Goal: Task Accomplishment & Management: Use online tool/utility

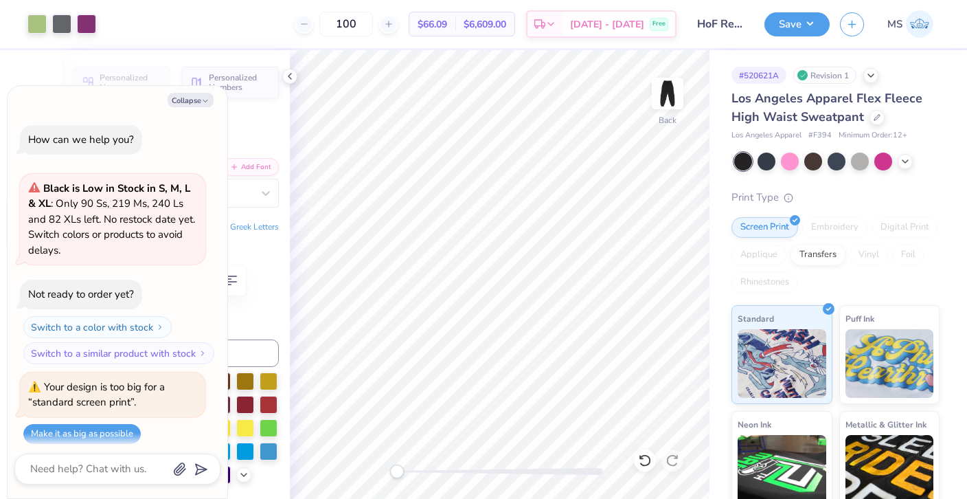
scroll to position [548, 0]
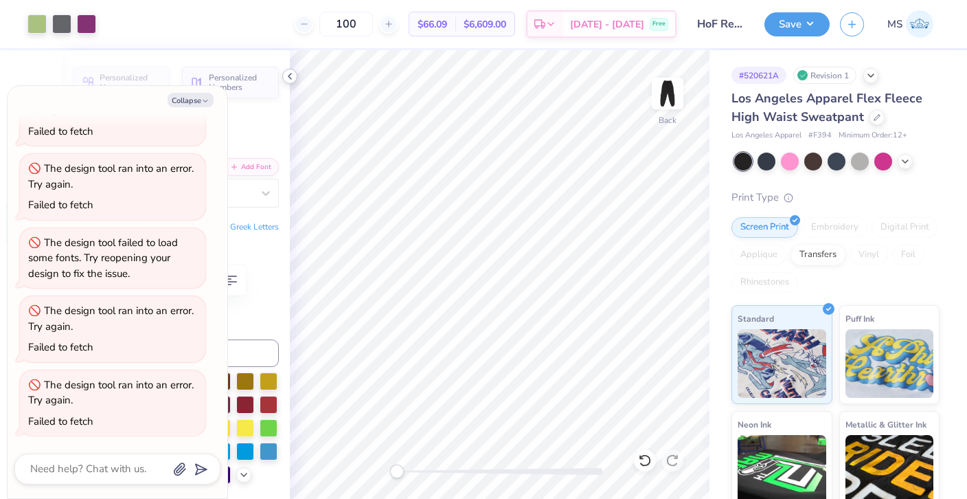
click at [294, 76] on icon at bounding box center [289, 76] width 11 height 11
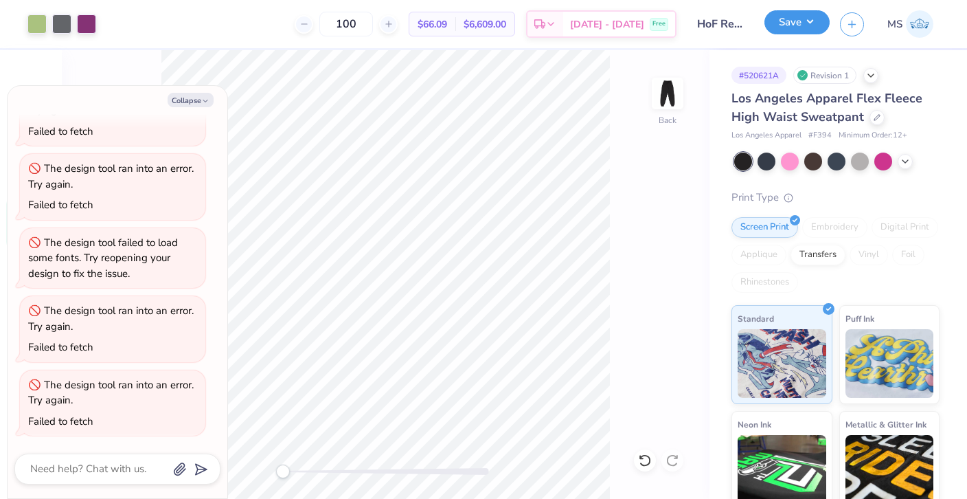
click at [807, 23] on button "Save" at bounding box center [797, 22] width 65 height 24
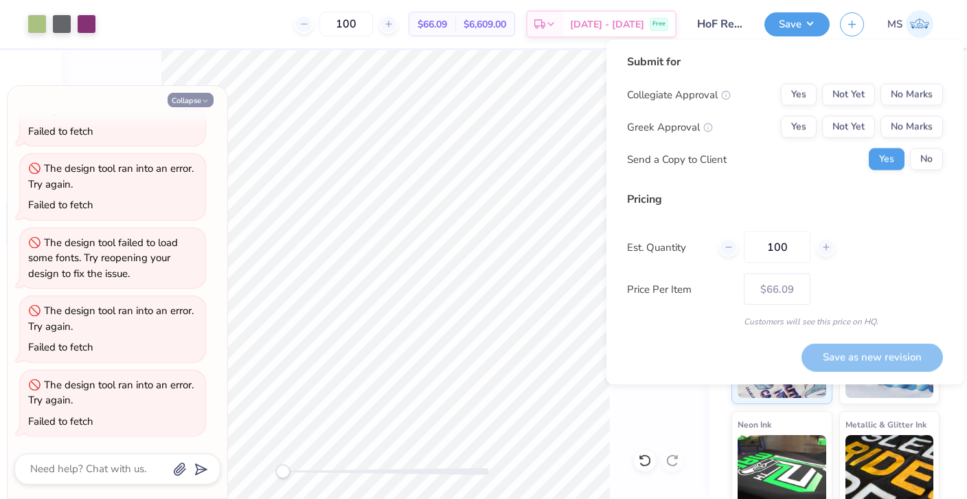
click at [197, 103] on button "Collapse" at bounding box center [191, 100] width 46 height 14
type textarea "x"
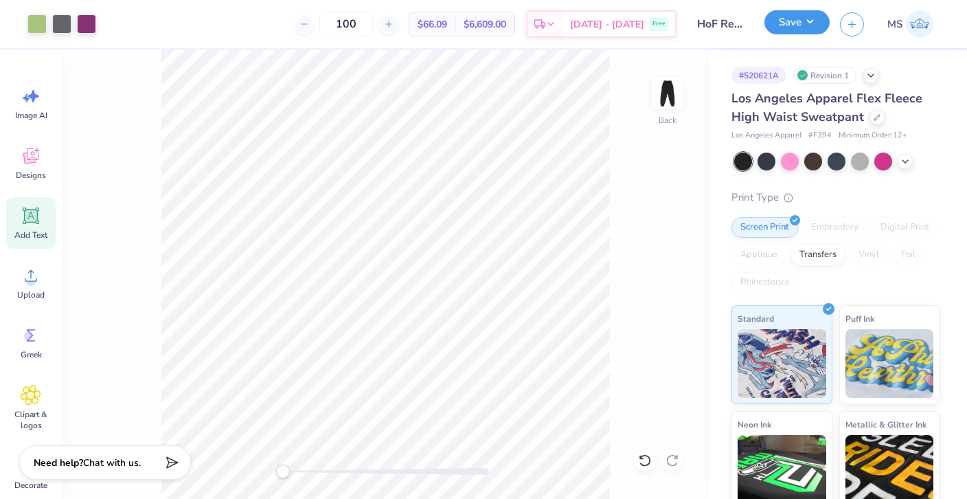
click at [791, 25] on button "Save" at bounding box center [797, 22] width 65 height 24
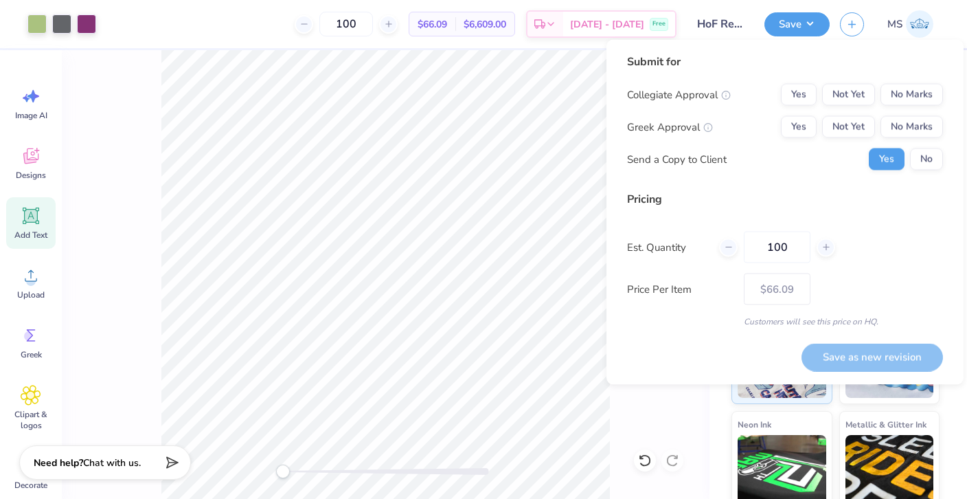
click at [730, 30] on input "HoF Record Sweatset" at bounding box center [720, 23] width 67 height 27
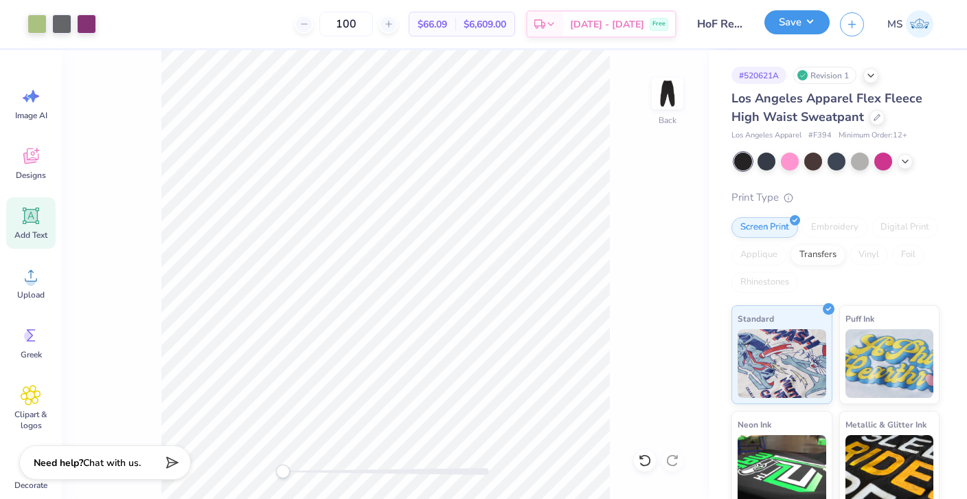
click at [792, 21] on button "Save" at bounding box center [797, 22] width 65 height 24
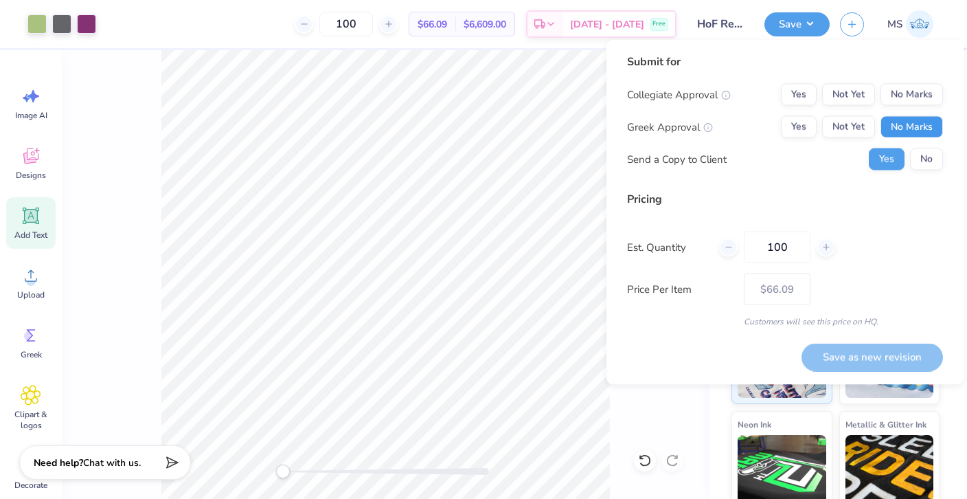
click at [916, 124] on button "No Marks" at bounding box center [912, 127] width 63 height 22
click at [912, 95] on button "No Marks" at bounding box center [912, 95] width 63 height 22
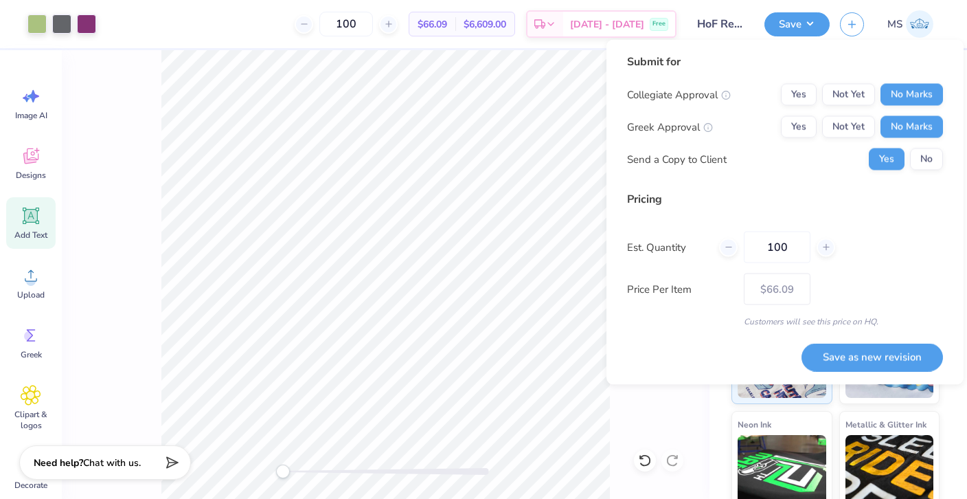
click at [864, 378] on div "Submit for Collegiate Approval Yes Not Yet No Marks Greek Approval Yes Not Yet …" at bounding box center [785, 212] width 357 height 345
click at [864, 360] on button "Save as new revision" at bounding box center [873, 357] width 142 height 28
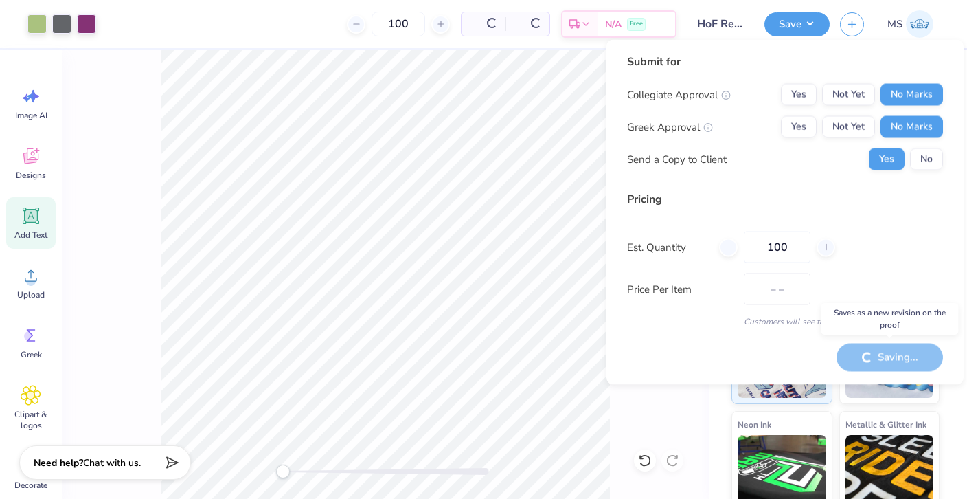
type input "$66.09"
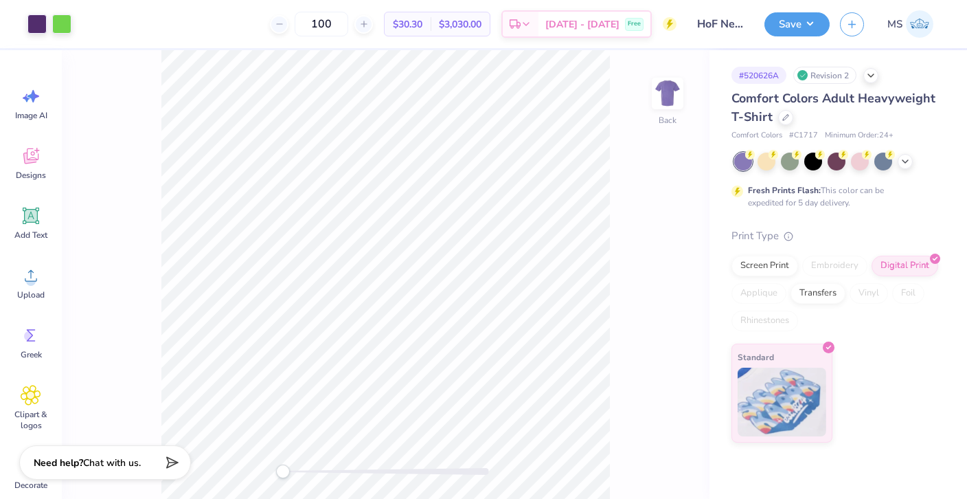
click at [907, 23] on img at bounding box center [919, 23] width 27 height 27
click at [918, 23] on img at bounding box center [919, 23] width 27 height 27
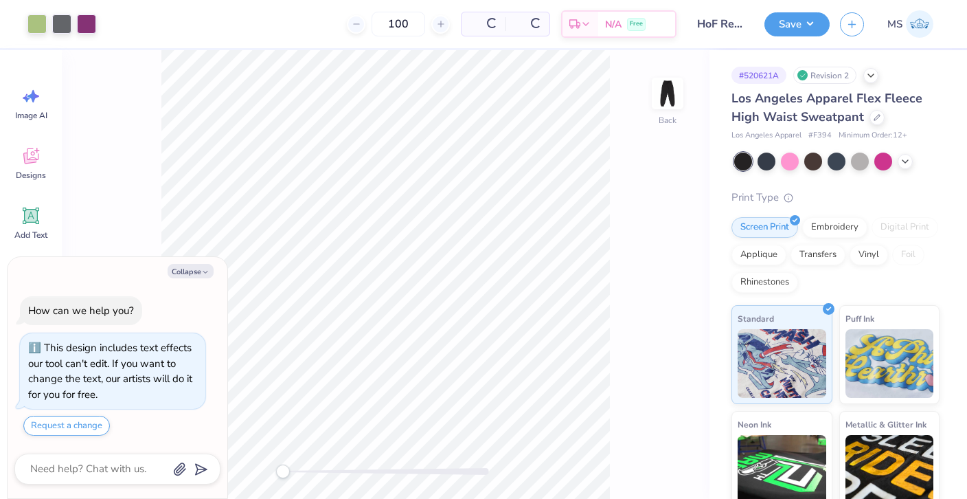
type textarea "x"
click at [203, 275] on icon "button" at bounding box center [205, 272] width 8 height 8
type textarea "x"
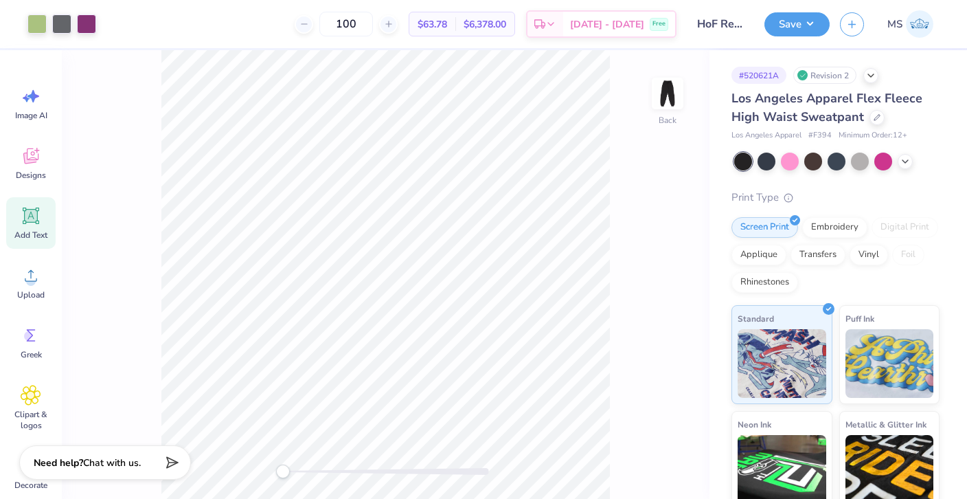
click at [38, 224] on icon at bounding box center [31, 215] width 21 height 21
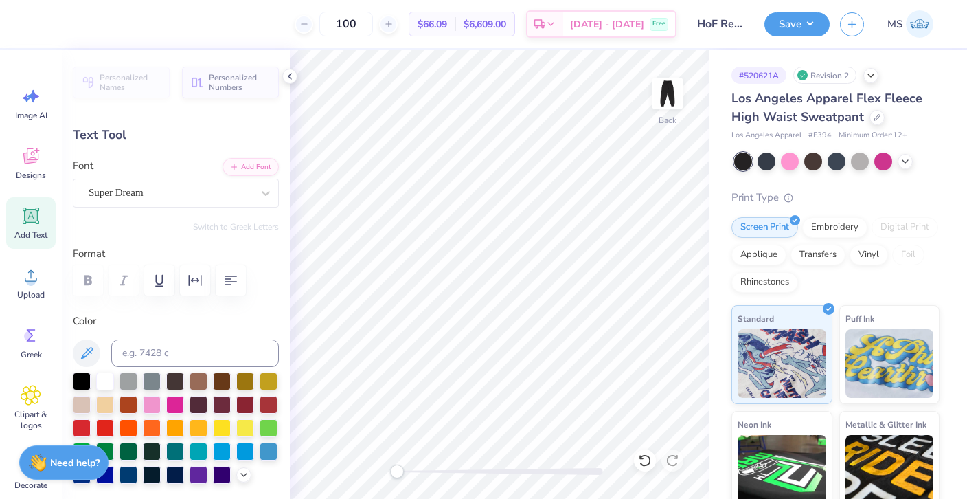
type textarea "Hall of Fame Dance Challenge"
type input "11.38"
type input "0.74"
type input "20.88"
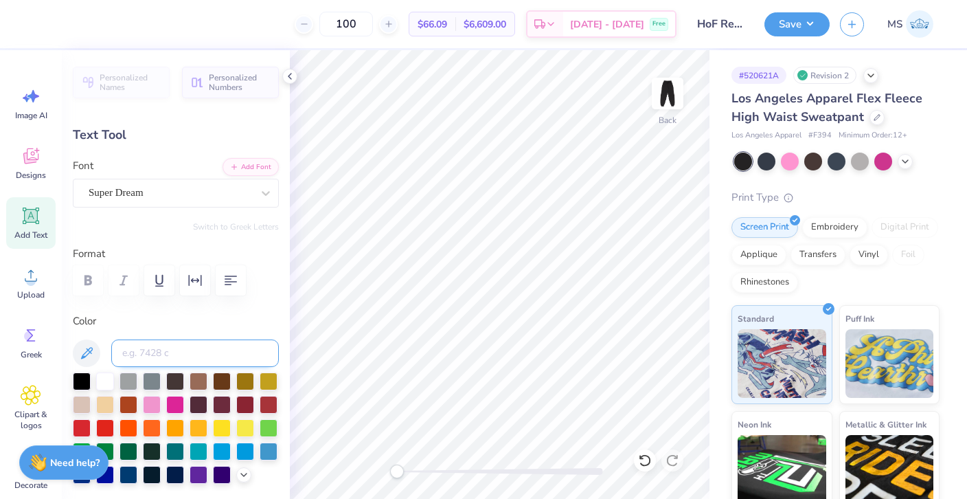
click at [156, 350] on input at bounding box center [195, 352] width 168 height 27
type input "512"
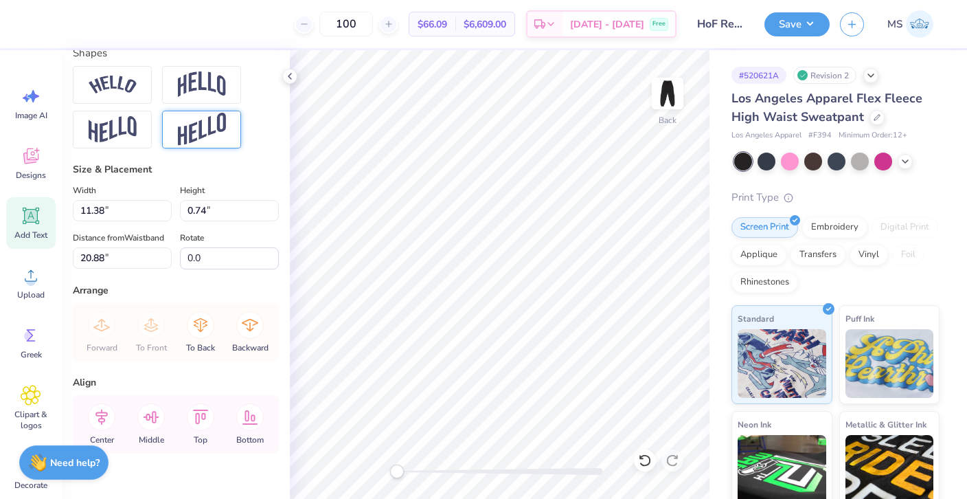
scroll to position [635, 0]
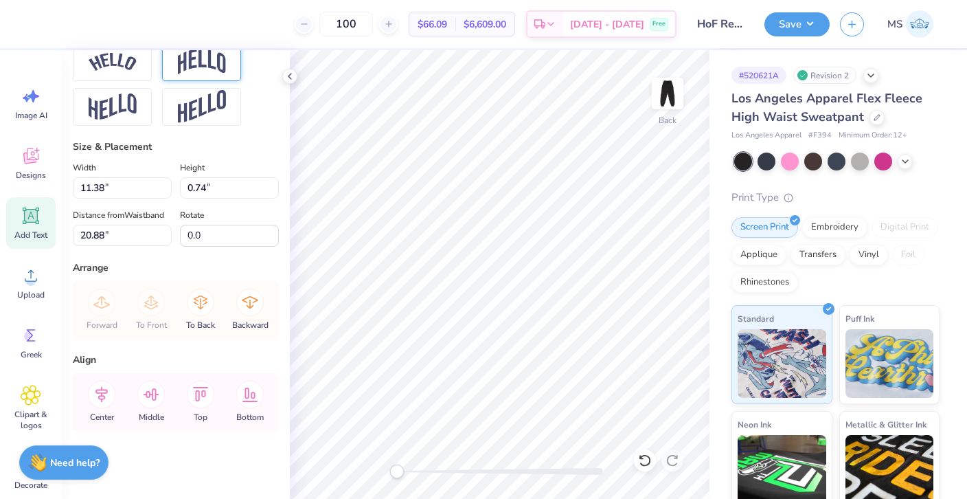
click at [223, 63] on img at bounding box center [202, 62] width 48 height 26
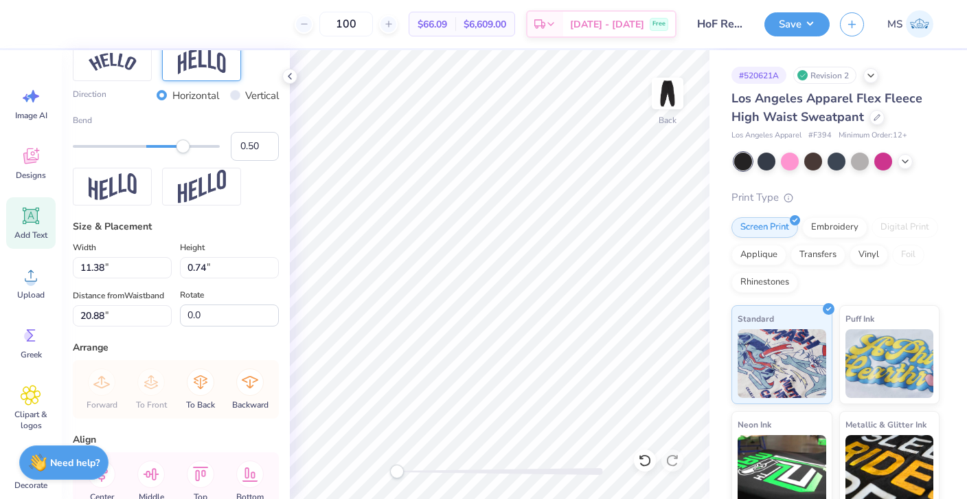
type input "2.88"
type input "19.81"
type input "72.7"
type input "0.92"
drag, startPoint x: 185, startPoint y: 145, endPoint x: 214, endPoint y: 144, distance: 28.2
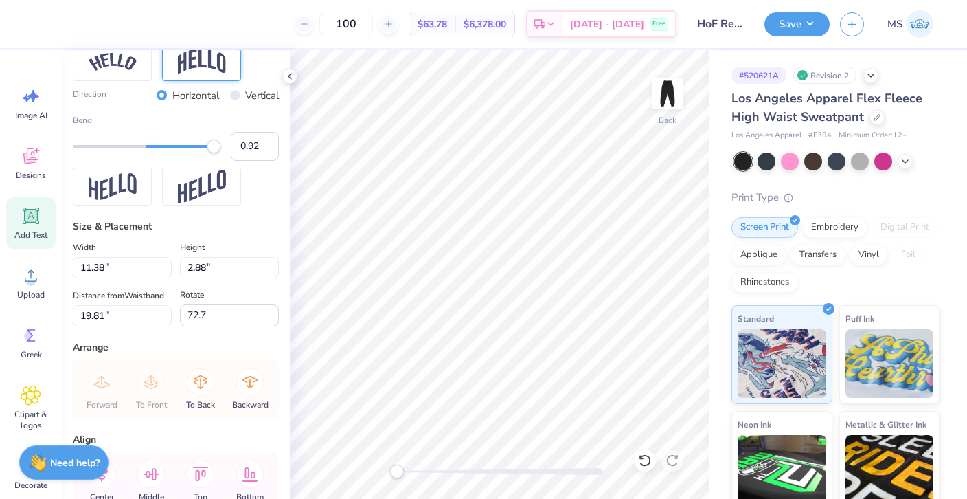
click at [214, 144] on div "Accessibility label" at bounding box center [214, 146] width 14 height 14
type input "0.55"
drag, startPoint x: 217, startPoint y: 150, endPoint x: 188, endPoint y: 150, distance: 29.5
click at [187, 150] on div "Accessibility label" at bounding box center [190, 146] width 14 height 14
type input "0.0"
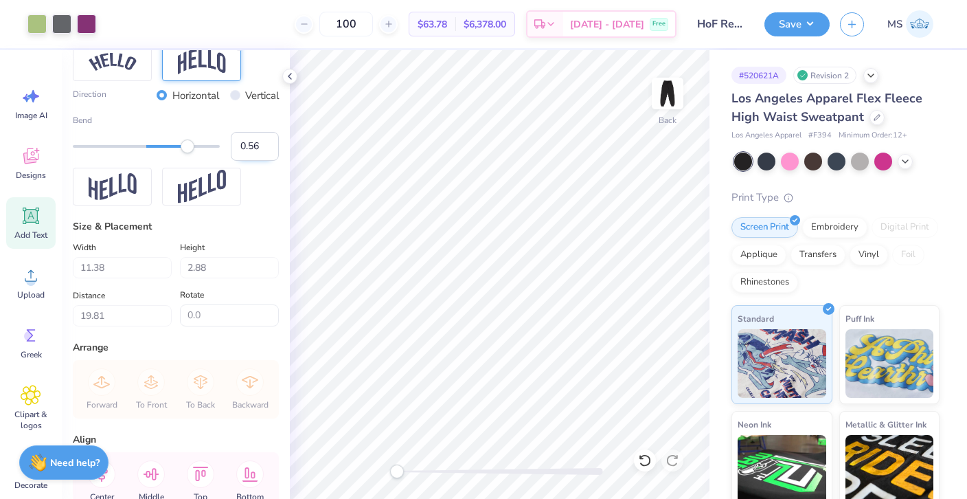
type input "5.09"
type input "11.00"
type input "1.89"
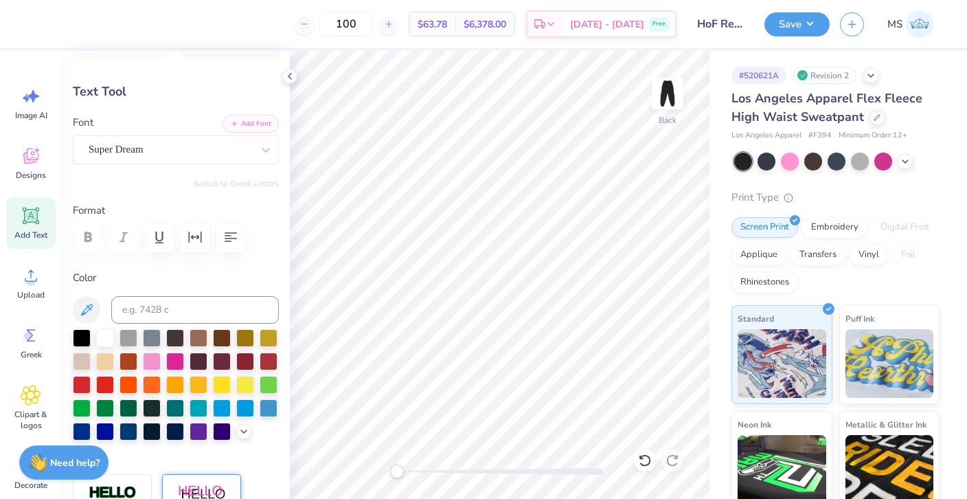
scroll to position [0, 0]
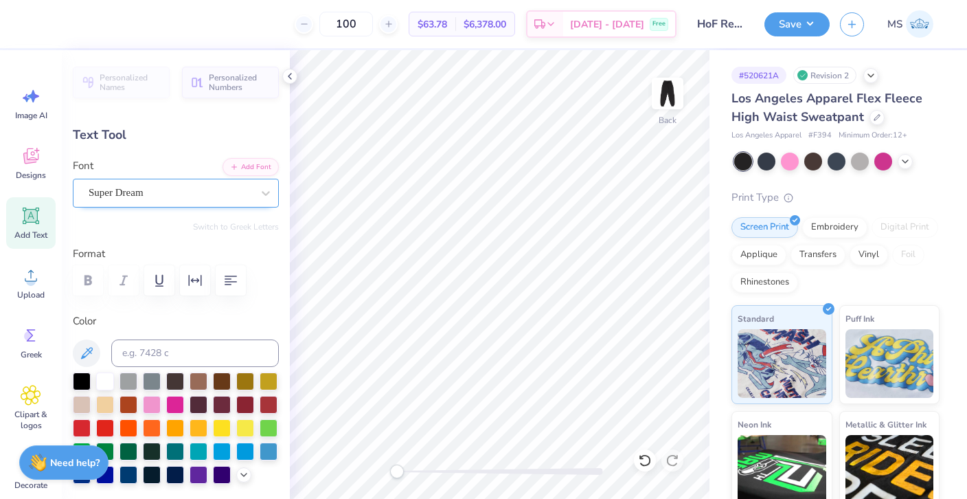
click at [185, 205] on div "Super Dream" at bounding box center [176, 193] width 206 height 29
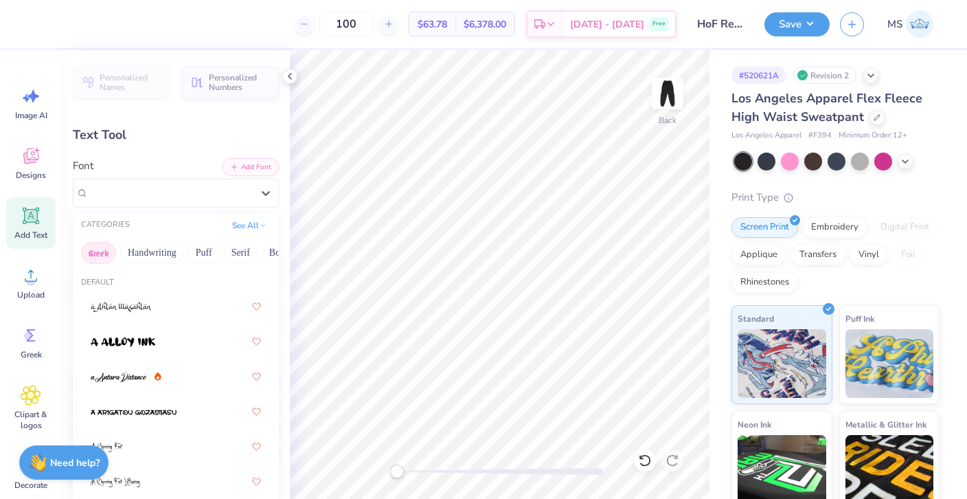
click at [102, 253] on button "Greek" at bounding box center [98, 253] width 35 height 22
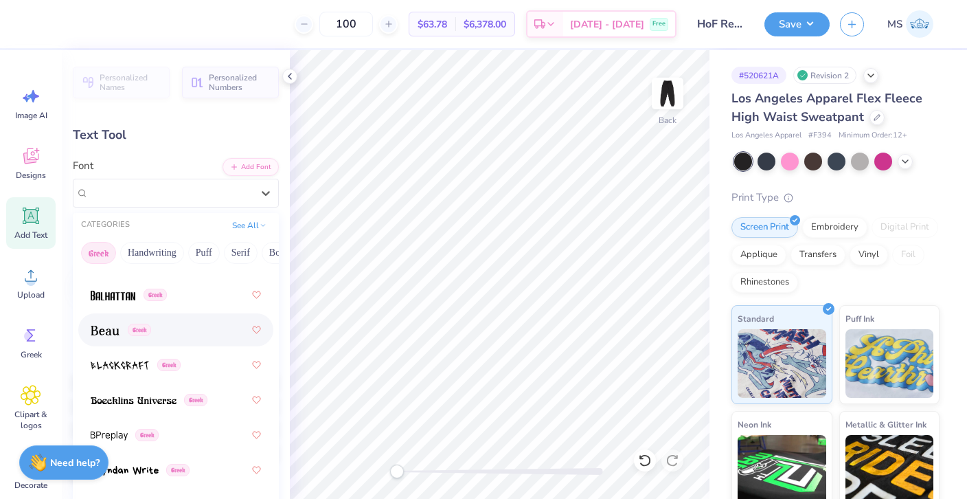
scroll to position [262, 0]
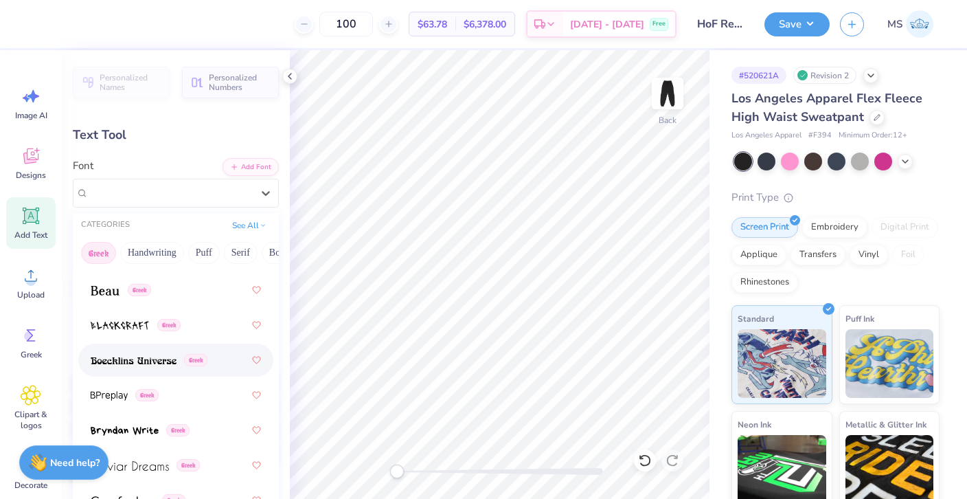
click at [144, 357] on img at bounding box center [134, 361] width 86 height 10
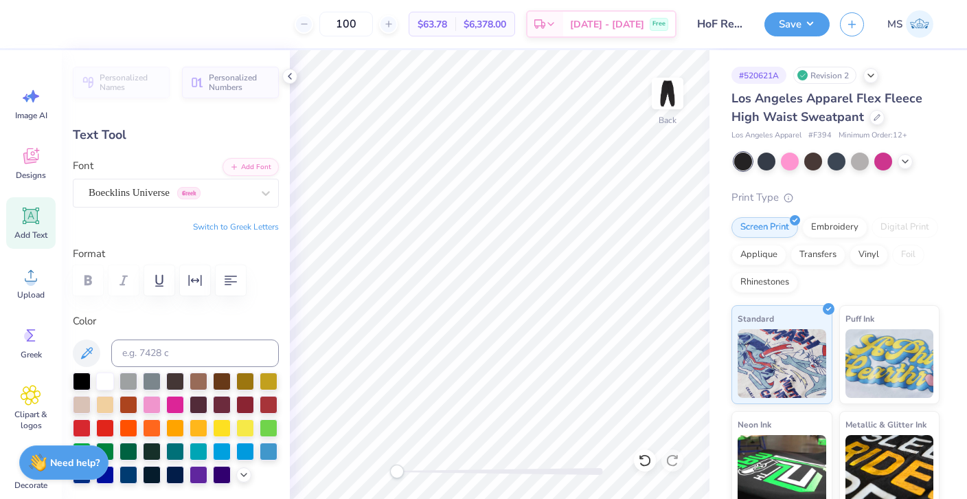
type input "0.0"
type input "5.27"
type input "11.41"
type input "1.69"
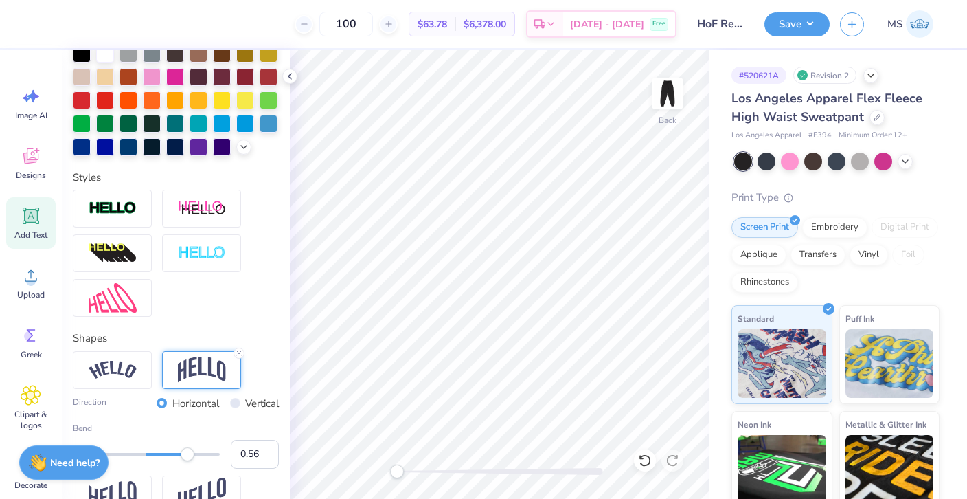
scroll to position [341, 0]
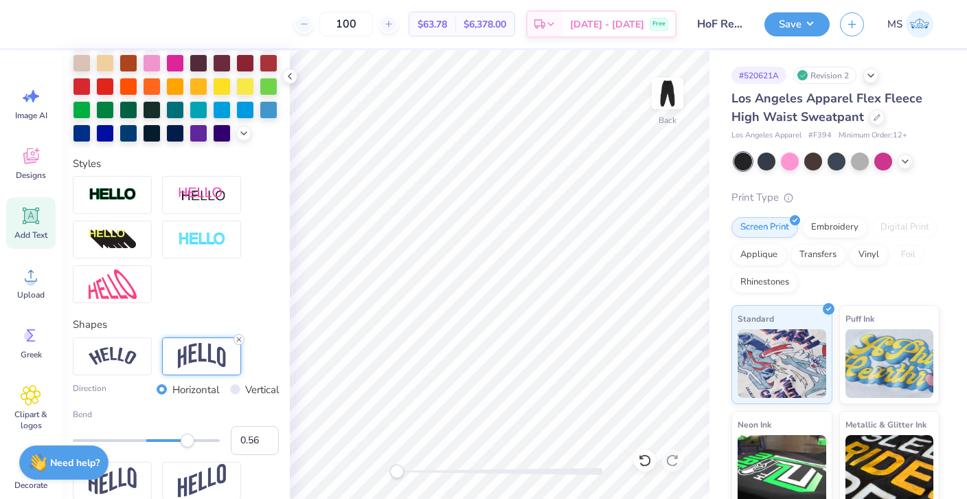
click at [239, 335] on icon at bounding box center [239, 339] width 8 height 8
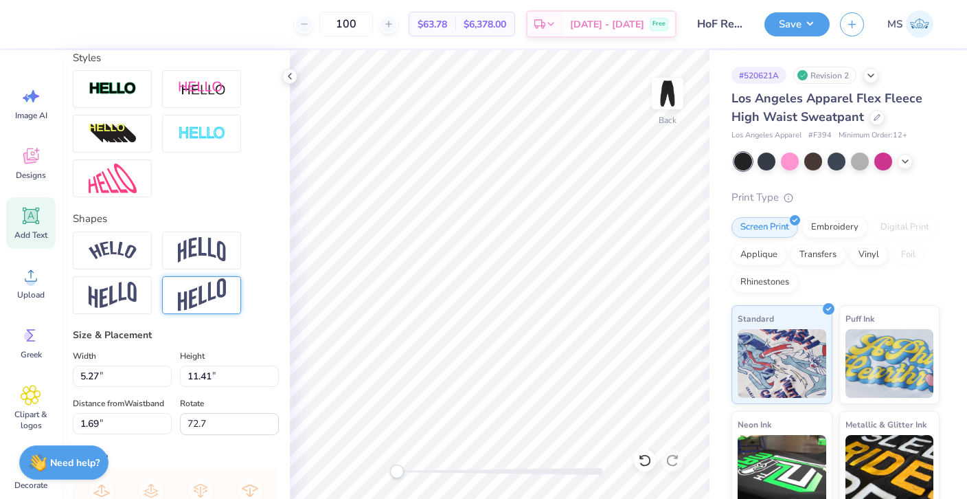
scroll to position [0, 2]
type input "0.0"
type input "3.92"
type input "12.69"
type input "72.7"
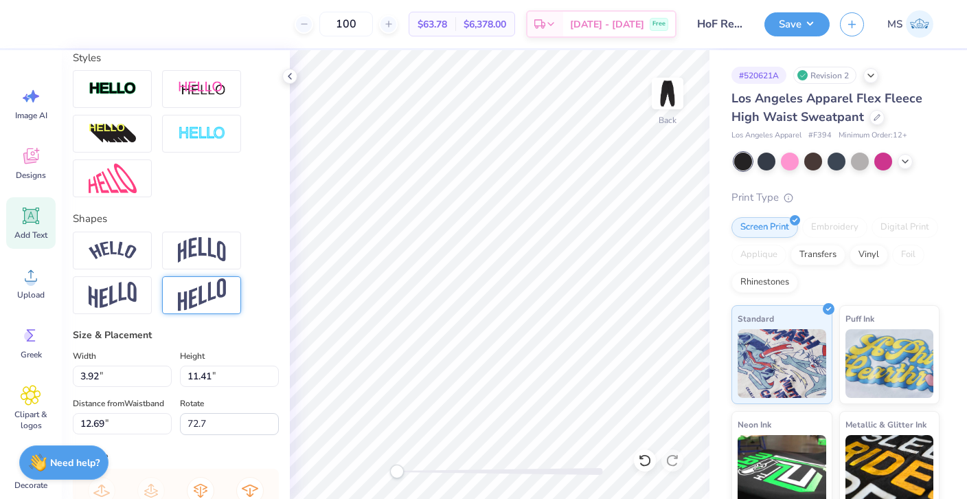
type input "4.63"
type input "13.46"
type input "10.63"
type textarea "H"
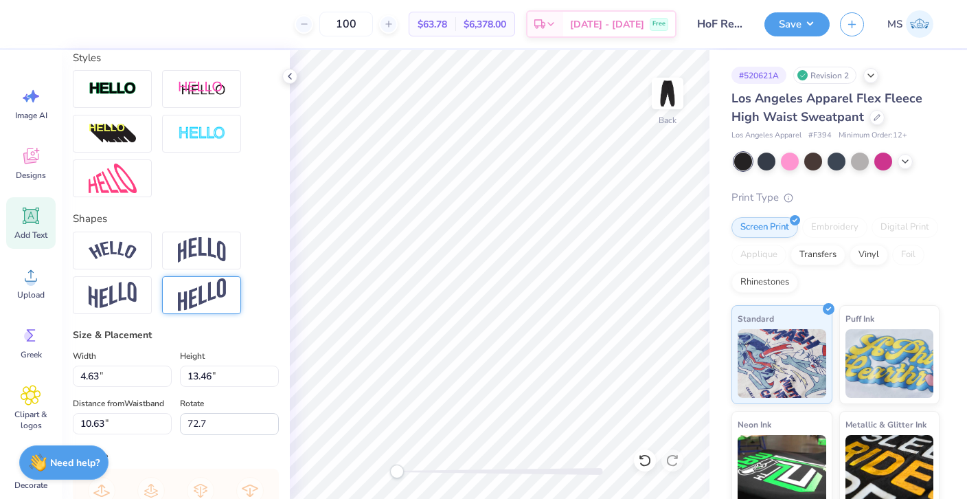
type textarea "Hall"
type input "0.0"
type input "1.18"
type input "1.80"
type input "16.47"
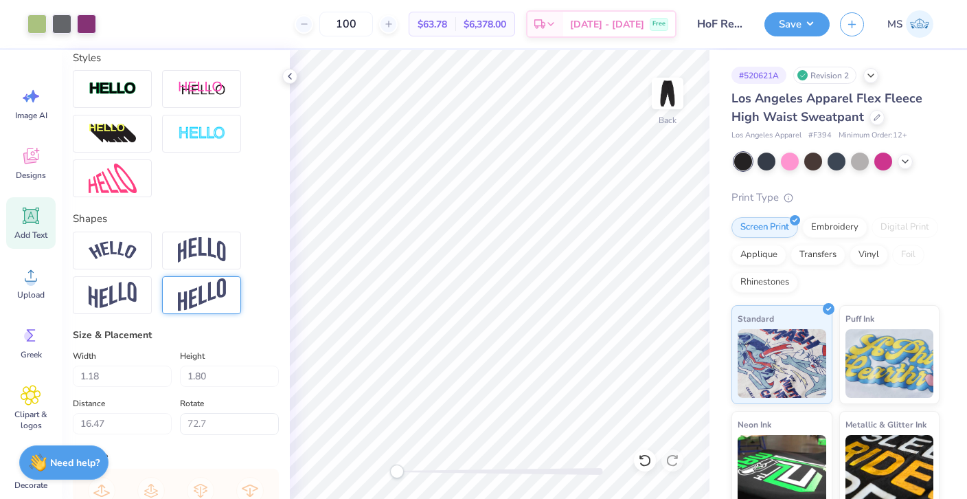
type input "0.0"
type input "20.35"
type input "0.0"
type input "16.47"
type input "72.7"
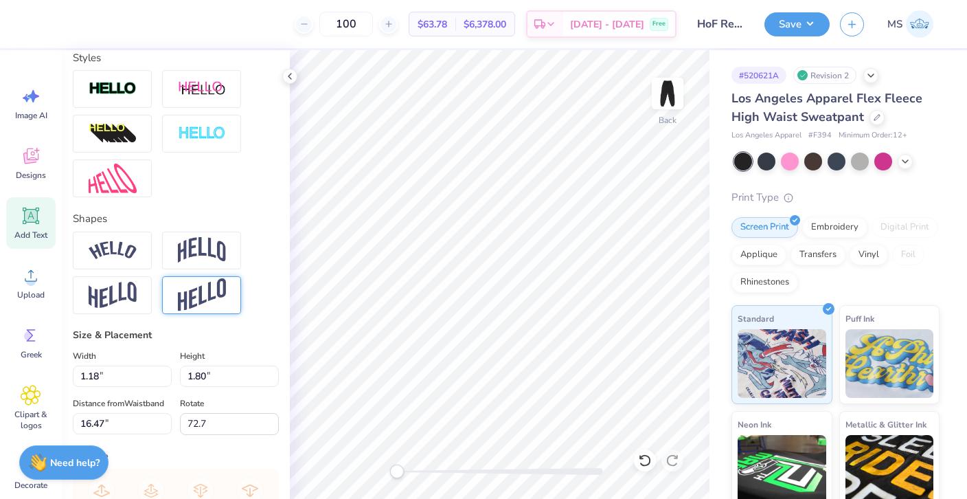
type textarea "of"
type input "72.7"
type textarea "Fame"
type input "72.7"
type textarea "Dance"
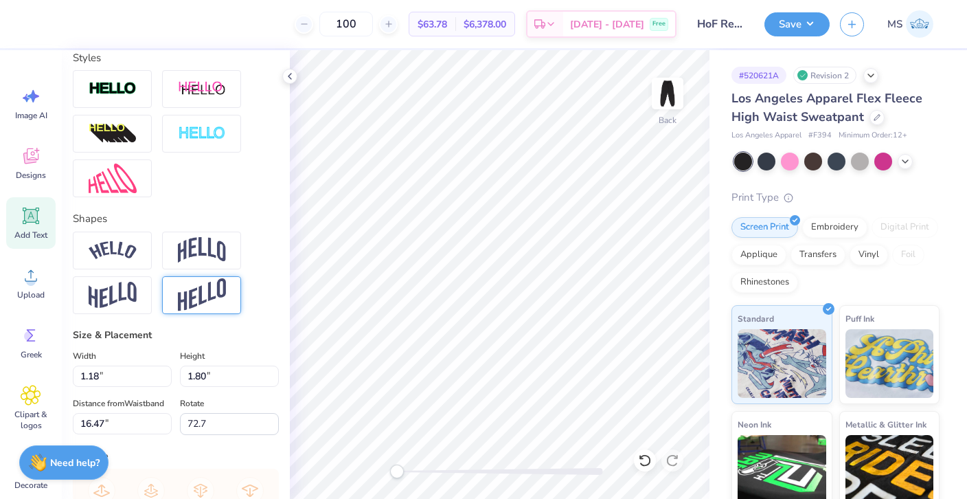
scroll to position [0, 1]
type input "72.7"
type textarea "Challenge"
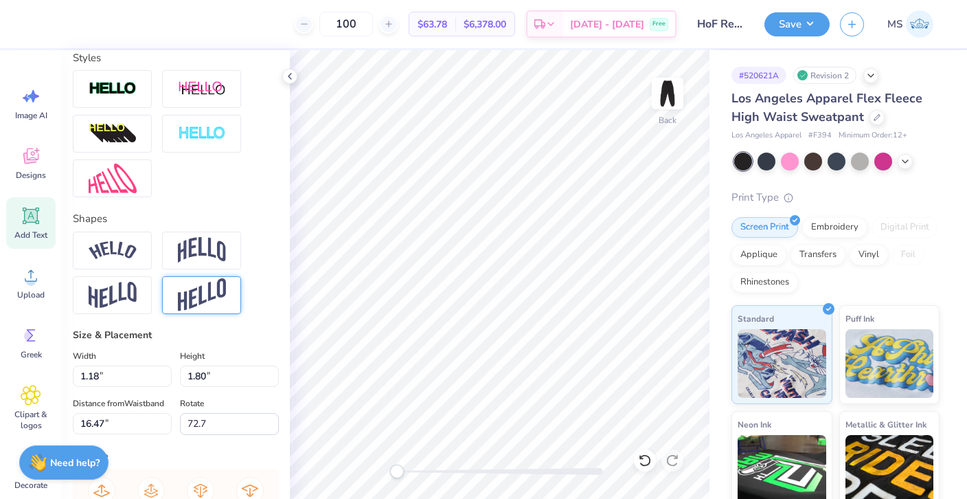
type input "-8.7"
type input "0.91"
type input "0.87"
type input "23.84"
type input "72.7"
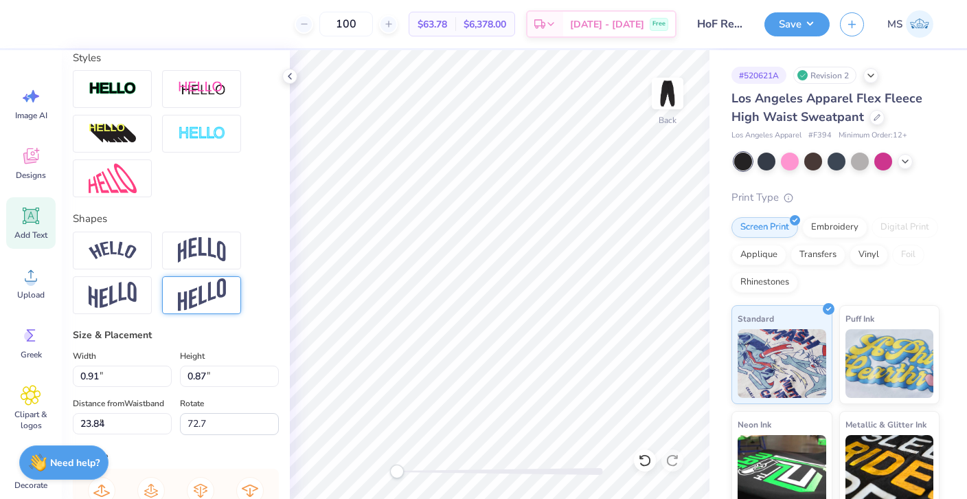
type input "1.77"
type input "1.05"
type input "3.06"
type input "-8.7"
type input "1.87"
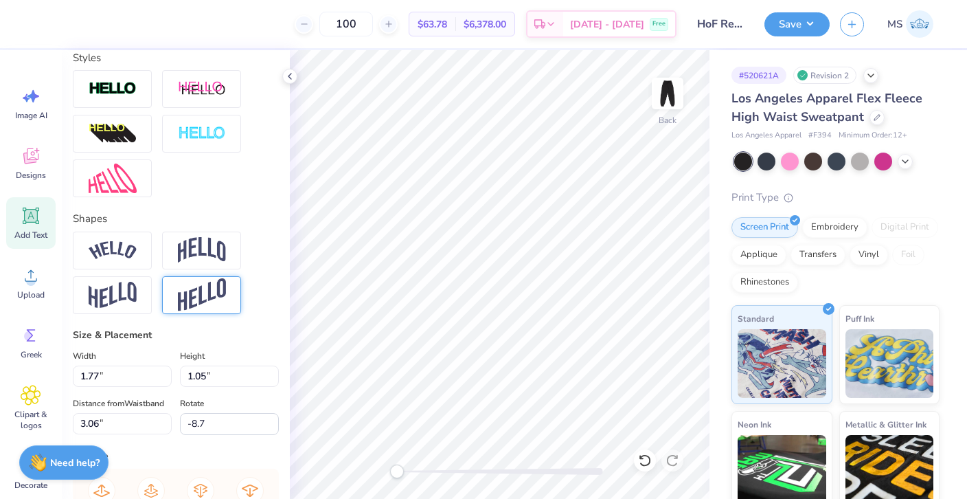
type input "1.11"
type input "3.01"
type input "0.0"
type input "0.91"
type input "0.87"
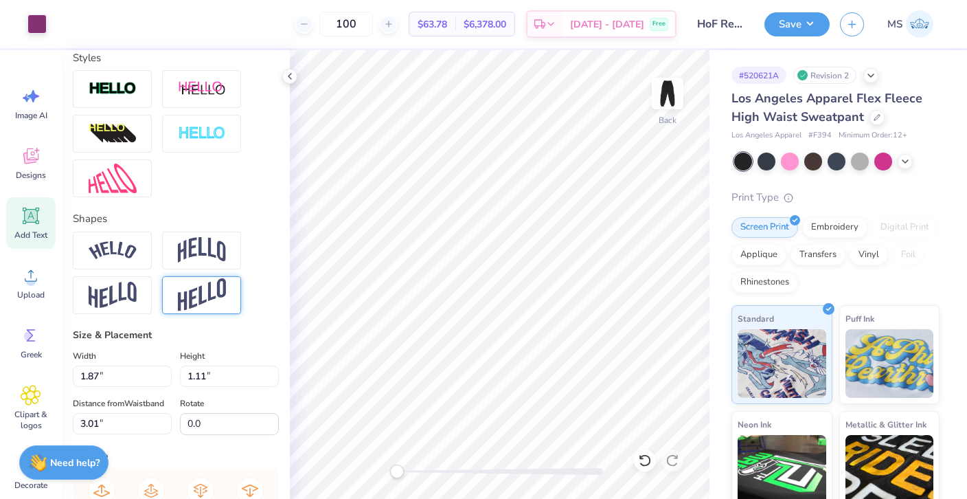
type input "3.24"
type input "0.0"
type input "0.97"
type input "0.74"
type input "3.36"
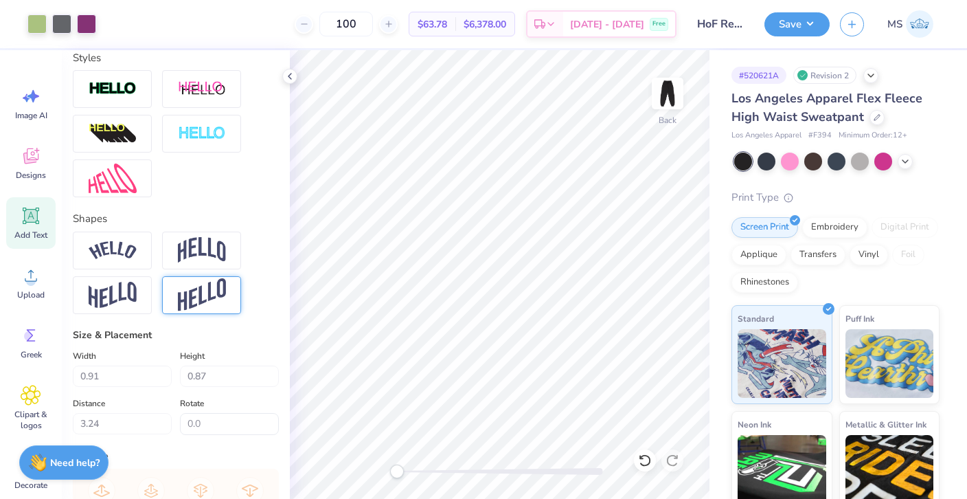
type input "19.0"
type input "1.87"
type input "1.11"
type input "3.00"
type input "0.0"
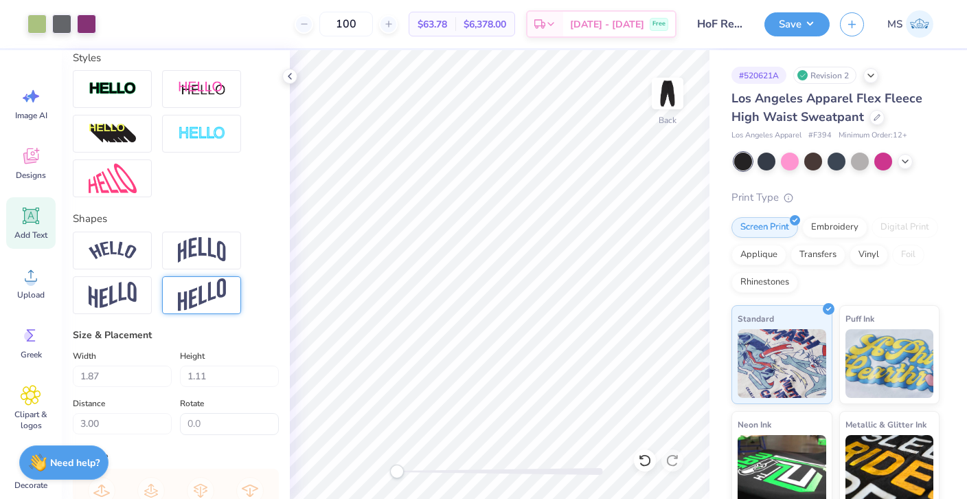
type input "1.19"
type input "2.49"
type input "20.02"
type input "0.0"
type input "1.83"
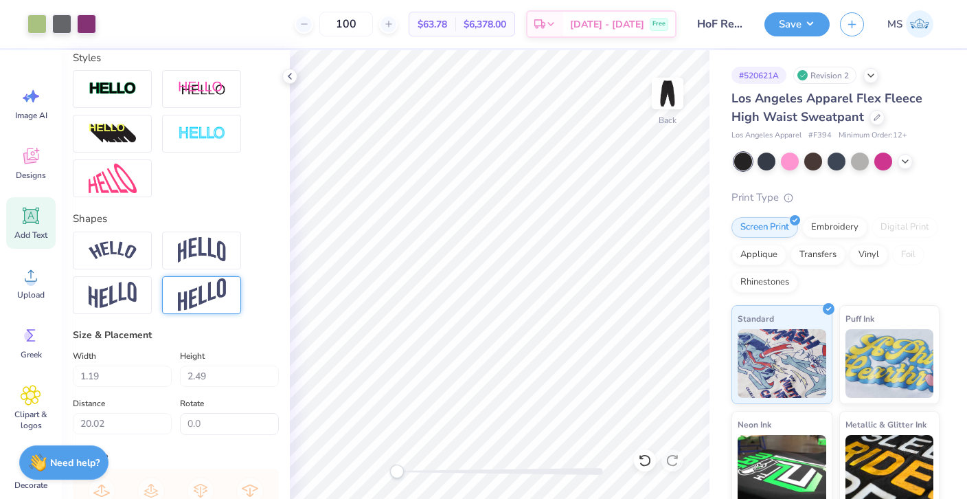
type input "2.31"
type input "4.02"
type input "53.1"
type input "1.29"
type input "2.85"
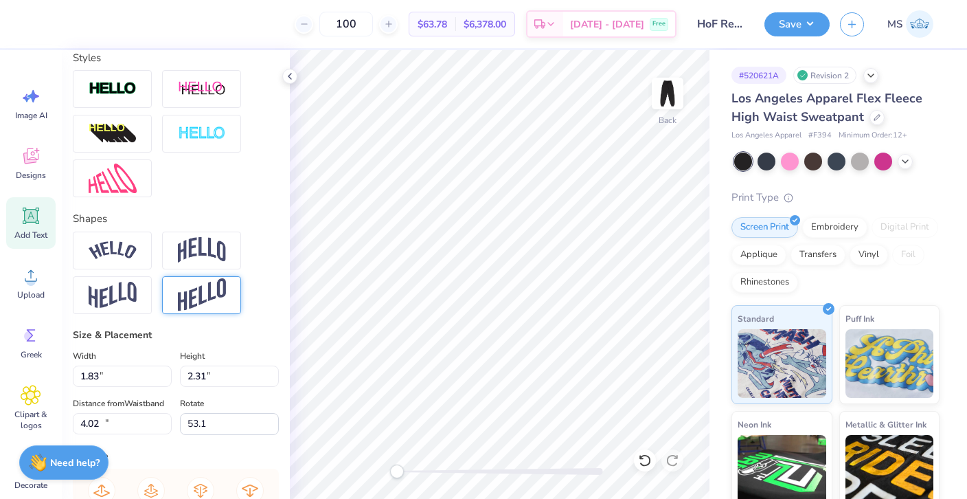
type input "15.50"
type input "72.7"
type input "1.72"
type input "4.35"
type input "19.10"
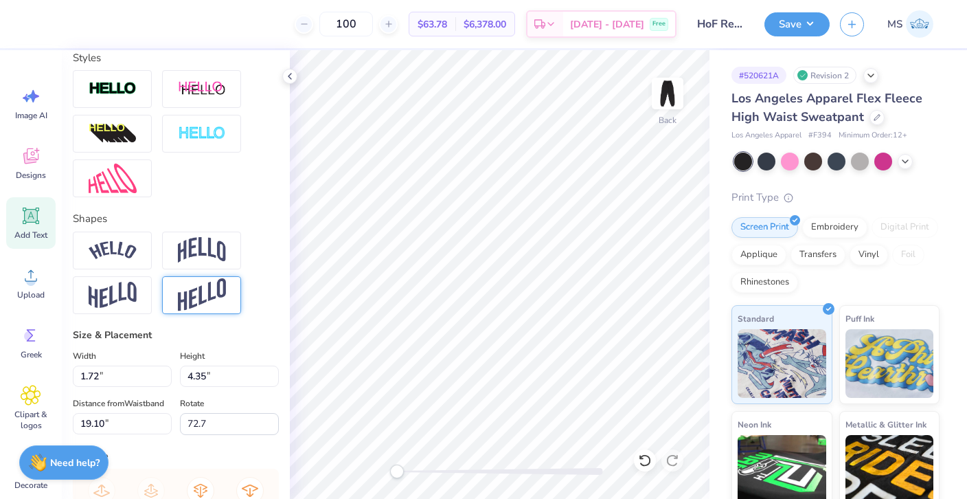
type input "0.0"
type input "1.87"
type input "1.11"
type input "3.00"
type input "0.0"
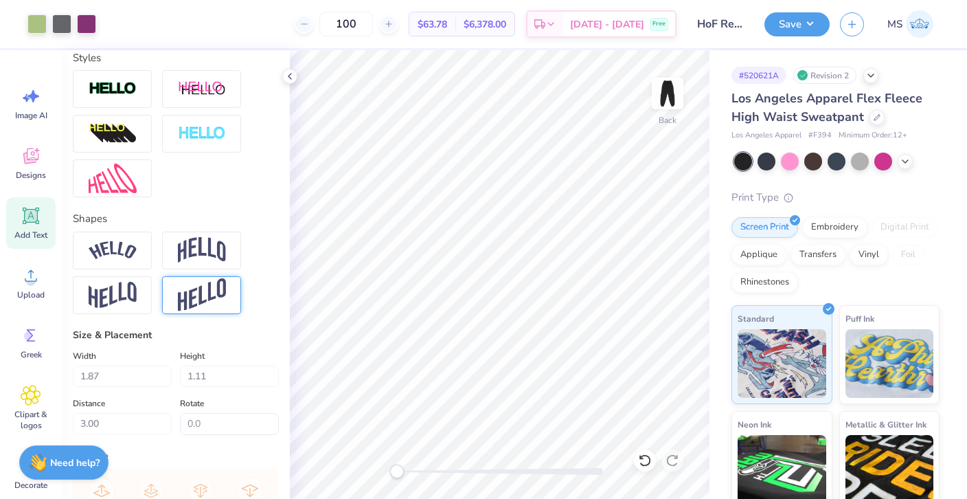
type input "2.82"
type input "0.0"
type input "0.97"
type input "0.74"
type input "3.19"
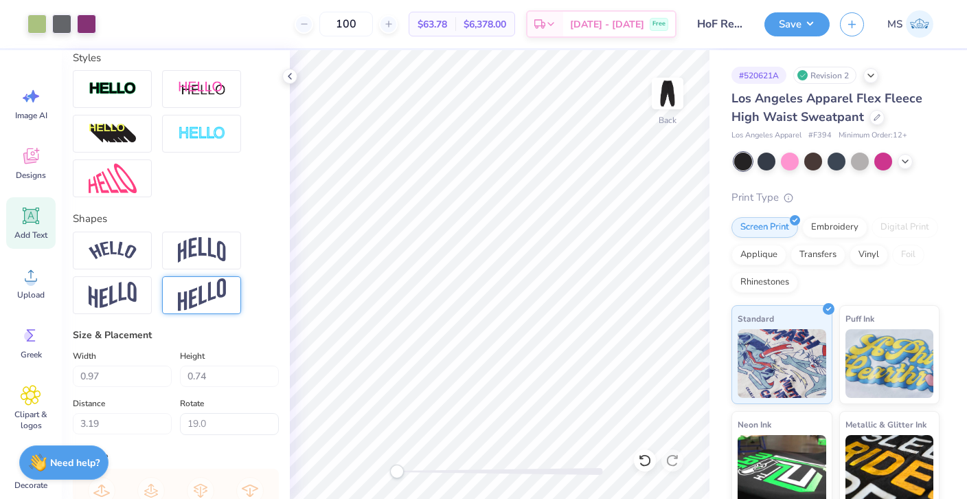
type input "0.0"
type input "1.83"
type input "2.31"
type input "3.93"
type input "0.0"
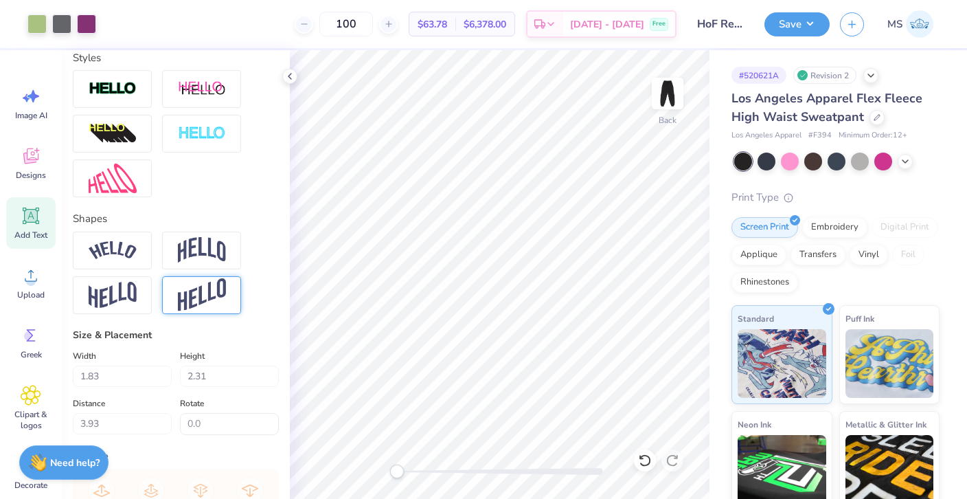
type input "1.29"
type input "2.85"
type input "6.75"
type input "0.0"
type input "1.72"
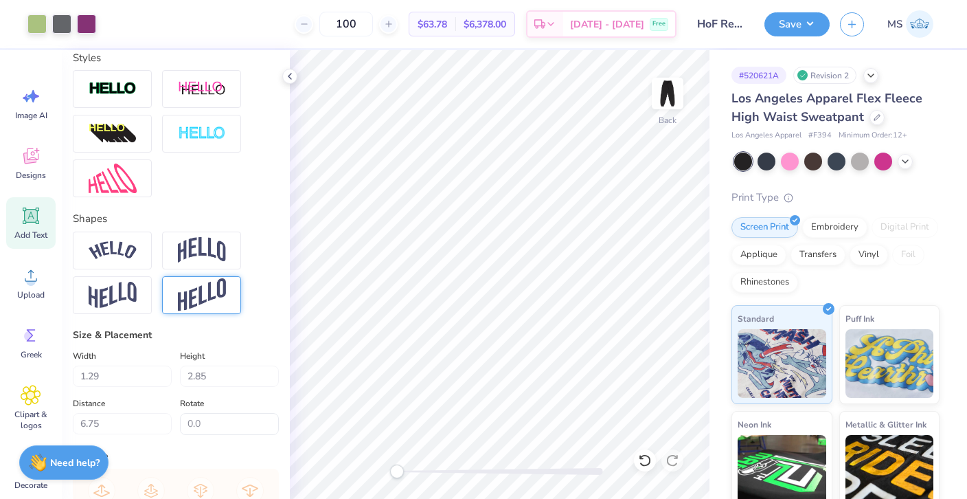
type input "4.35"
type input "10.21"
type input "0.0"
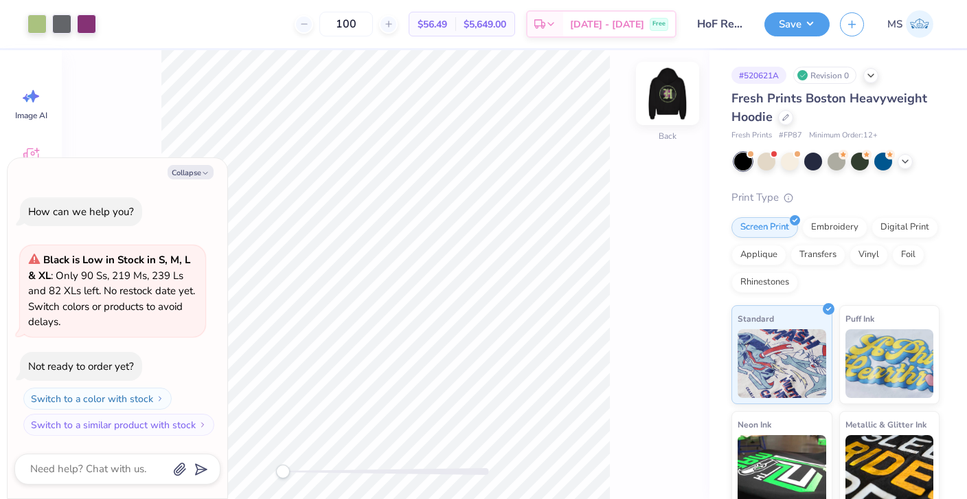
click at [673, 100] on img at bounding box center [667, 93] width 55 height 55
click at [190, 165] on button "Collapse" at bounding box center [191, 172] width 46 height 14
type textarea "x"
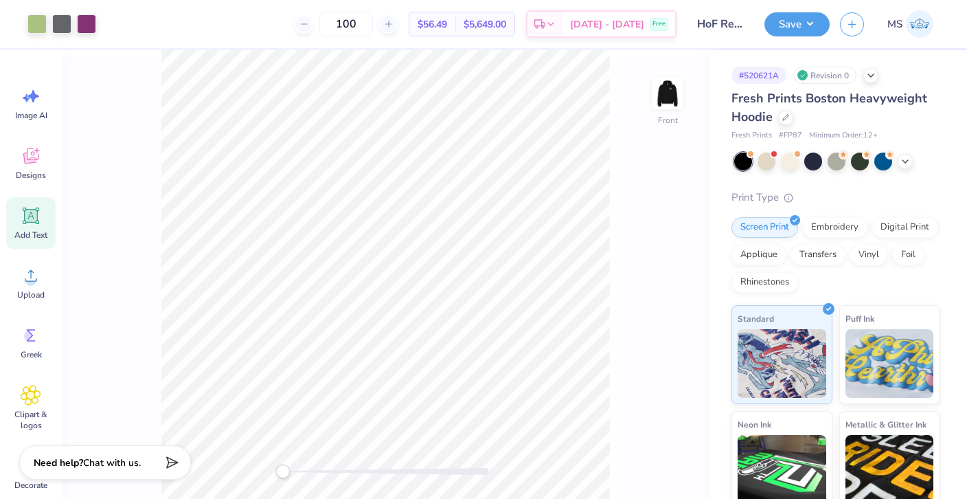
click at [30, 221] on icon at bounding box center [31, 216] width 13 height 13
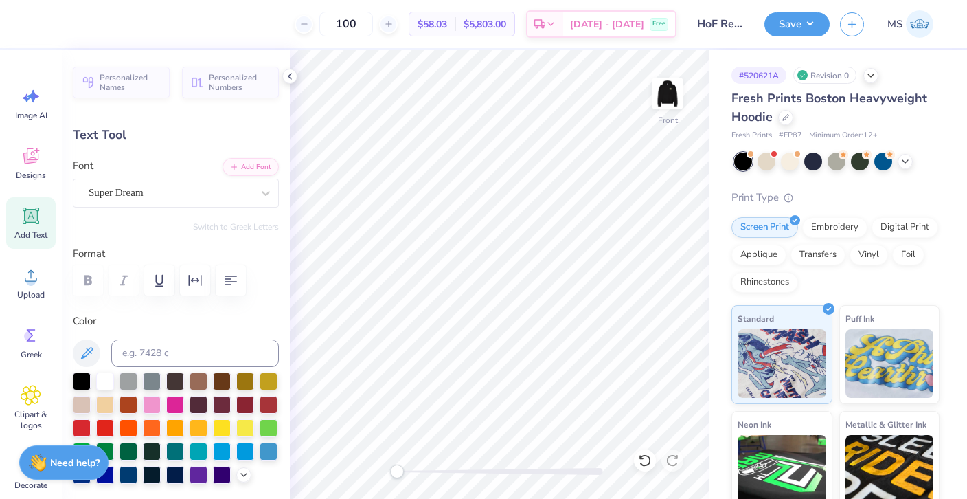
type textarea "Hall of Fame Dance Challenge"
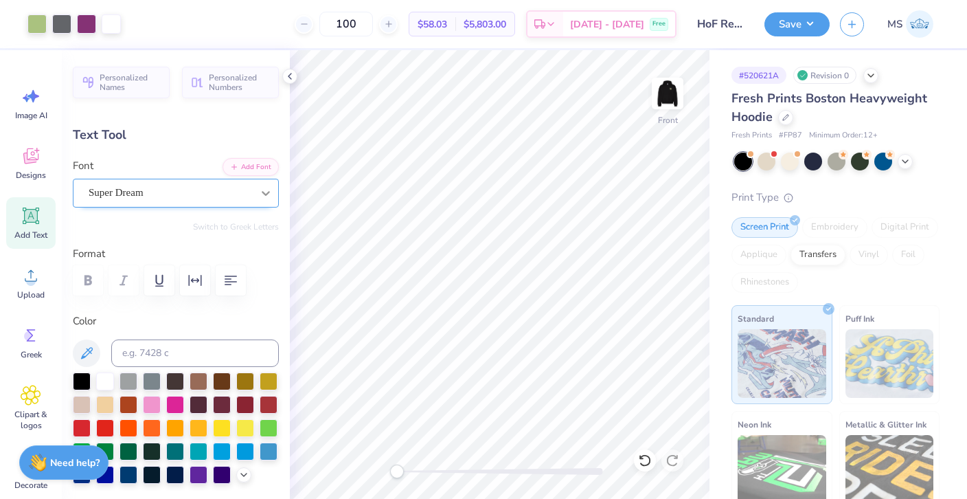
type input "18.36"
type input "1.20"
type input "14.15"
click at [199, 347] on input at bounding box center [195, 352] width 168 height 27
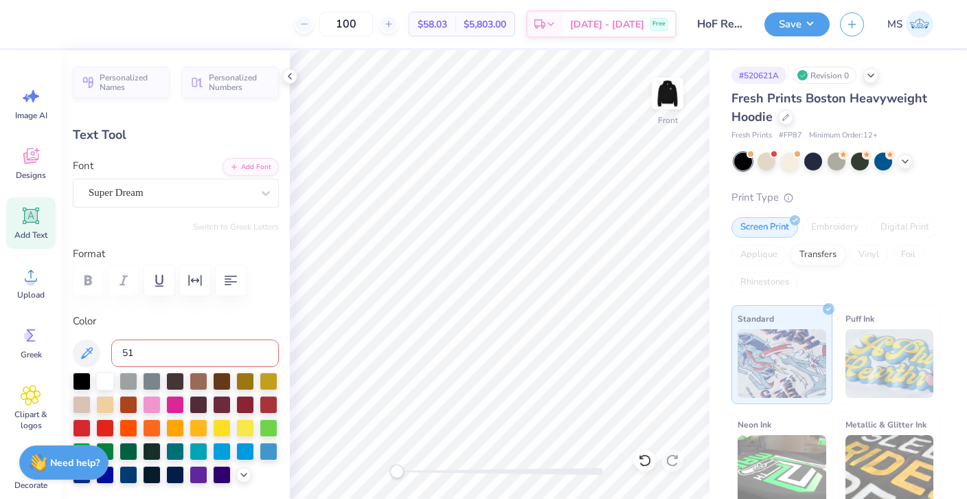
type input "512"
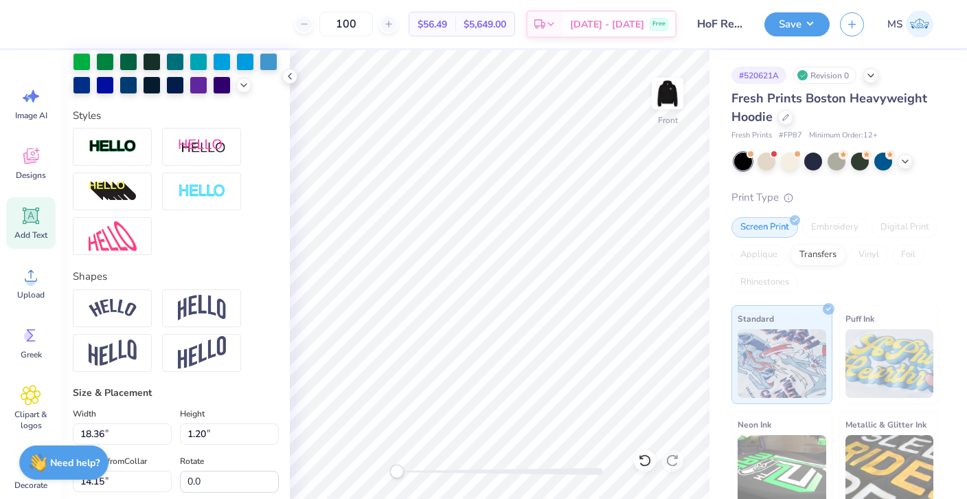
scroll to position [396, 0]
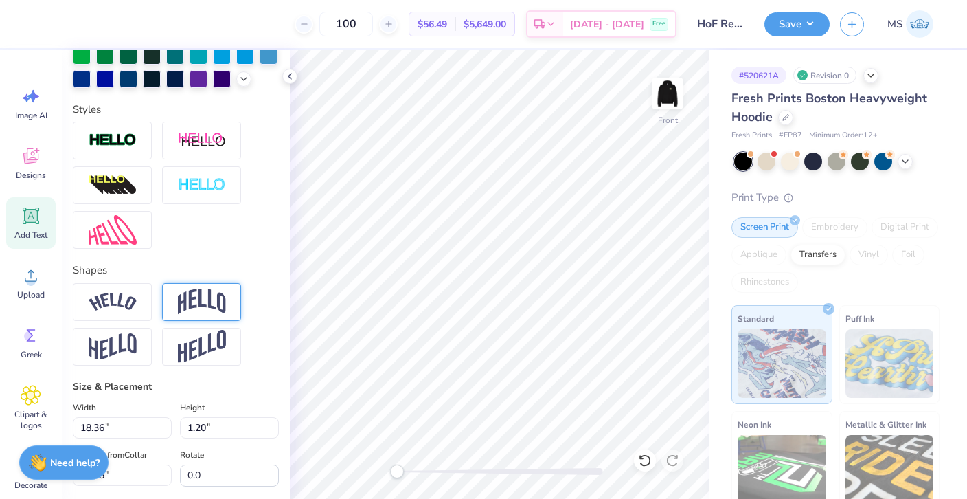
click at [213, 310] on img at bounding box center [202, 302] width 48 height 26
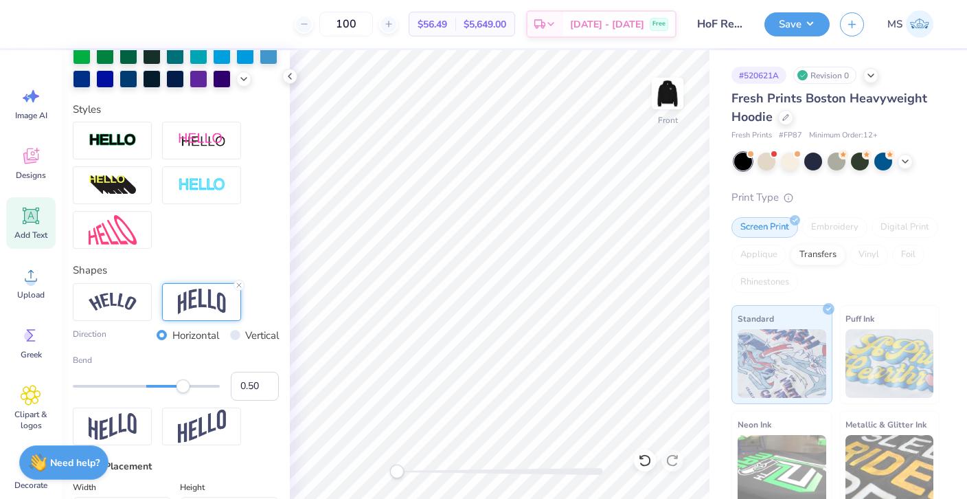
type input "4.65"
type input "12.43"
type input "0.74"
drag, startPoint x: 178, startPoint y: 382, endPoint x: 201, endPoint y: 382, distance: 22.7
click at [201, 382] on div "Accessibility label" at bounding box center [201, 386] width 14 height 14
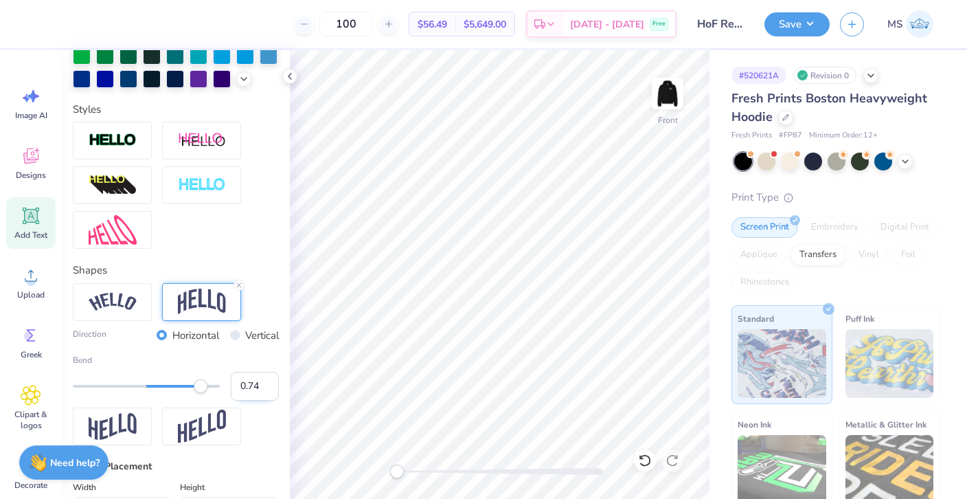
type input "6.84"
type input "11.33"
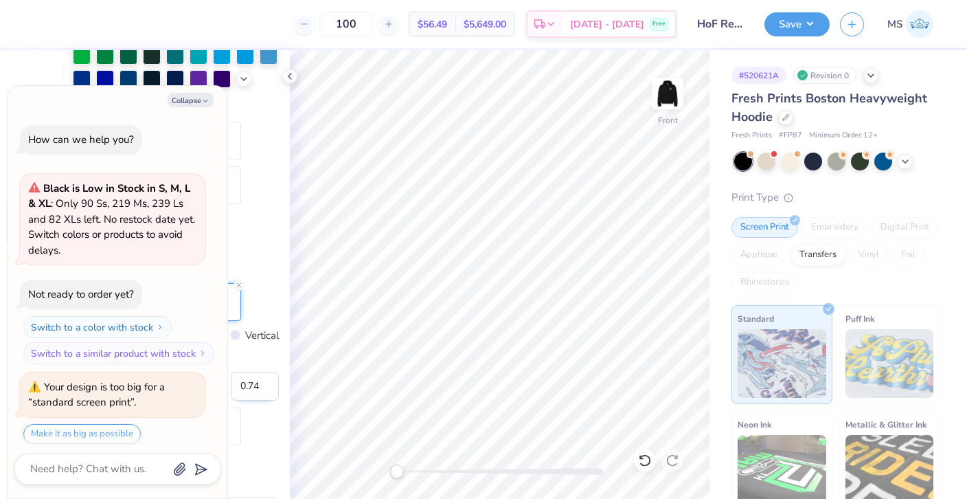
scroll to position [42, 0]
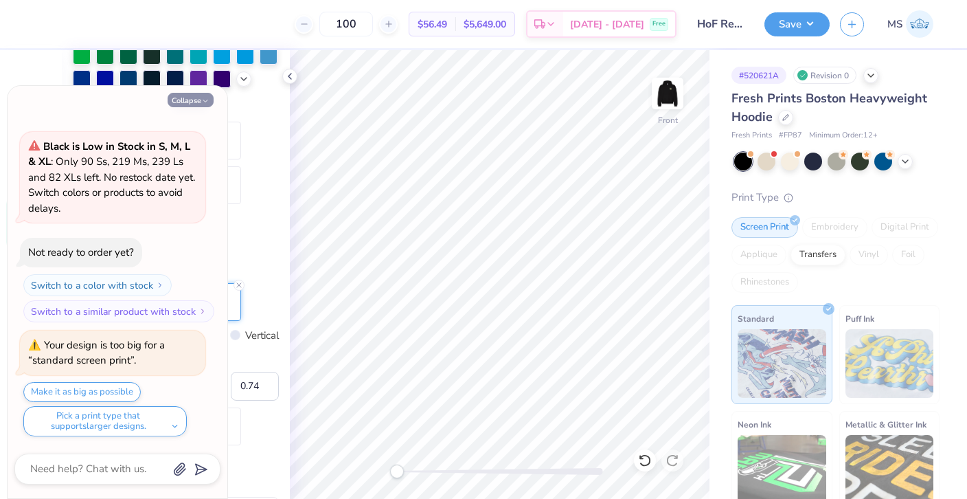
click at [203, 98] on icon "button" at bounding box center [205, 101] width 8 height 8
type textarea "x"
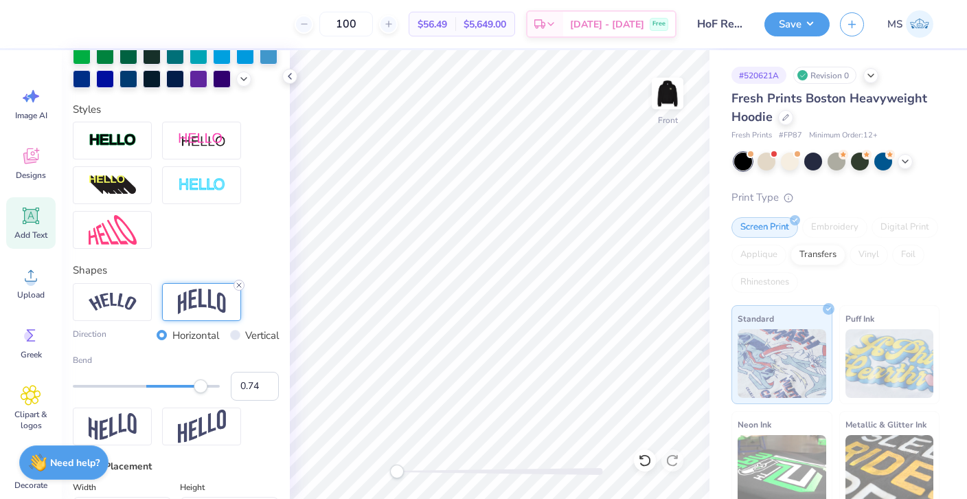
click at [240, 286] on line at bounding box center [239, 285] width 4 height 4
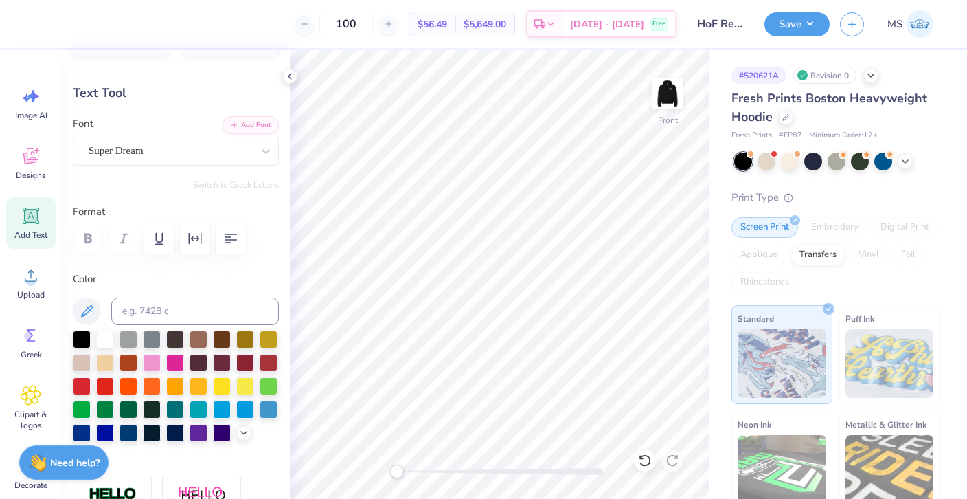
scroll to position [0, 0]
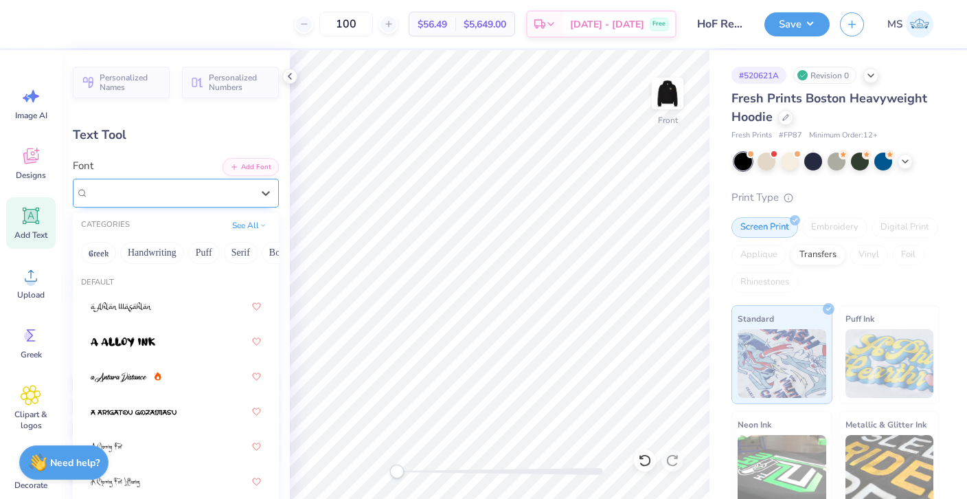
click at [188, 192] on div "Super Dream" at bounding box center [170, 192] width 166 height 21
click at [102, 259] on button "Greek" at bounding box center [98, 253] width 35 height 22
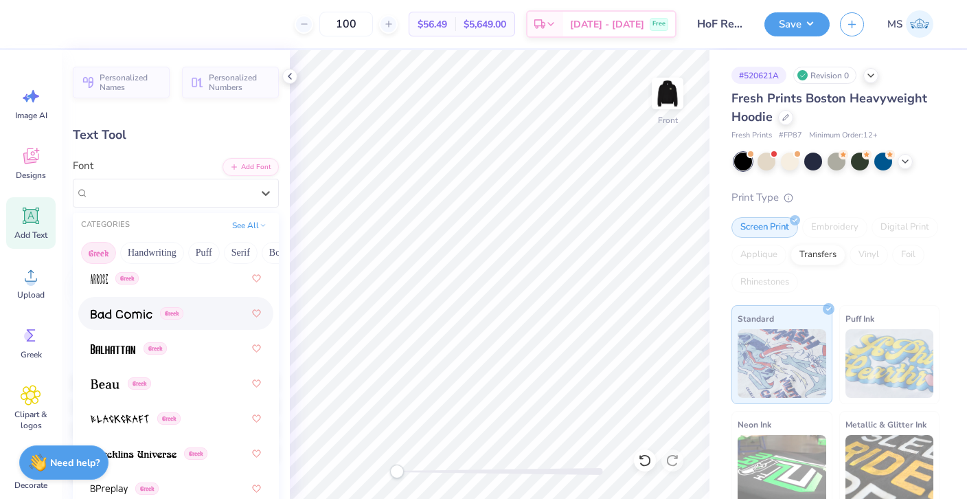
scroll to position [186, 0]
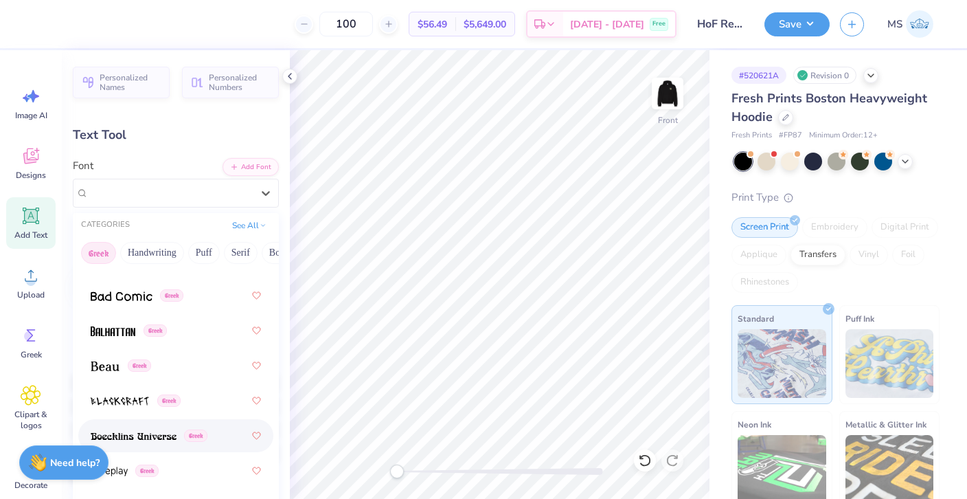
click at [157, 429] on span at bounding box center [134, 436] width 86 height 14
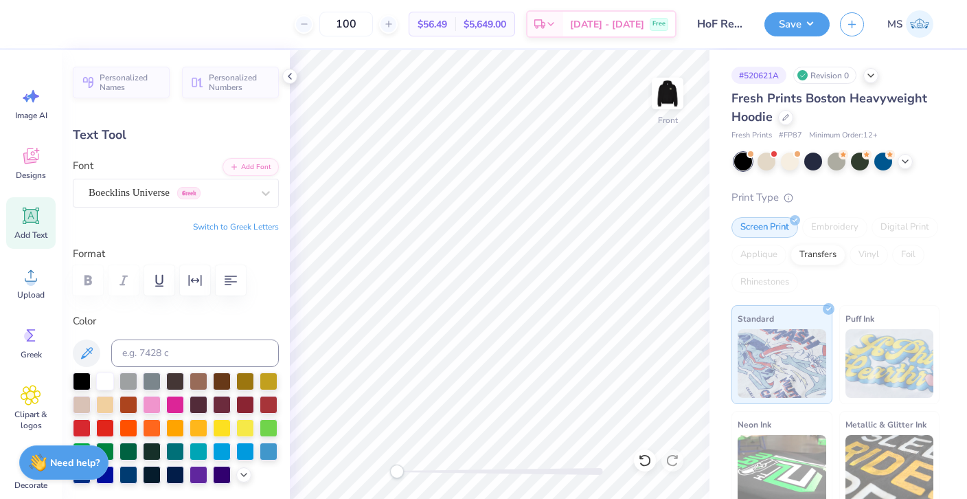
scroll to position [0, 6]
type input "1.21"
type input "6.00"
type textarea "Hall of"
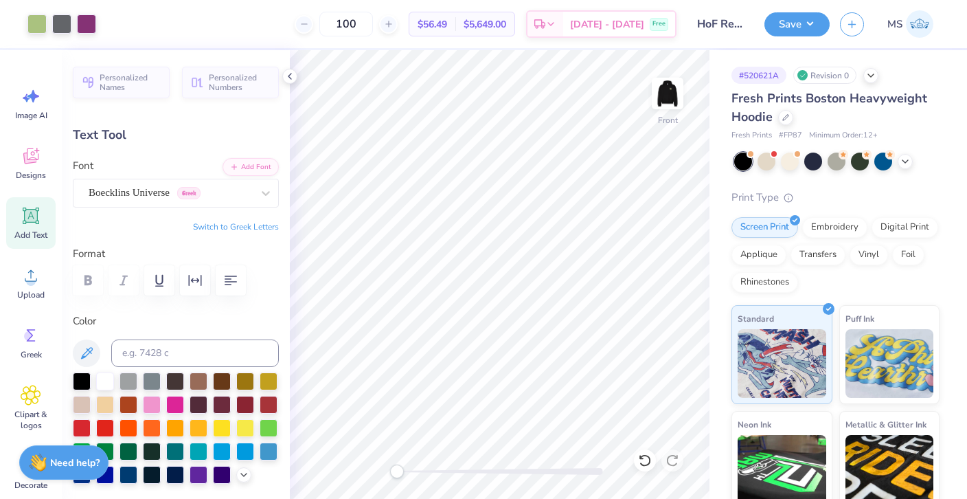
type input "3.91"
type input "1.20"
type textarea "H"
type textarea "Fame"
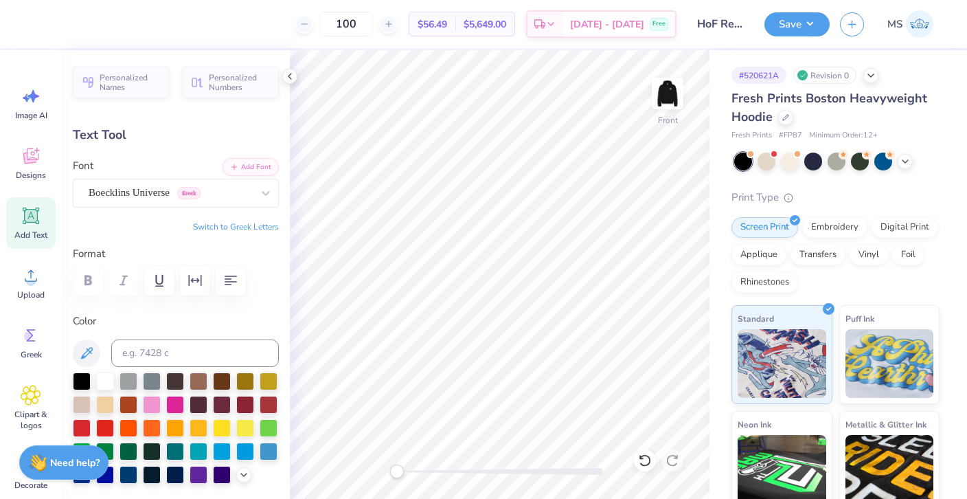
type textarea "o"
type textarea "Dance"
type textarea "o"
type textarea "Challenge"
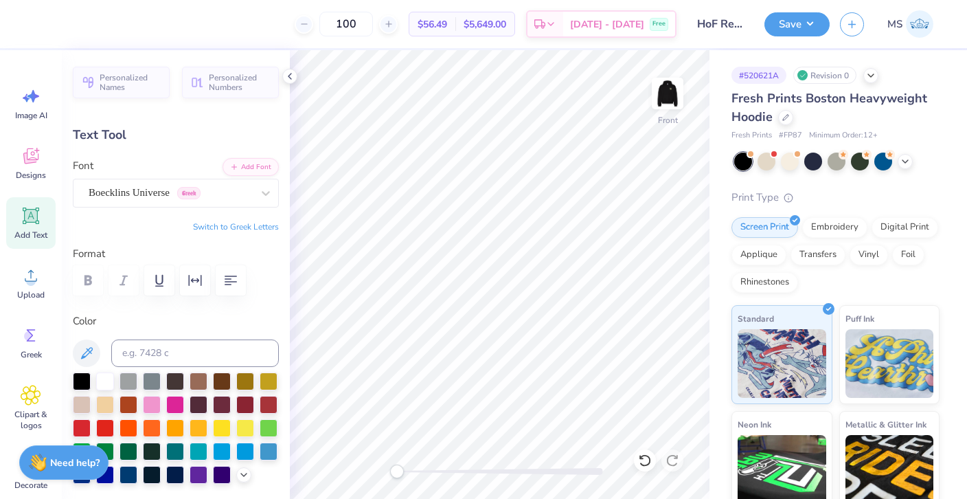
type input "3.71"
type input "0.96"
type input "7.67"
type input "5.88"
type input "1.20"
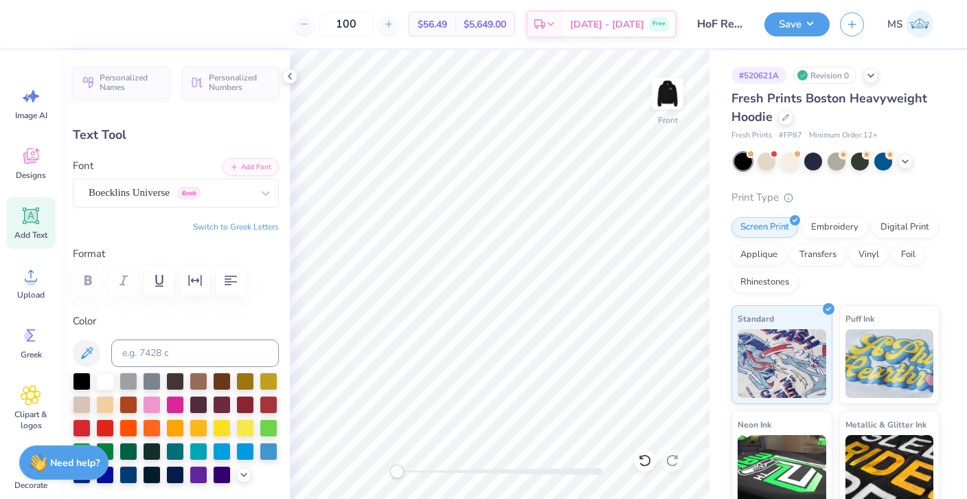
type input "10.07"
type input "4.49"
type input "1.38"
type input "5.34"
type input "3.71"
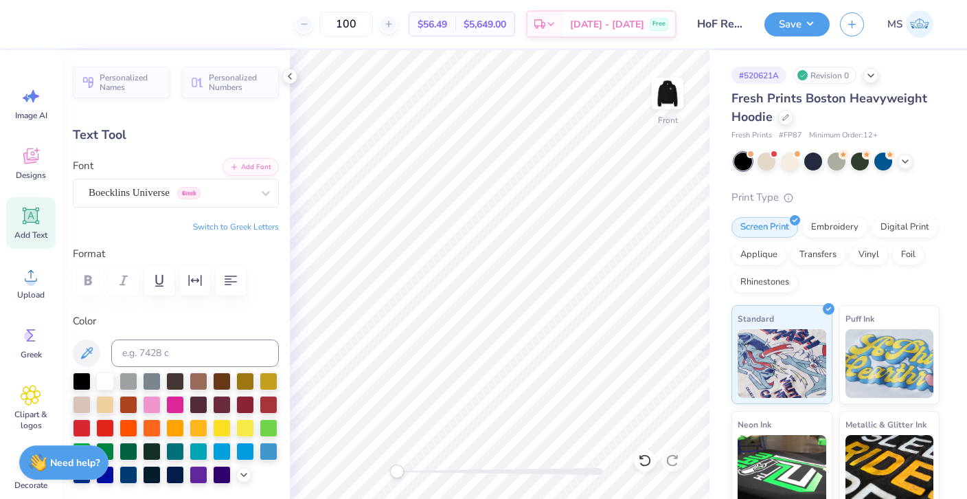
type input "0.96"
type input "7.67"
type input "3.21"
type input "5.52"
type input "5.88"
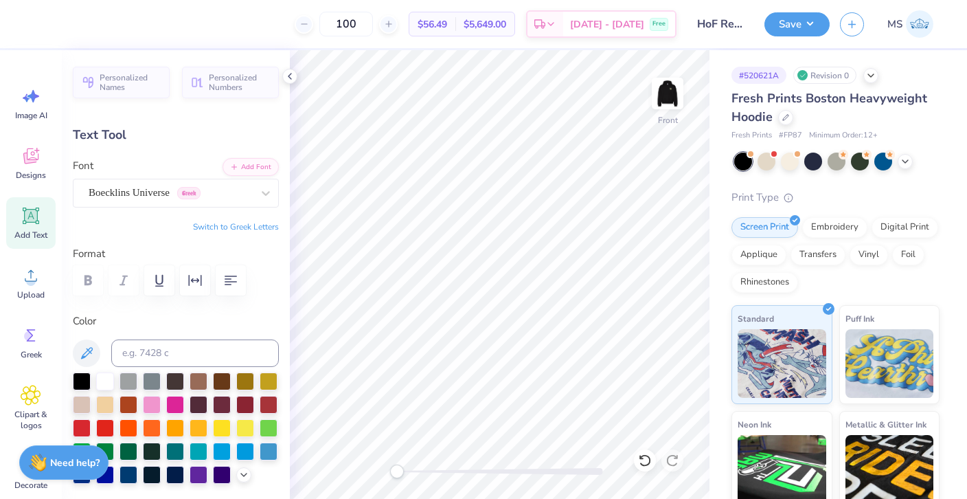
type input "1.20"
type input "10.07"
type input "4.49"
type input "1.38"
type input "5.79"
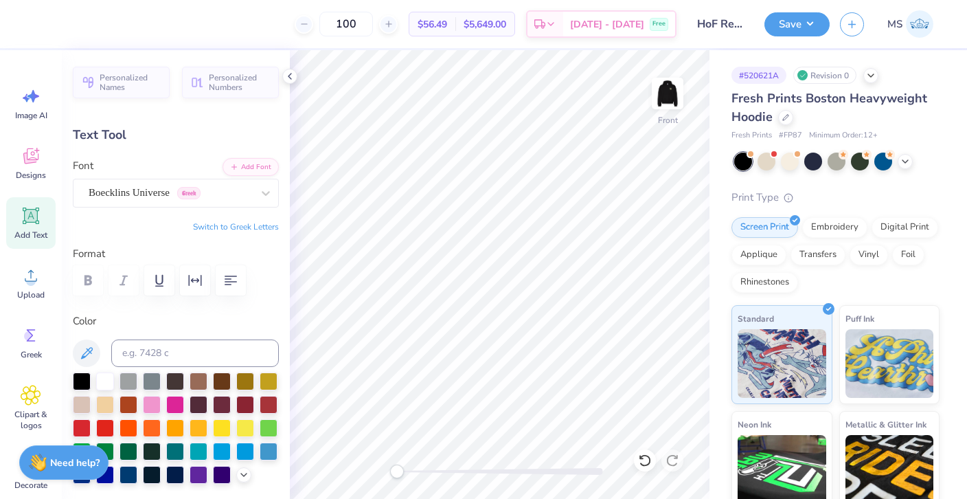
type input "3.21"
type input "0.96"
type input "6.71"
type input "0.0"
type input "3.71"
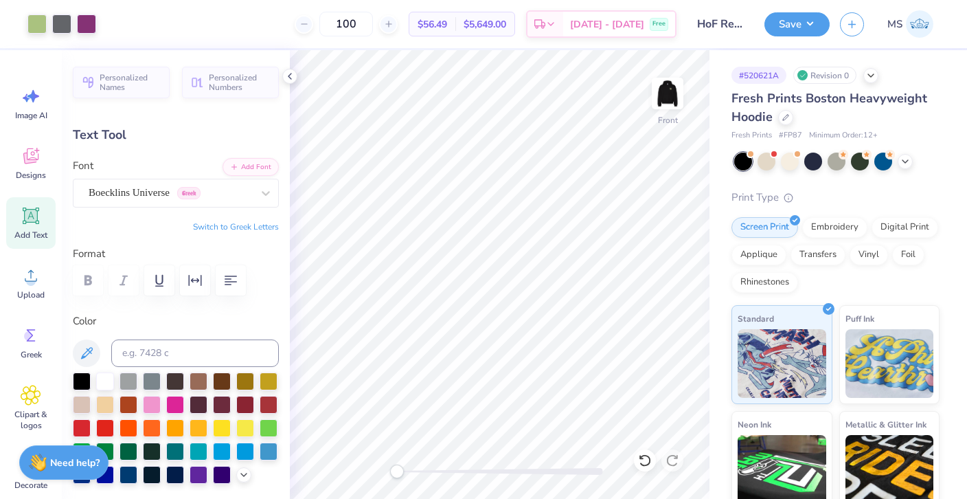
type input "7.67"
type input "0.0"
type input "5.88"
type input "1.20"
type input "10.07"
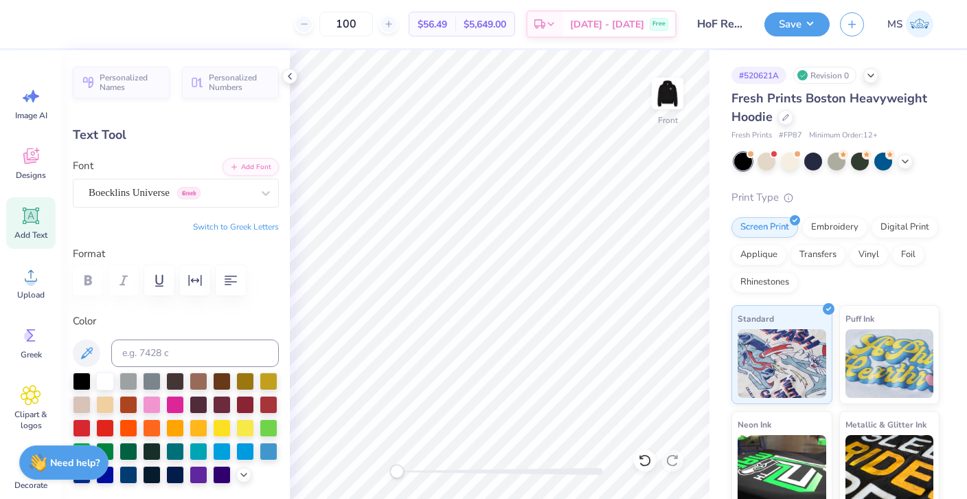
type input "3.34"
type input "2.83"
type input "6.76"
type input "35.3"
type input "5.88"
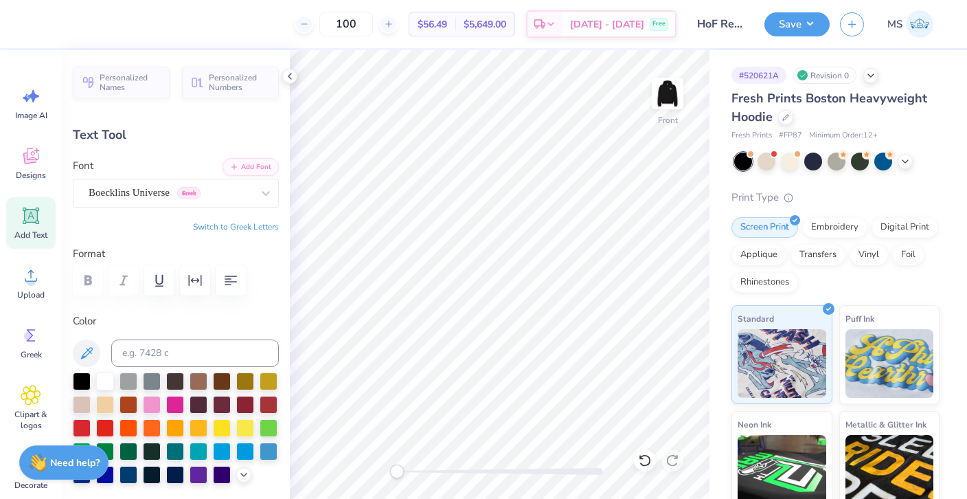
type input "1.20"
type input "10.07"
type input "40.3"
type input "4.72"
type input "4.29"
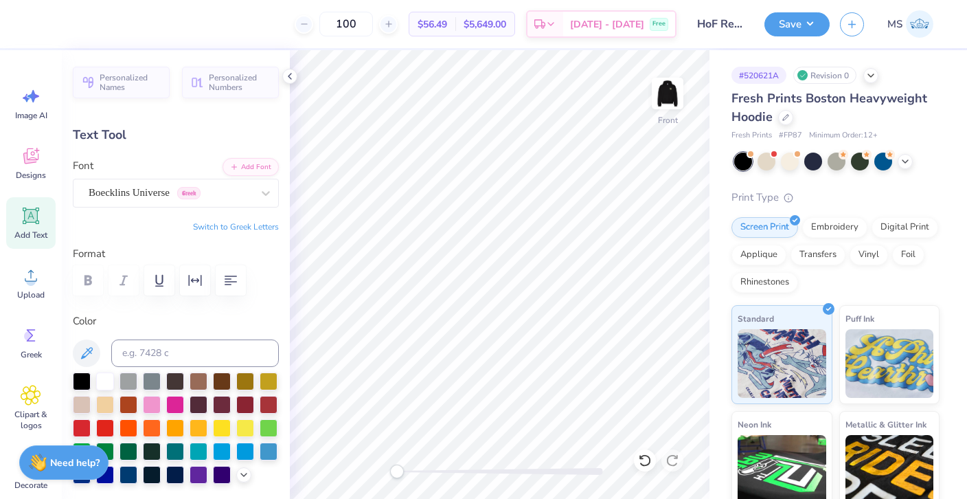
type input "8.49"
type input "0.0"
type input "3.20"
type input "1.05"
type input "6.66"
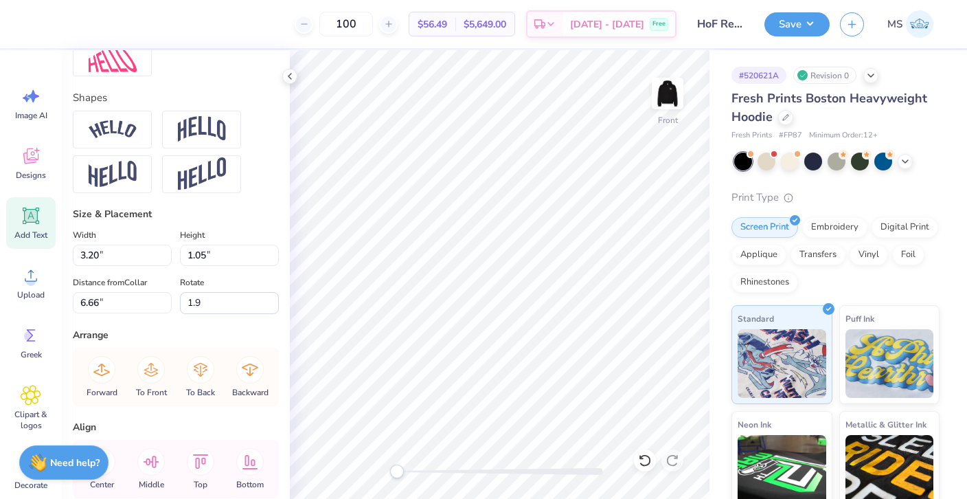
scroll to position [554, 0]
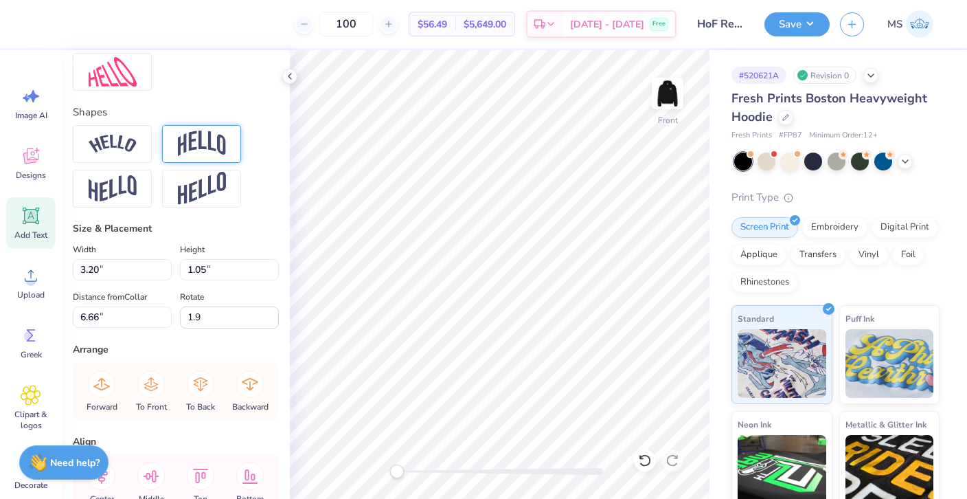
click at [229, 141] on div at bounding box center [201, 144] width 79 height 38
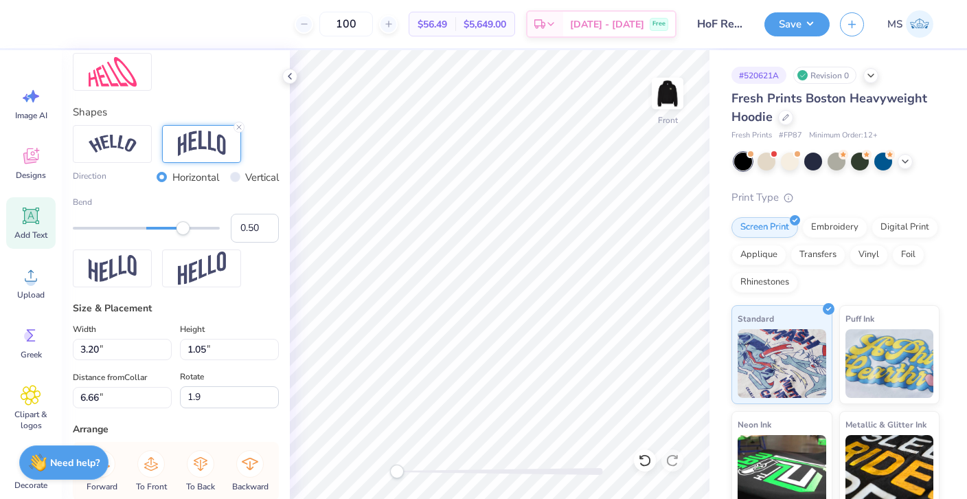
type input "0.0"
type input "1.40"
type input "6.46"
type input "0.0"
type input "3.00"
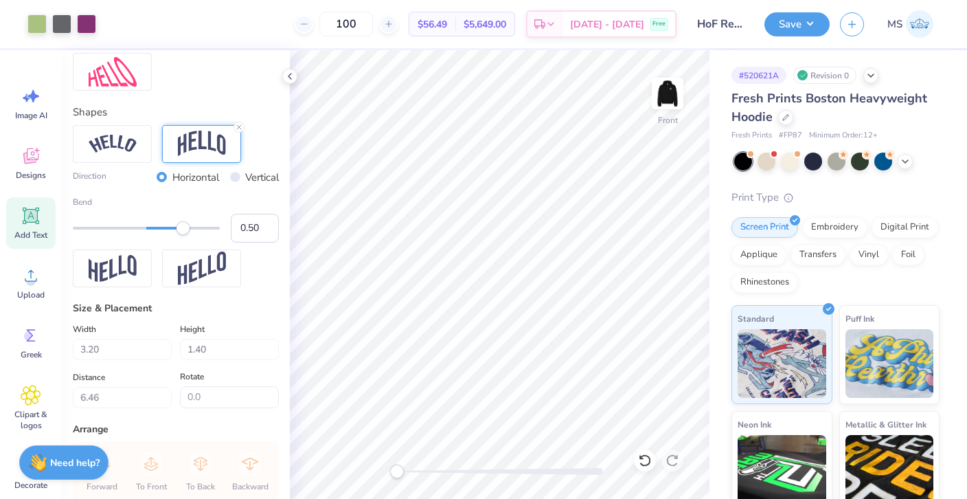
type input "2.51"
type input "6.07"
type input "0.0"
type input "3.14"
type input "2.26"
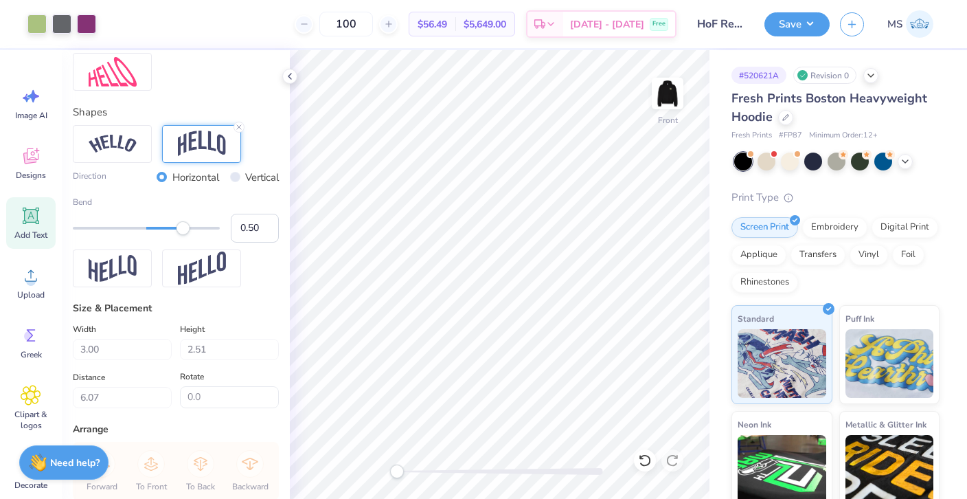
type input "6.08"
type input "25.2"
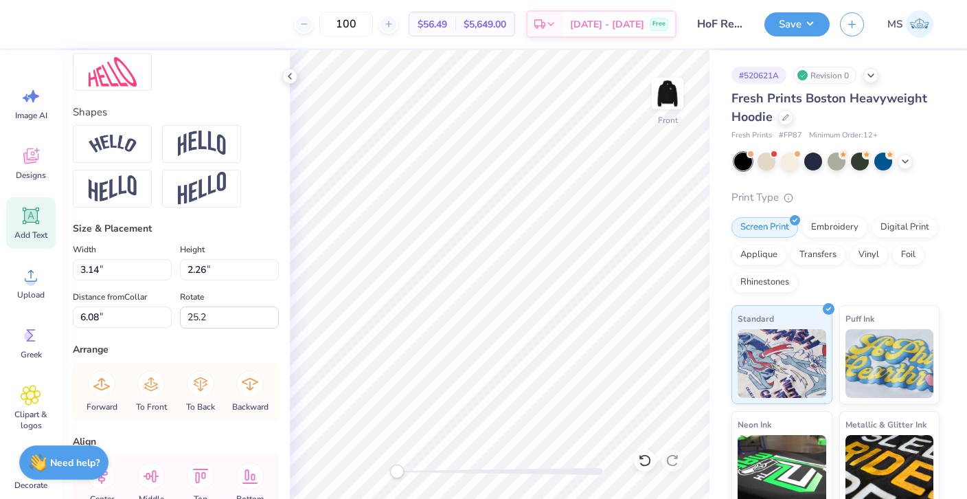
type input "4.49"
type input "1.38"
type input "5.80"
type input "0.0"
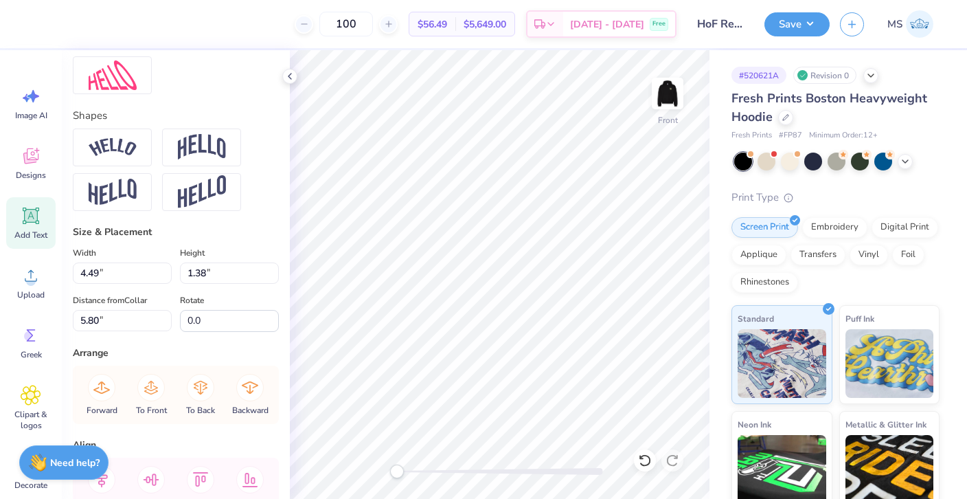
scroll to position [543, 0]
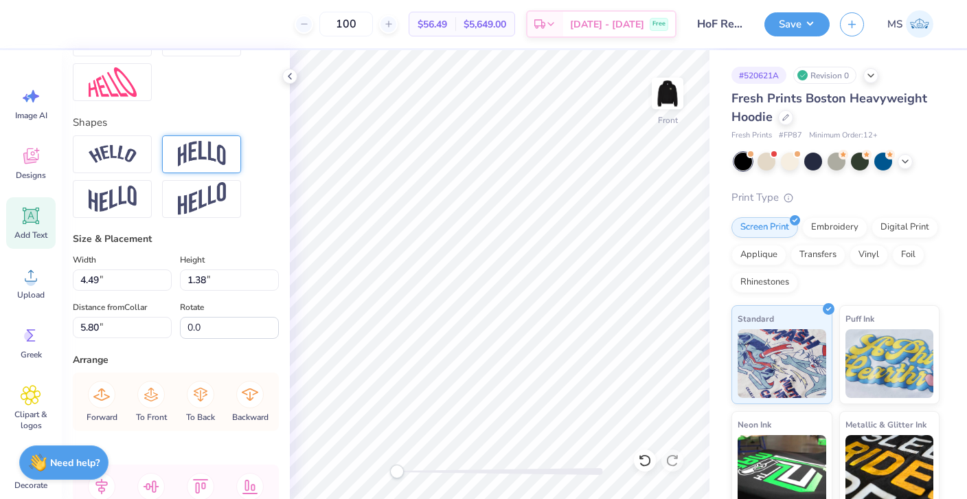
click at [204, 159] on img at bounding box center [202, 154] width 48 height 26
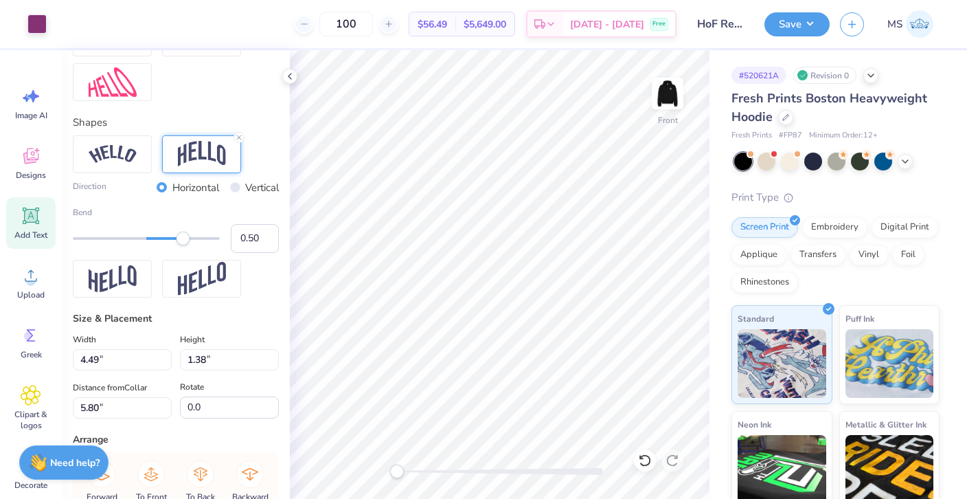
type input "1.94"
type input "5.70"
type input "0.0"
type input "4.51"
type input "2.46"
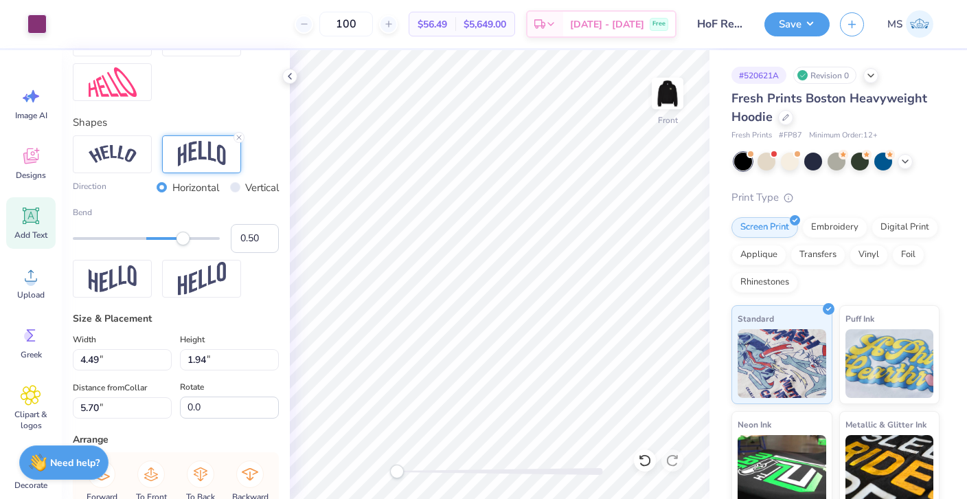
type input "5.69"
type input "-14.5"
type input "3.14"
type input "2.26"
type input "6.23"
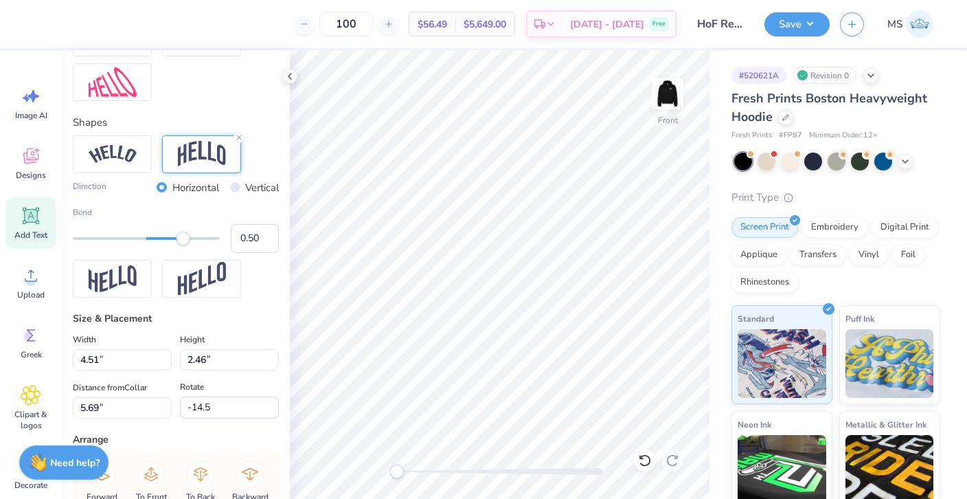
type input "25.2"
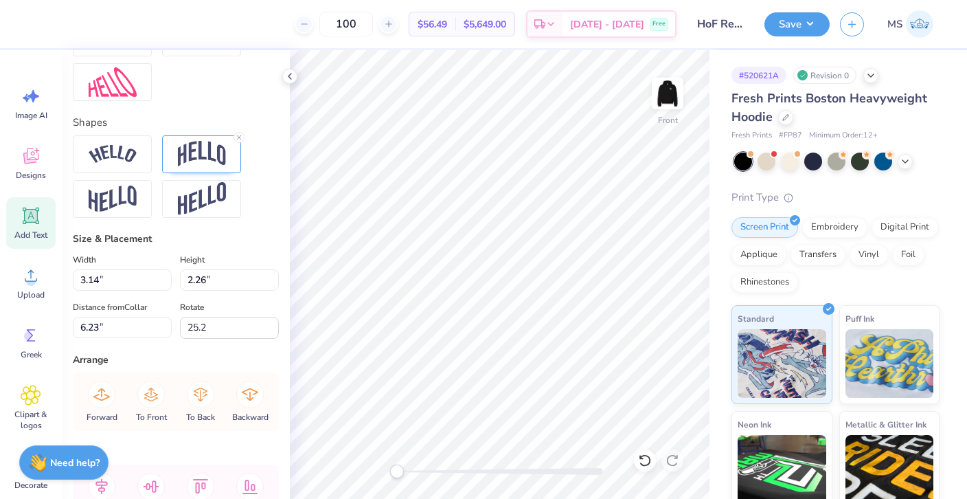
type input "3.65"
type input "2.62"
type input "5.85"
type input "0.0"
type input "4.51"
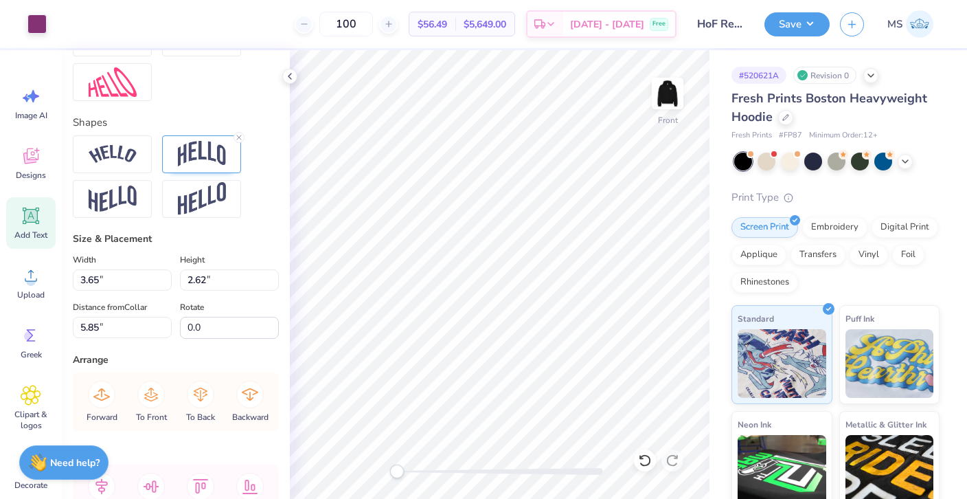
type input "2.46"
type input "6.03"
type input "0.0"
type input "3.65"
type input "2.62"
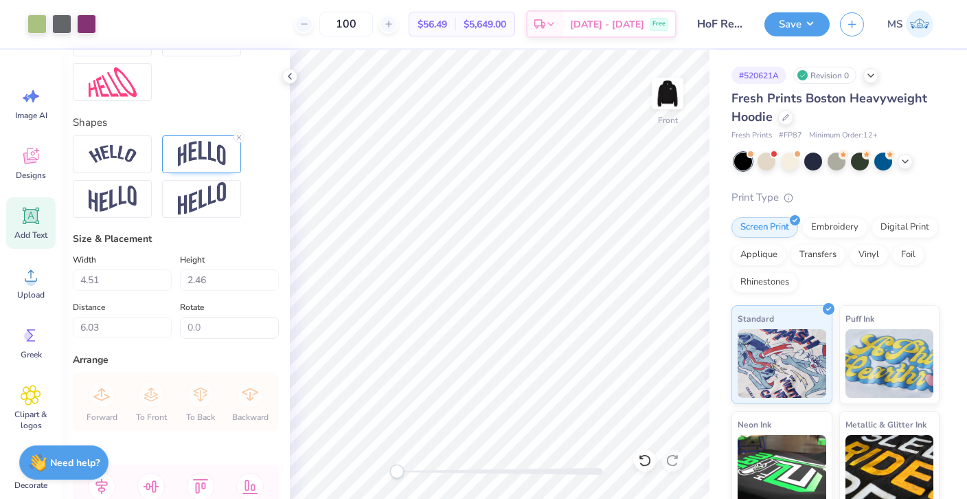
type input "5.85"
type input "0.0"
type input "3.34"
type input "2.83"
type input "7.84"
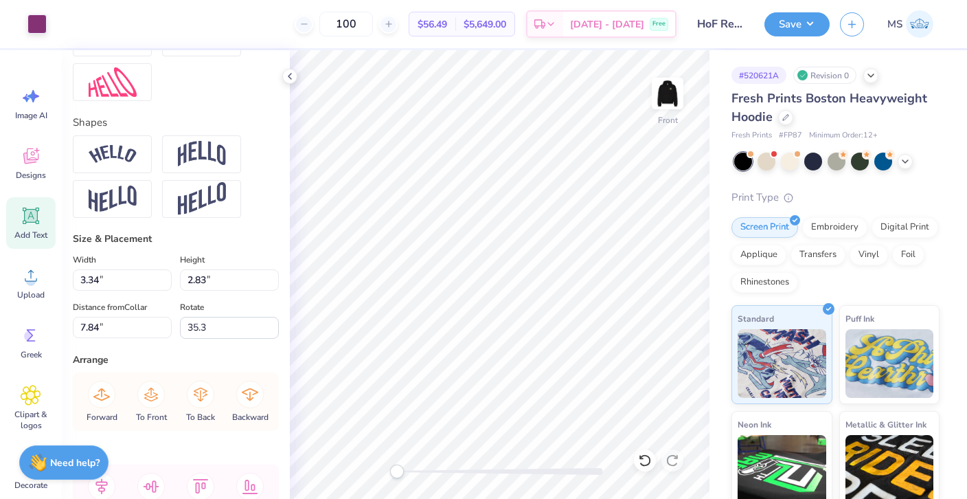
type input "0.0"
type input "4.72"
type input "4.29"
type input "8.49"
type input "0.0"
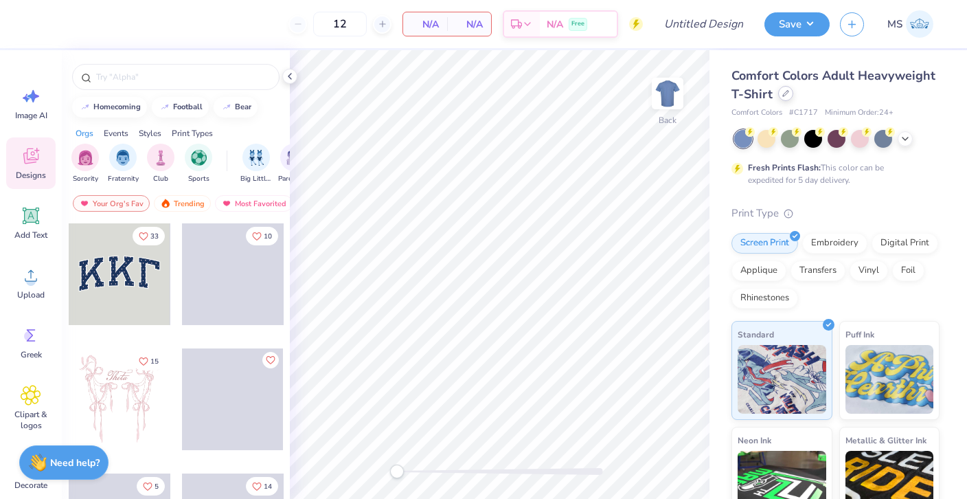
click at [785, 100] on div at bounding box center [785, 93] width 15 height 15
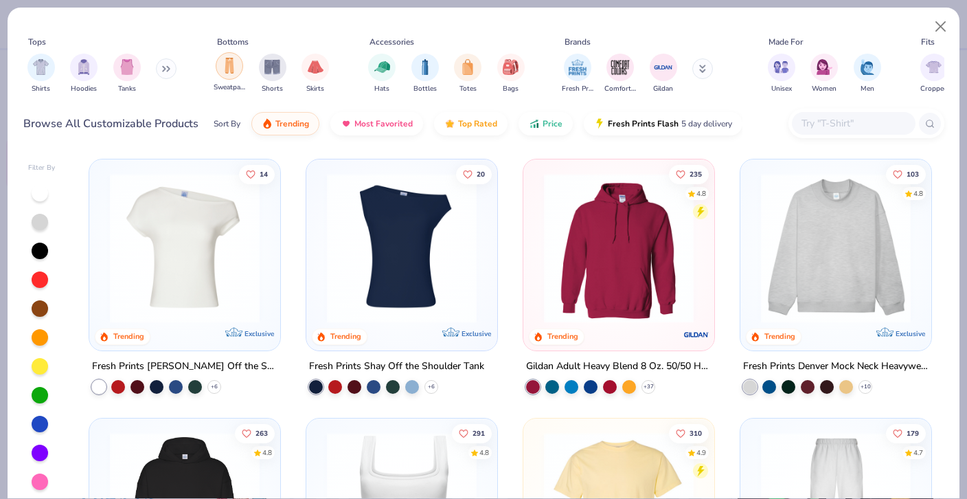
click at [240, 69] on div "filter for Sweatpants" at bounding box center [229, 65] width 27 height 27
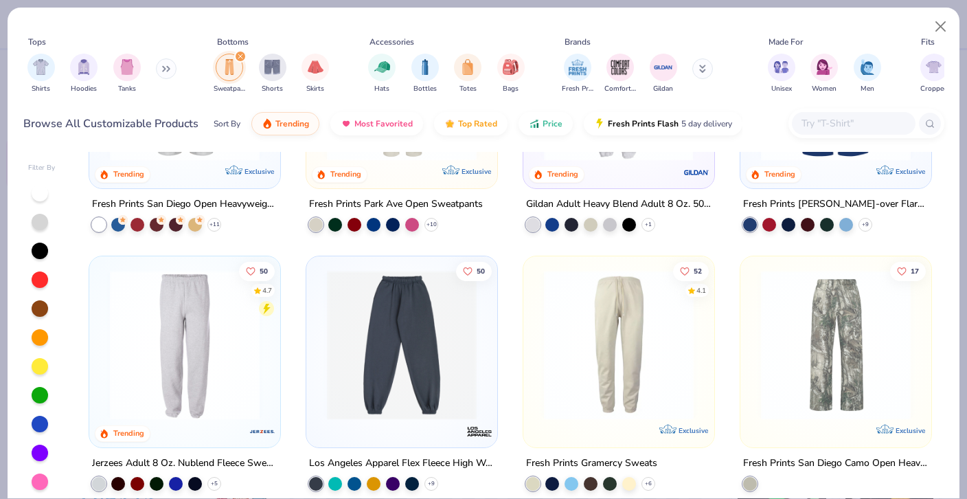
scroll to position [210, 0]
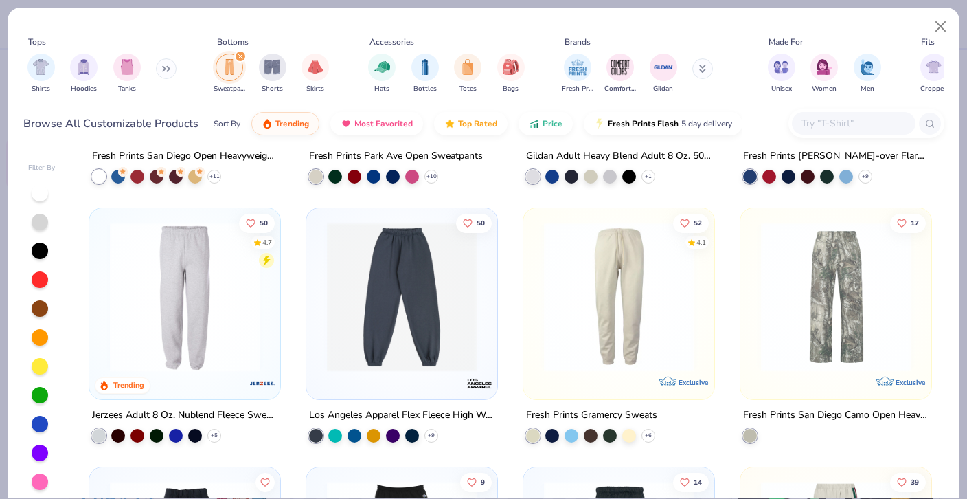
click at [449, 336] on img at bounding box center [402, 297] width 164 height 150
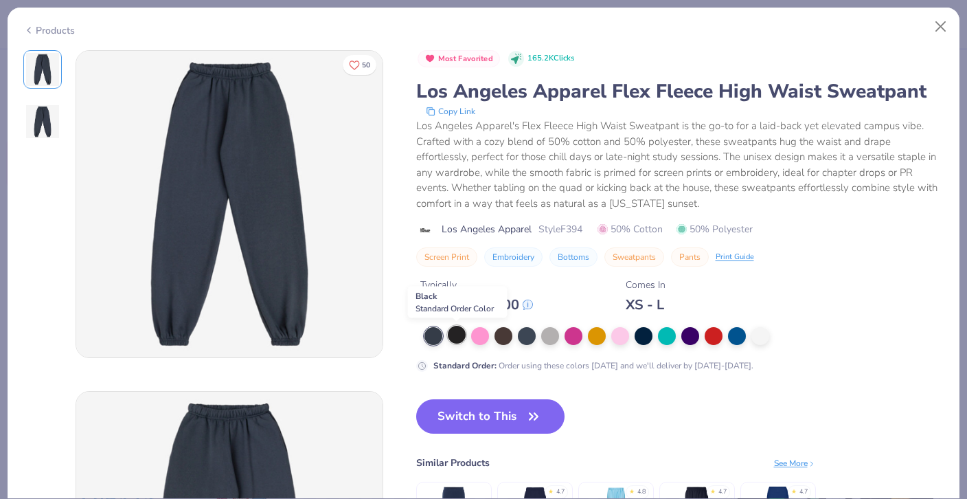
click at [464, 333] on div at bounding box center [457, 335] width 18 height 18
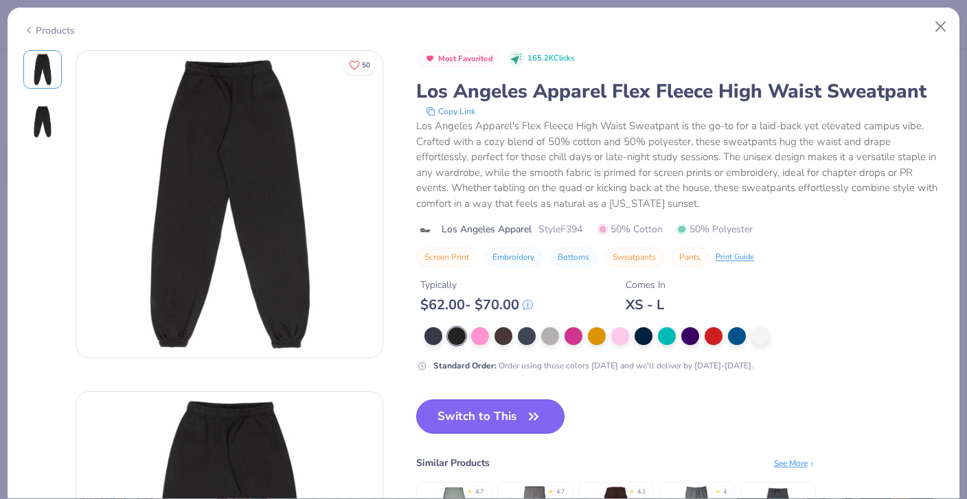
click at [469, 421] on button "Switch to This" at bounding box center [490, 416] width 149 height 34
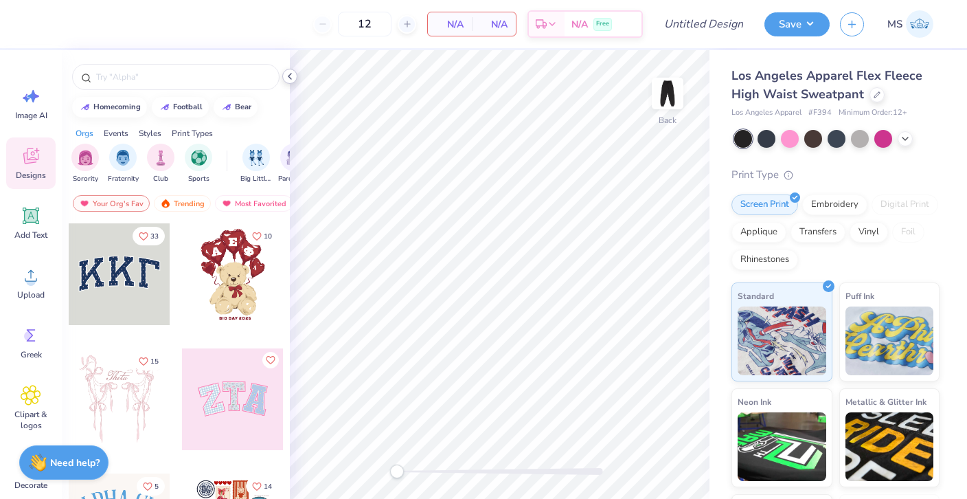
click at [290, 71] on icon at bounding box center [289, 76] width 11 height 11
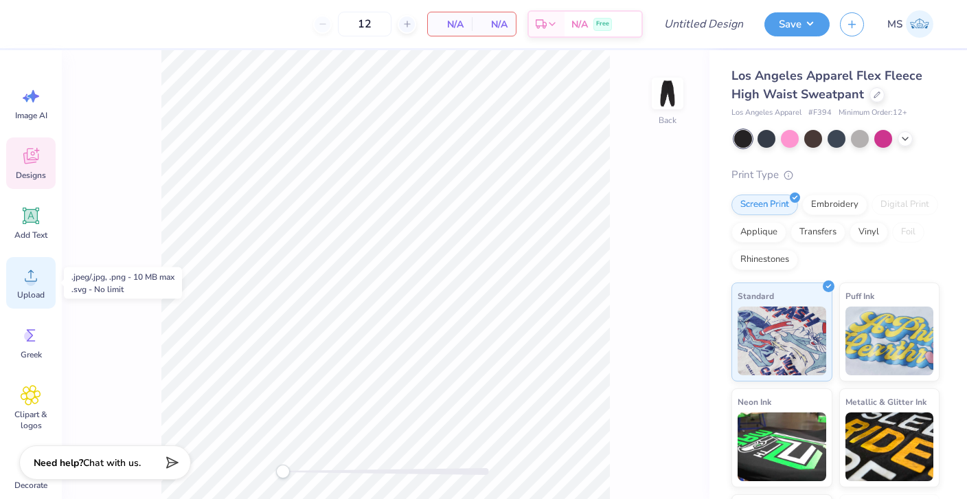
click at [40, 282] on icon at bounding box center [31, 275] width 21 height 21
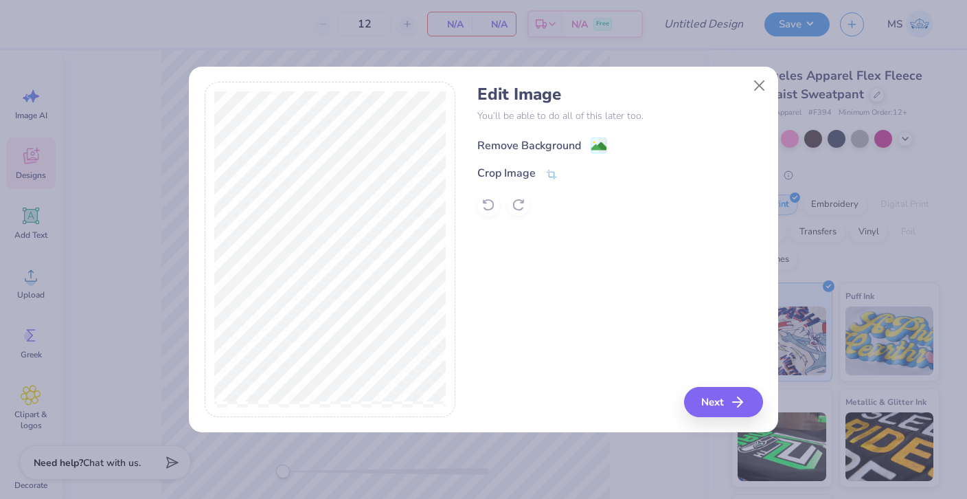
click at [526, 144] on div "Remove Background" at bounding box center [529, 145] width 104 height 16
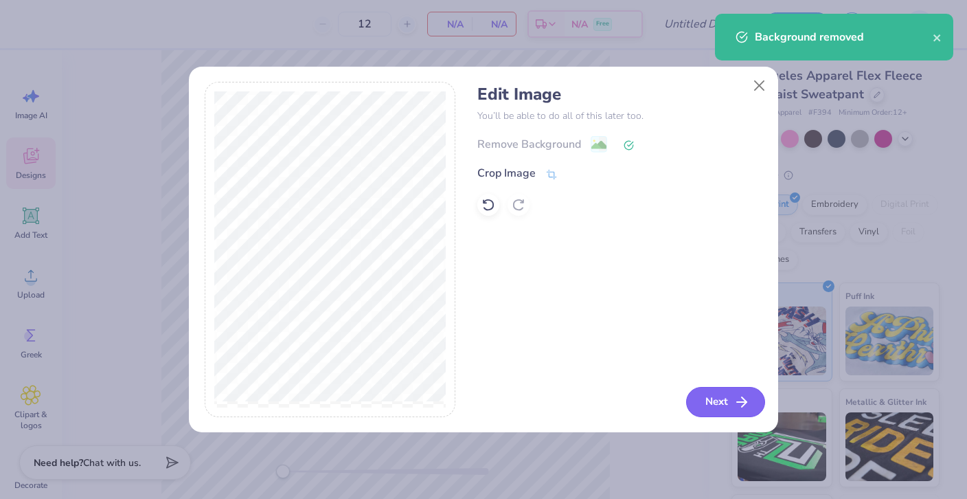
click at [700, 396] on button "Next" at bounding box center [725, 402] width 79 height 30
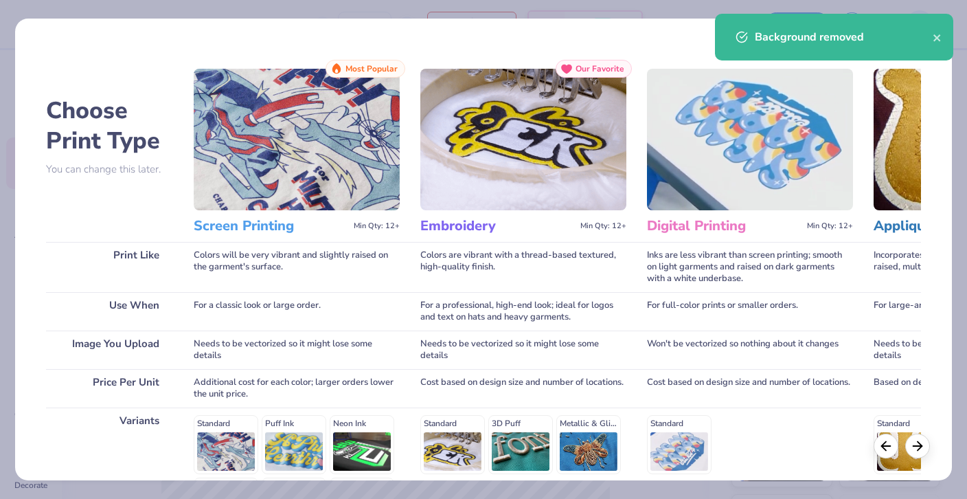
scroll to position [186, 0]
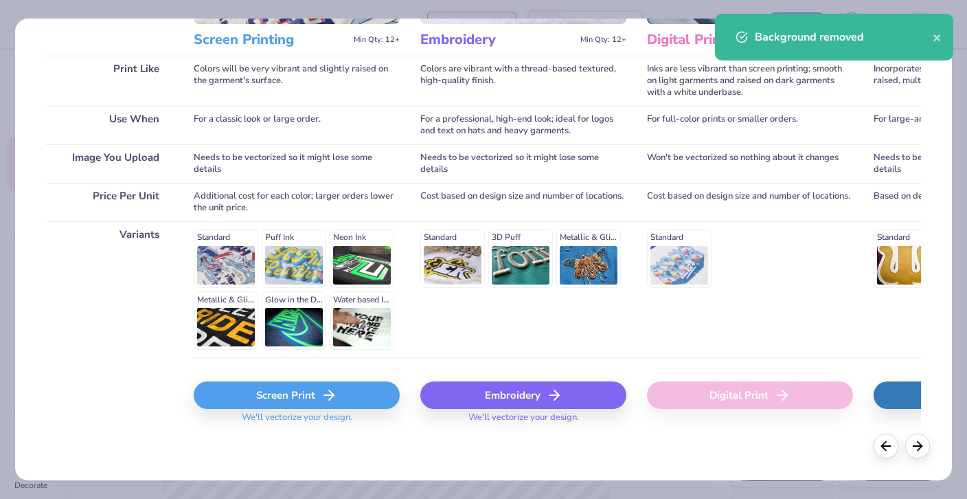
click at [368, 398] on div "Screen Print" at bounding box center [297, 394] width 206 height 27
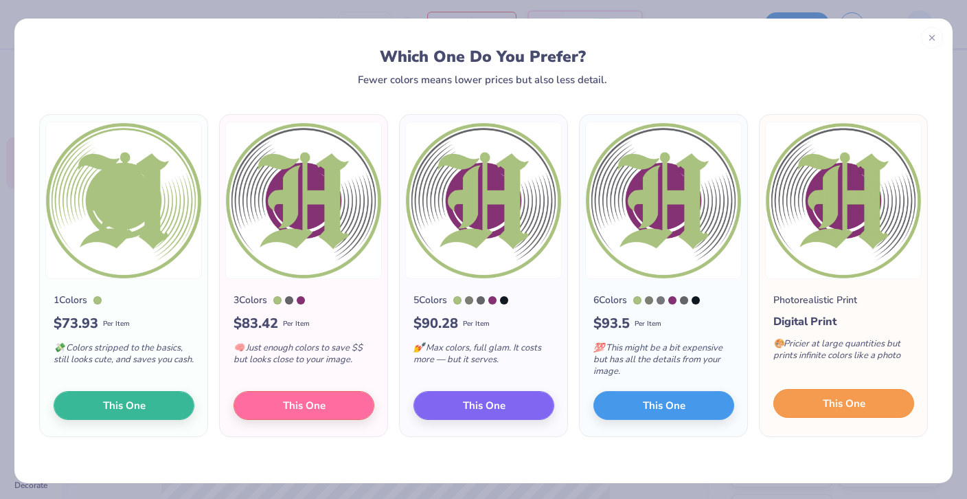
click at [826, 392] on button "This One" at bounding box center [844, 403] width 141 height 29
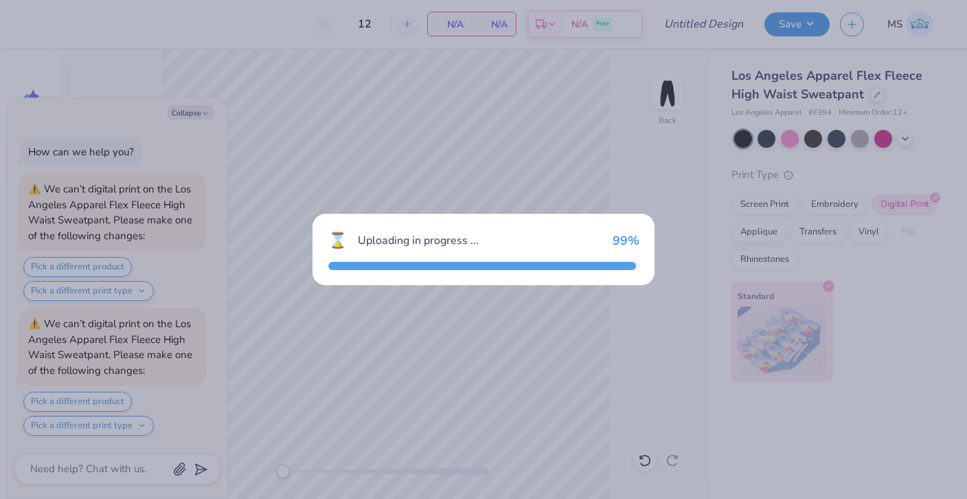
scroll to position [122, 0]
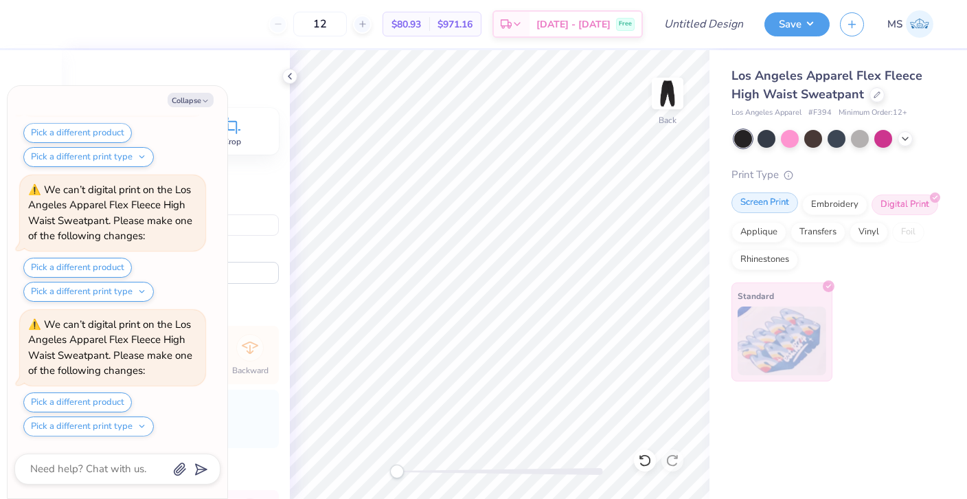
click at [766, 212] on div "Screen Print" at bounding box center [765, 202] width 67 height 21
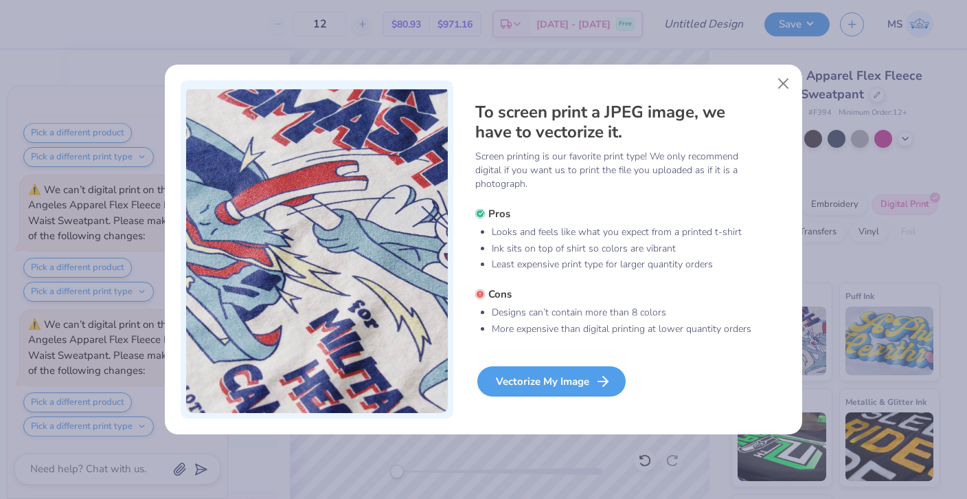
click at [555, 381] on div "Vectorize My Image" at bounding box center [551, 381] width 148 height 30
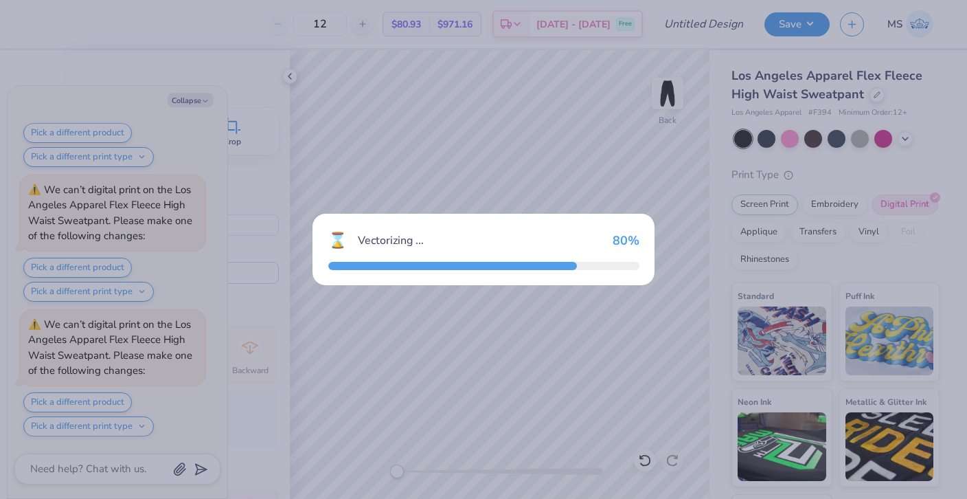
scroll to position [236, 0]
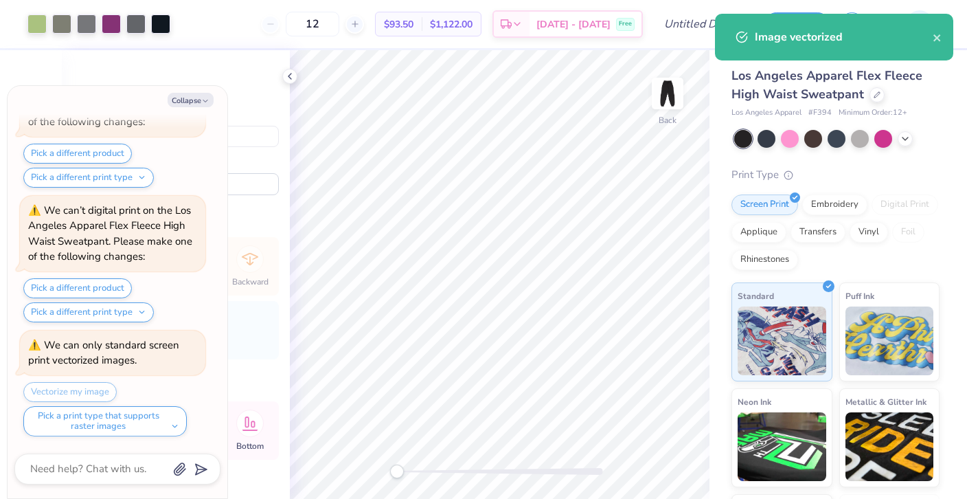
type textarea "x"
type input "7.81"
type input "19.15"
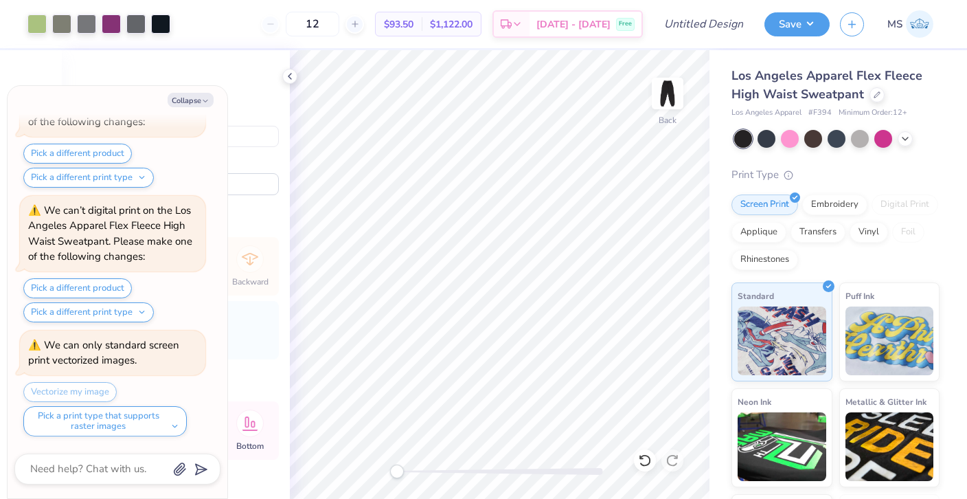
type textarea "x"
type input "6.01"
type input "10.06"
type textarea "x"
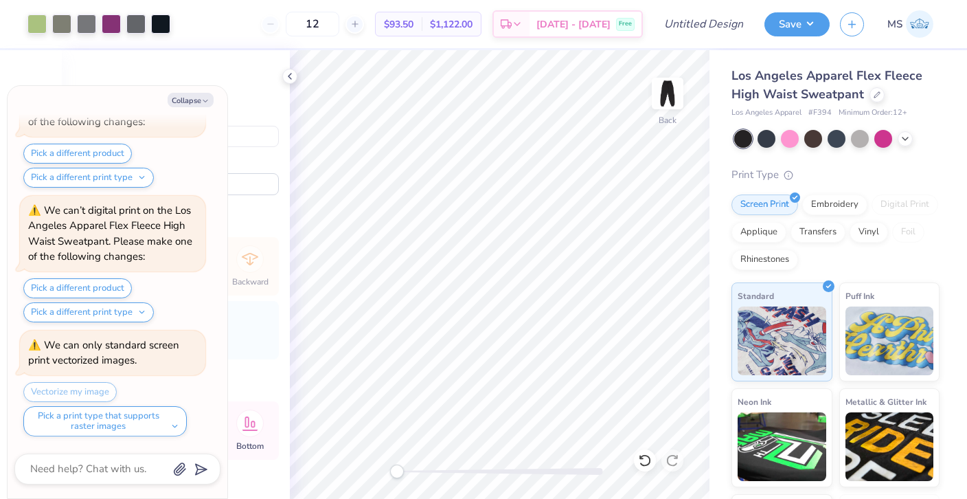
type input "5.72"
type input "5.92"
type textarea "x"
click at [694, 16] on input "Design Title" at bounding box center [720, 23] width 67 height 27
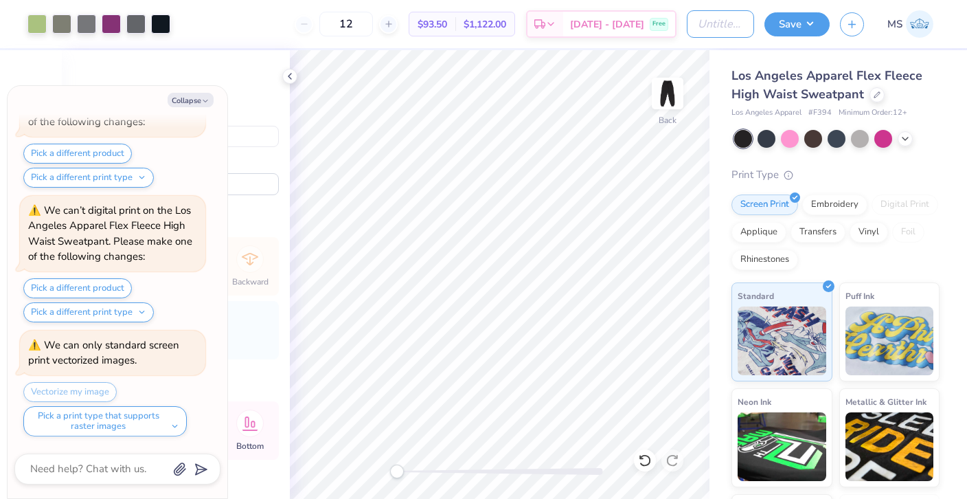
type input "H"
type textarea "x"
type input "HO"
type textarea "x"
type input "HOF"
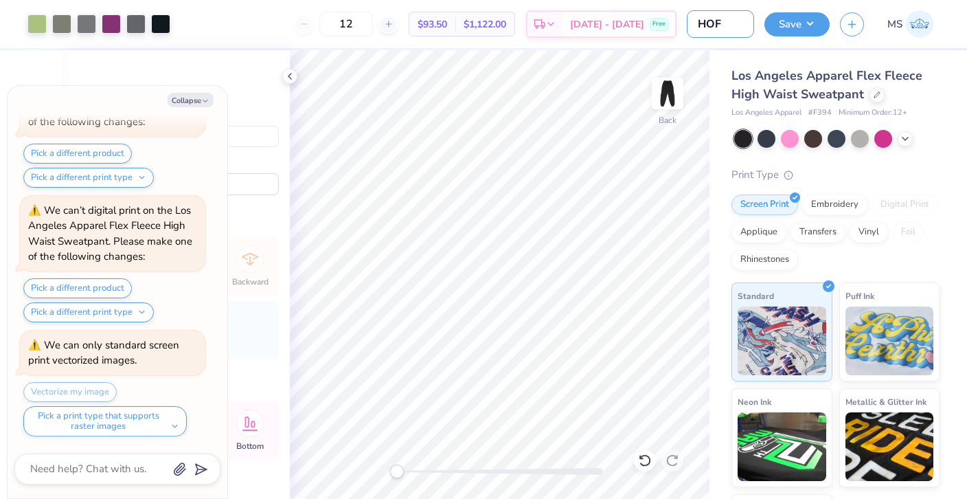
type textarea "x"
type input "HOF"
type textarea "x"
type input "HOF R"
type textarea "x"
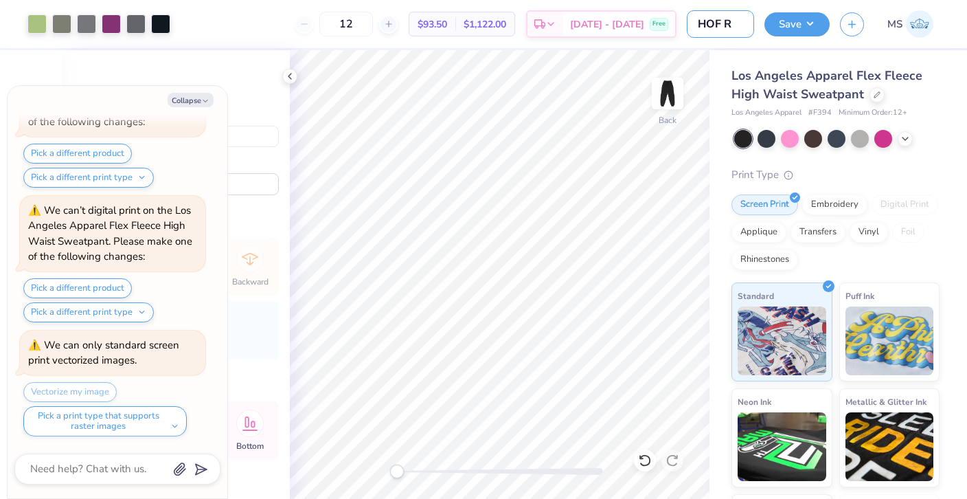
type input "HOF Re"
type textarea "x"
type input "HOF Rec"
type textarea "x"
type input "HOF Recp"
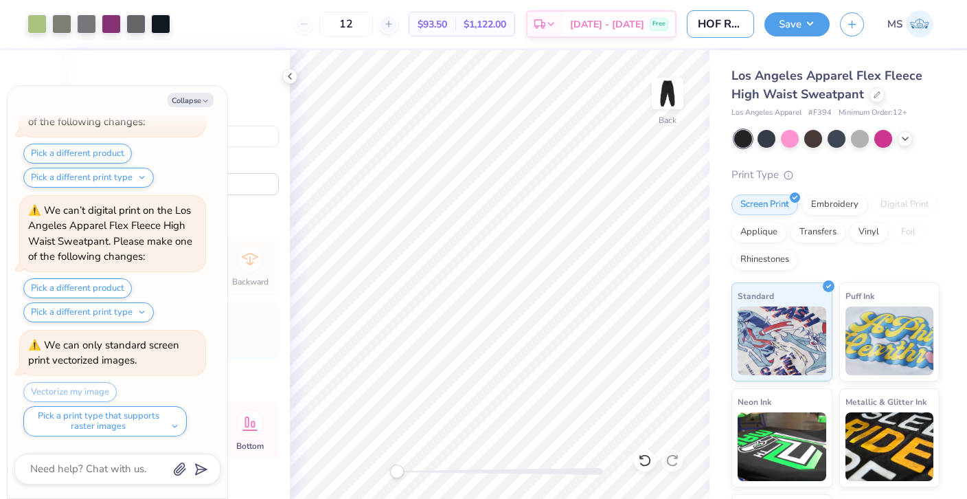
type textarea "x"
type input "HOF Recpr"
type textarea "x"
type input "HOF Recprd"
type textarea "x"
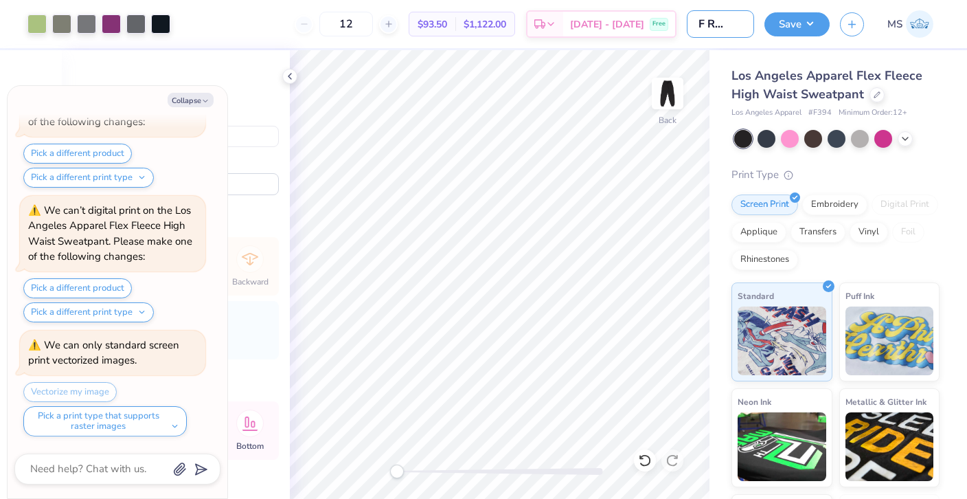
type input "HOF Recpr"
type textarea "x"
type input "HOF Recp"
type textarea "x"
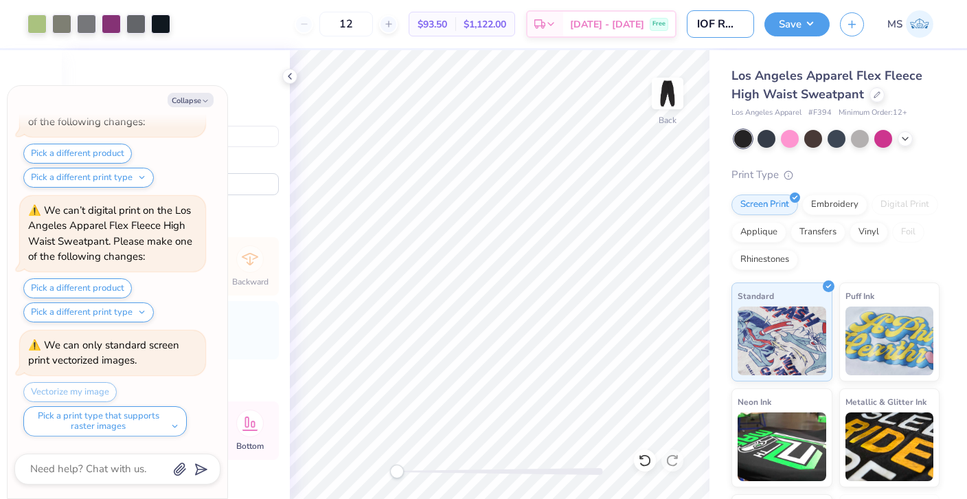
type input "HOF Rec"
type textarea "x"
type input "HOF Reco"
type textarea "x"
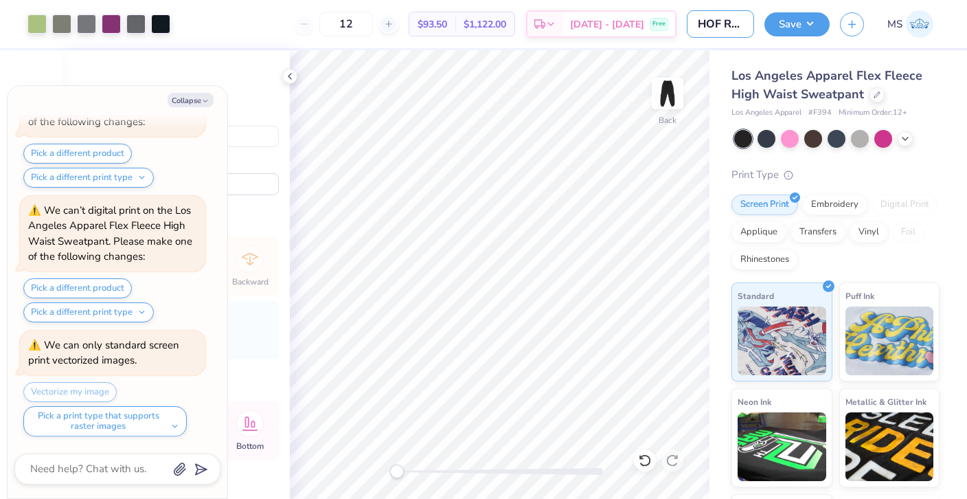
type input "HOF Recor"
type textarea "x"
type input "HOF Record"
type textarea "x"
type input "HOF Record"
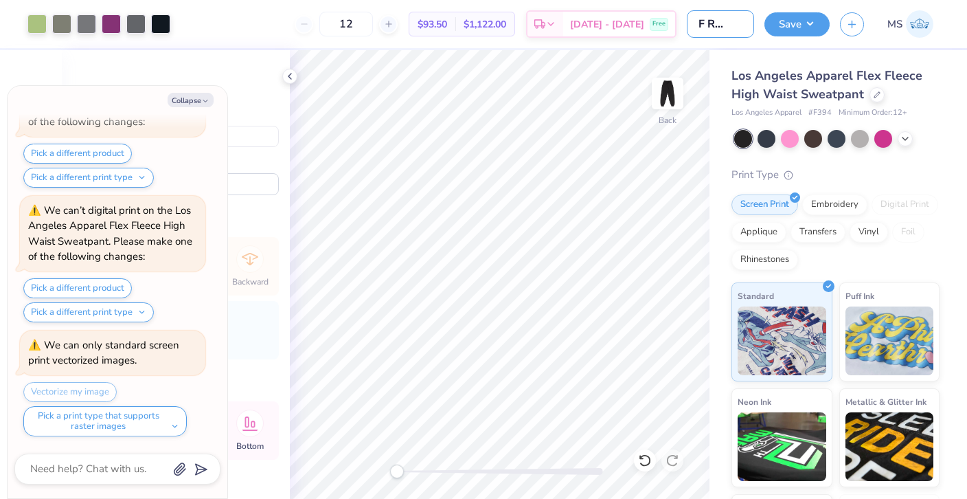
type textarea "x"
type input "HOF Record S"
type textarea "x"
type input "HOF Record Sq"
type textarea "x"
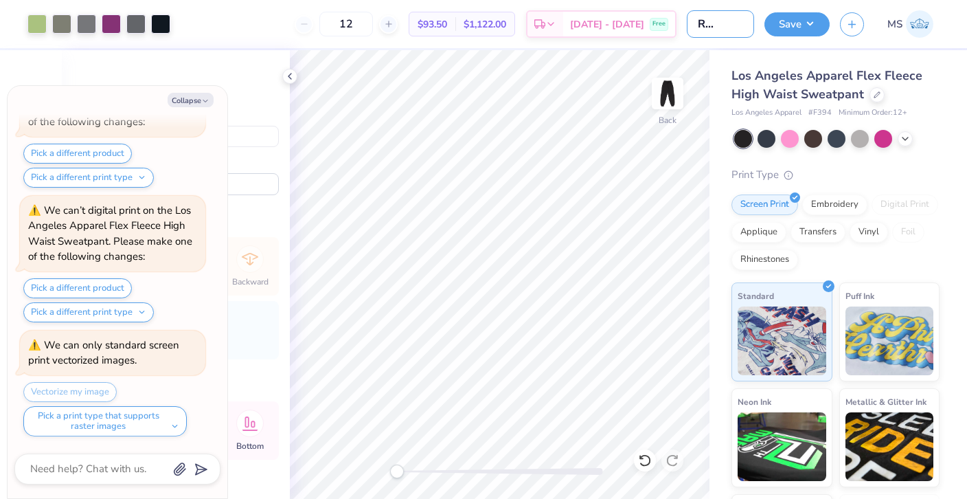
type input "HOF Record Sqw"
type textarea "x"
type input "HOF Record Sq"
type textarea "x"
type input "HOF Record S"
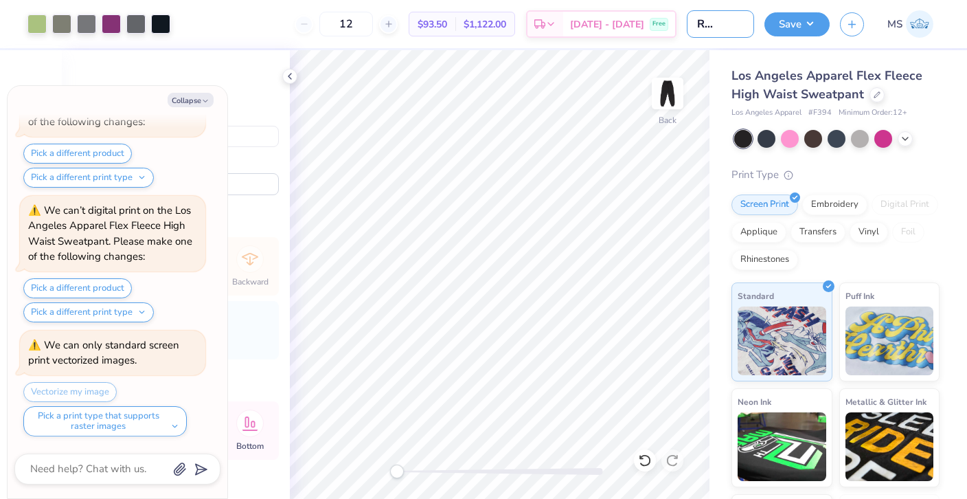
type textarea "x"
type input "HOF Record Se"
type textarea "x"
type input "HOF Record S"
type textarea "x"
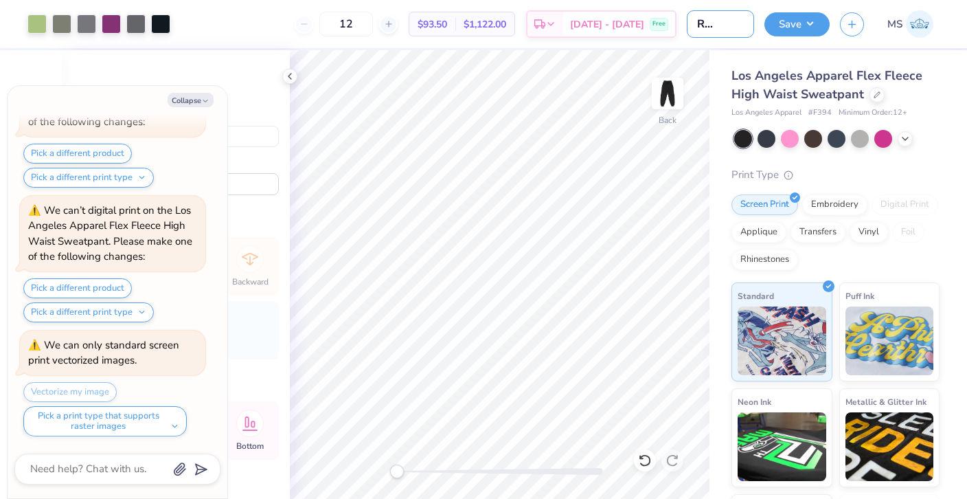
type input "HOF Record Sw"
type textarea "x"
type input "HOF Record Swe"
type textarea "x"
type input "HOF Record Swea"
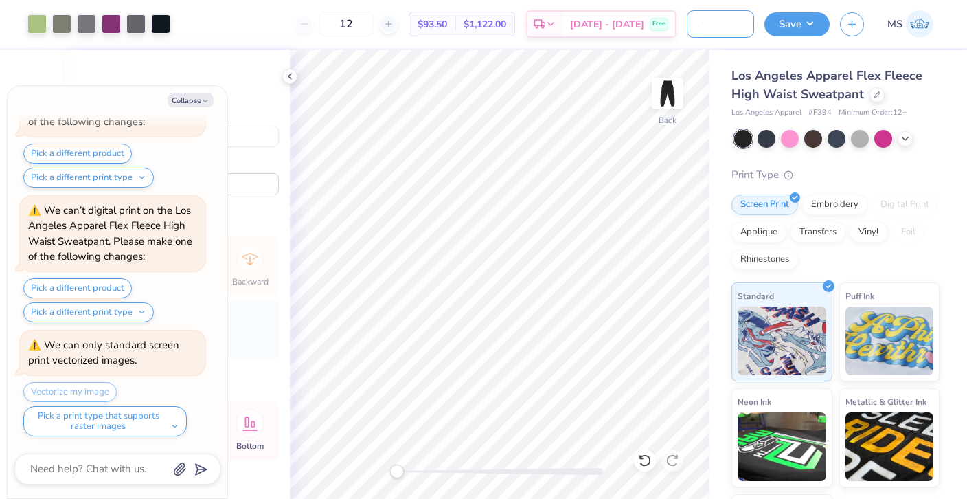
type textarea "x"
type input "HOF Record Sweat"
type textarea "x"
type input "HOF Record Sweatp"
type textarea "x"
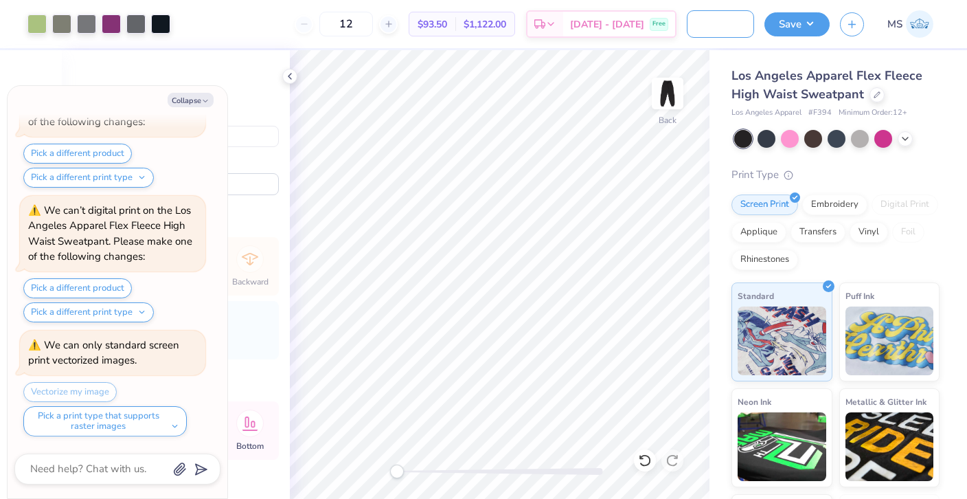
type input "HOF Record Sweatpa"
type textarea "x"
type input "HOF Record Sweatpan"
type textarea "x"
type input "HOF Record Sweatpant"
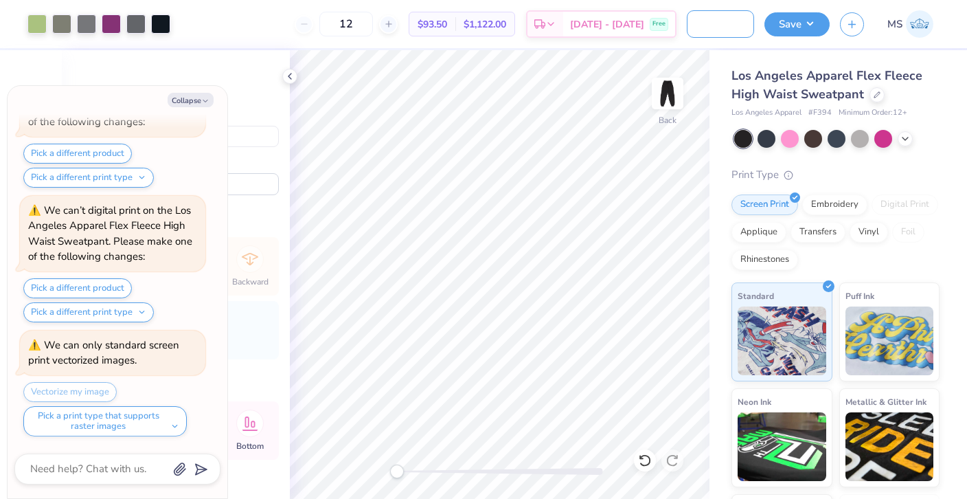
type textarea "x"
type input "HOF Record Sweatpants"
type textarea "x"
type input "HOF Record Sweatpants"
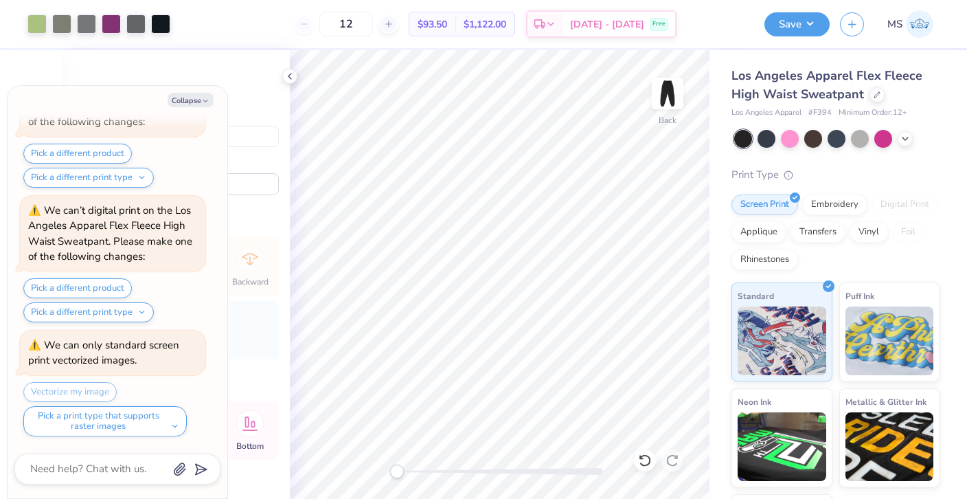
scroll to position [0, 0]
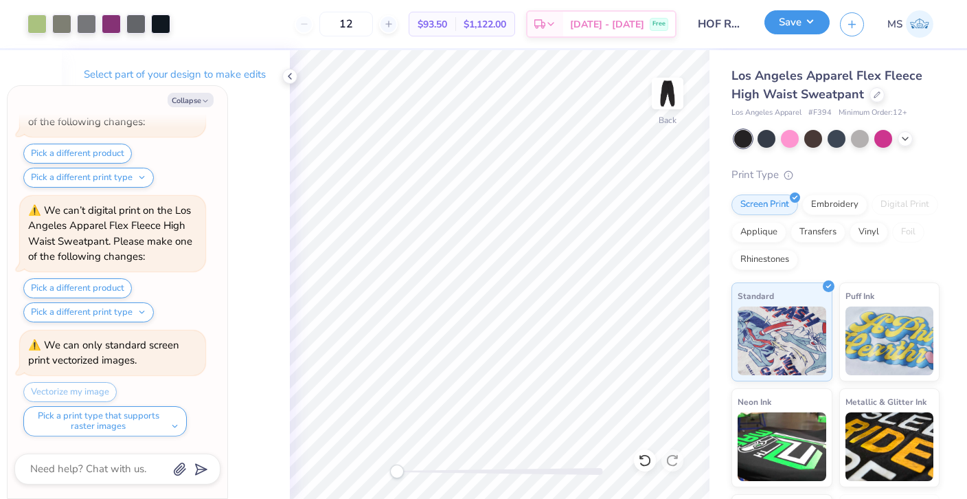
click at [783, 29] on button "Save" at bounding box center [797, 22] width 65 height 24
type textarea "x"
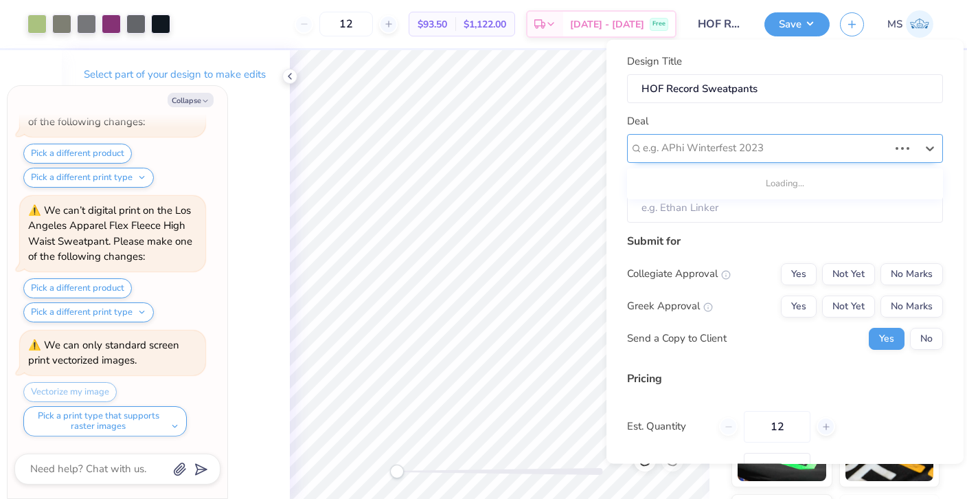
click at [758, 145] on div at bounding box center [766, 148] width 246 height 19
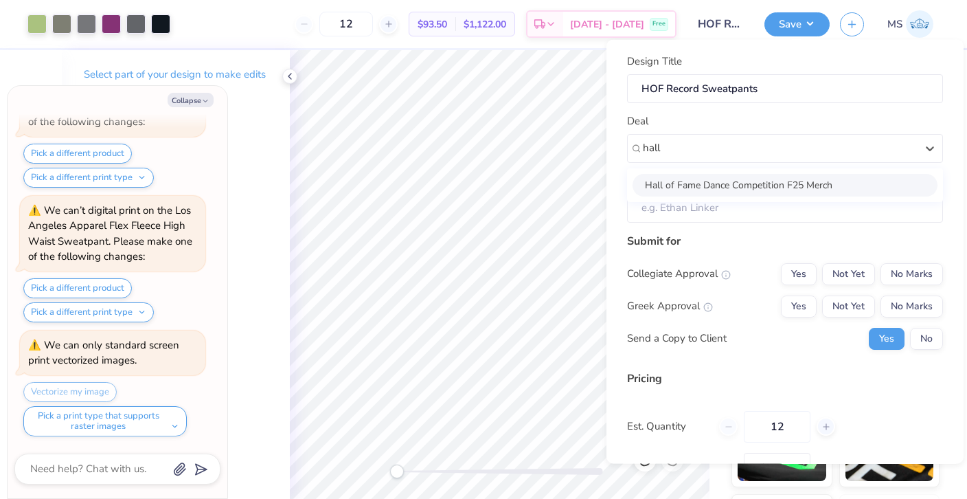
click at [753, 190] on div "Hall of Fame Dance Competition F25 Merch" at bounding box center [785, 184] width 305 height 23
type input "hall"
type textarea "x"
type input "[PERSON_NAME]"
type input "– –"
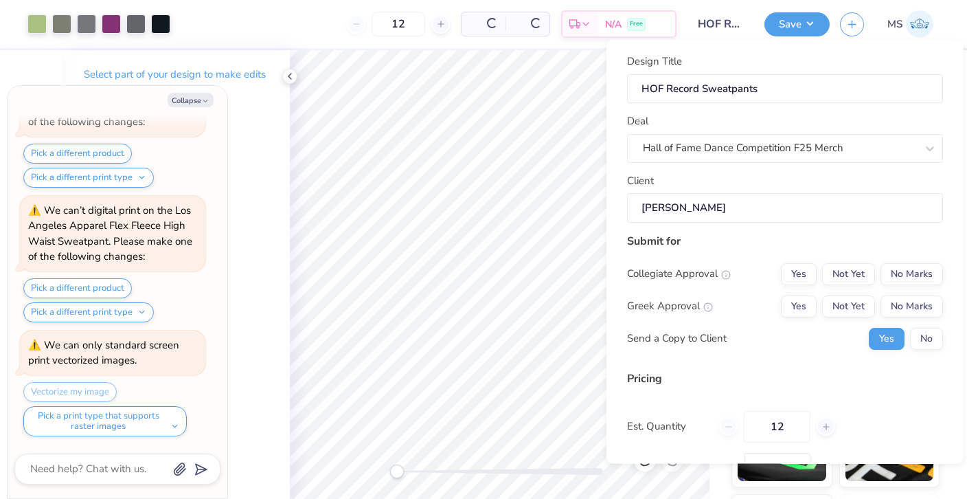
type textarea "x"
type input "$113.37"
click at [933, 277] on button "No Marks" at bounding box center [912, 273] width 63 height 22
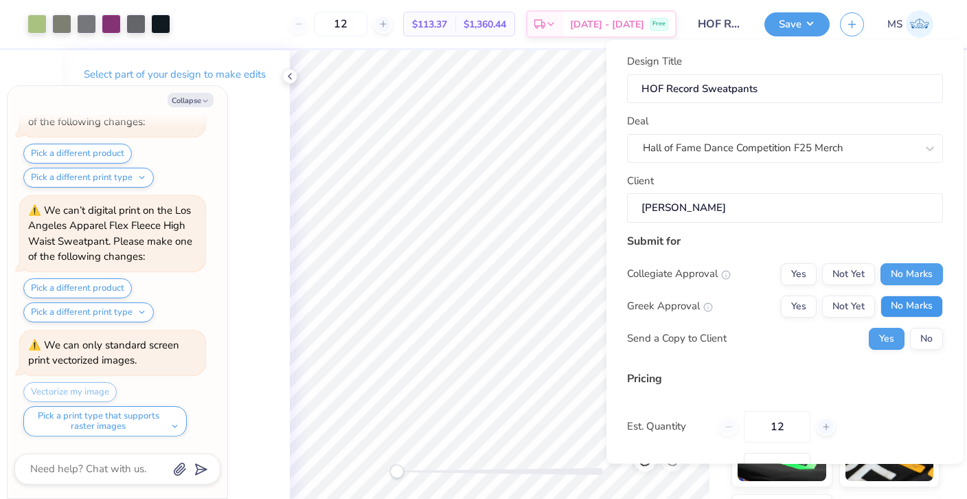
click at [926, 302] on button "No Marks" at bounding box center [912, 306] width 63 height 22
type textarea "x"
type input "– –"
type textarea "x"
type input "$93.50"
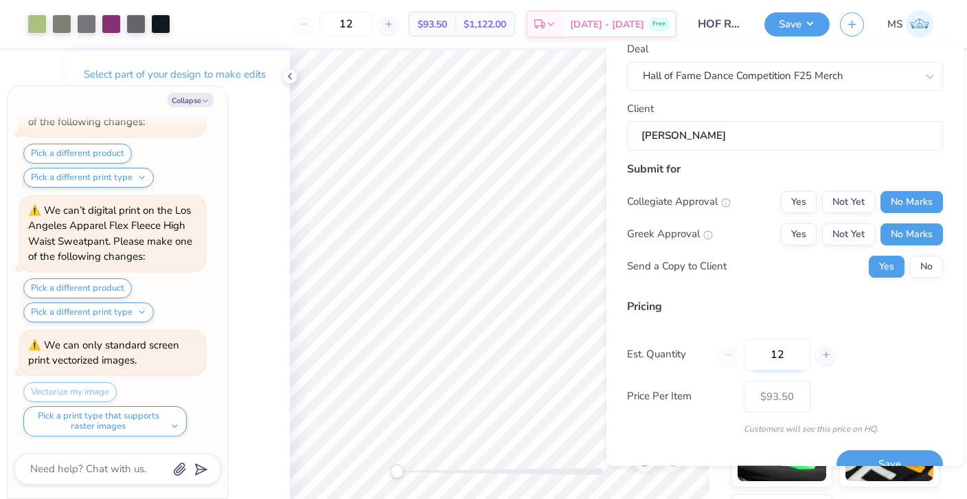
scroll to position [81, 0]
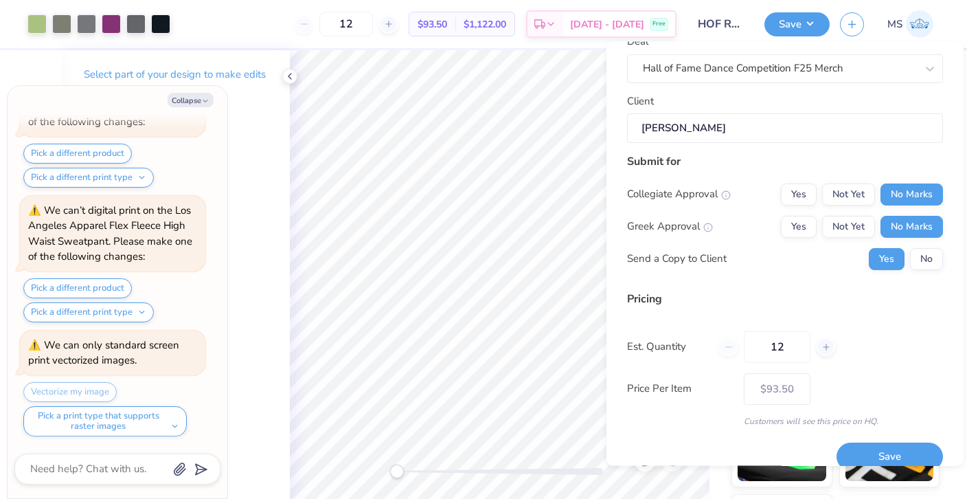
drag, startPoint x: 793, startPoint y: 351, endPoint x: 735, endPoint y: 351, distance: 58.4
click at [735, 351] on div "12" at bounding box center [777, 347] width 116 height 32
type input "100"
type textarea "x"
type input "100"
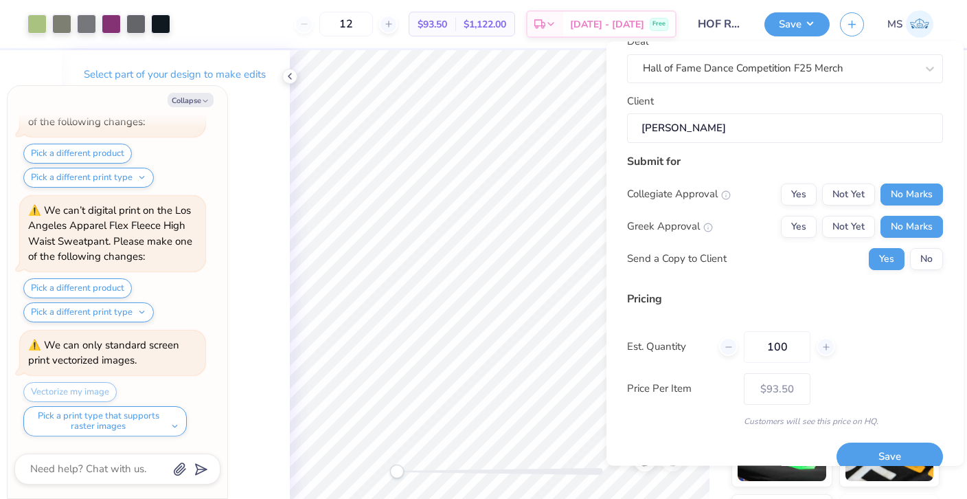
type textarea "x"
type input "– –"
type textarea "x"
type input "$66.68"
type input "100"
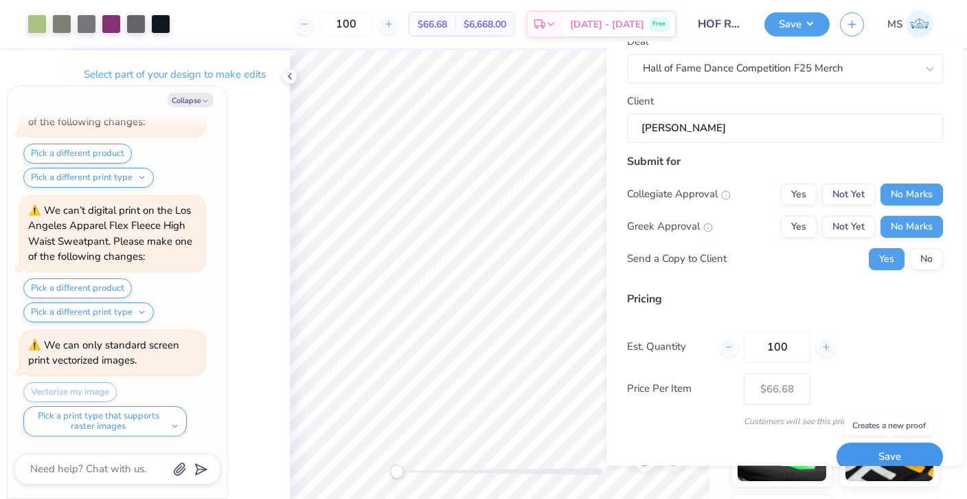
click at [872, 452] on button "Save" at bounding box center [890, 457] width 106 height 28
type textarea "x"
type input "– –"
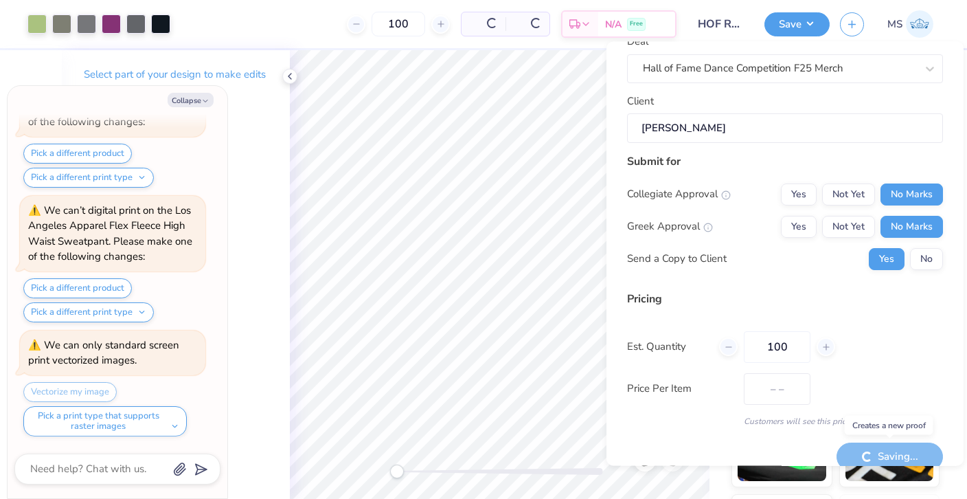
type textarea "x"
type input "$66.68"
type textarea "x"
type input "– –"
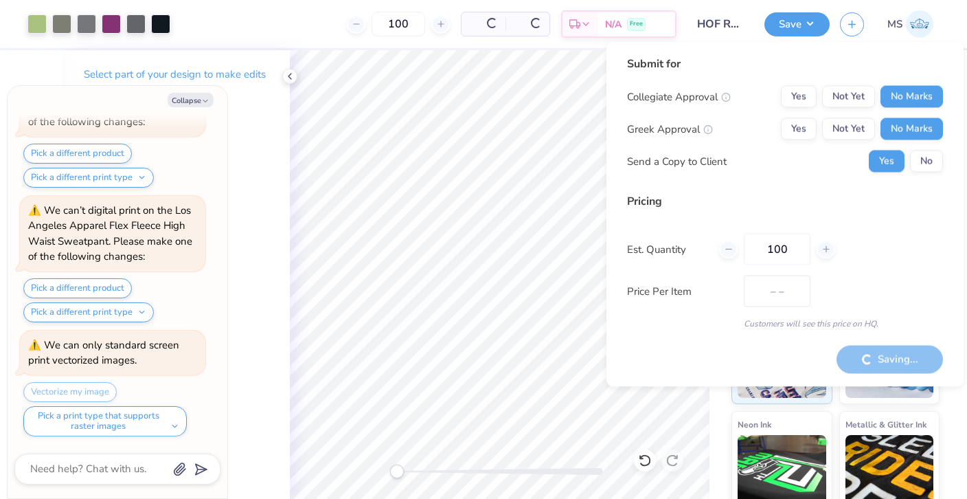
type textarea "x"
type input "$66.68"
type textarea "x"
type input "– –"
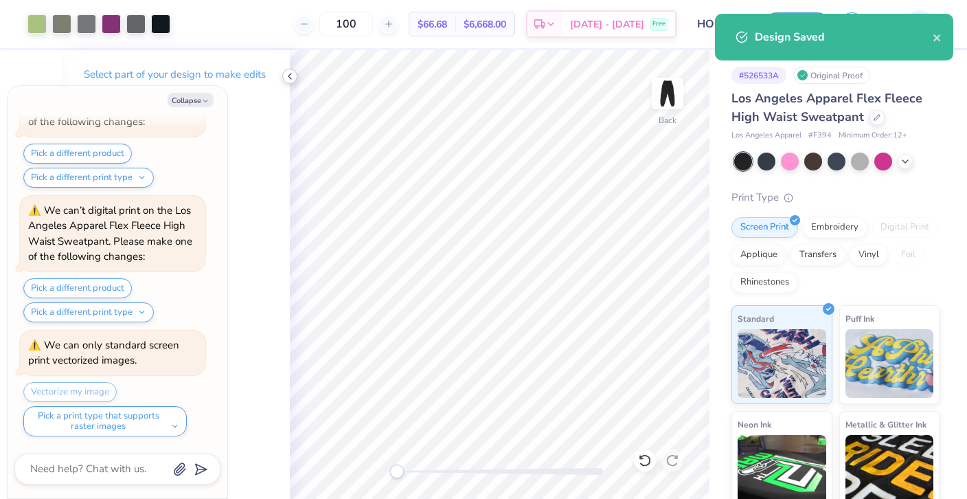
click at [282, 77] on div at bounding box center [289, 76] width 15 height 15
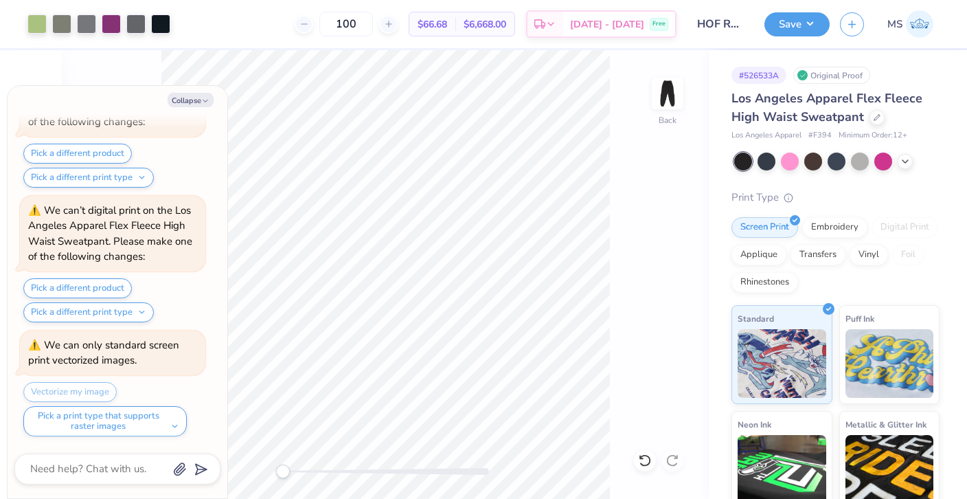
click at [920, 19] on img at bounding box center [919, 23] width 27 height 27
click at [205, 105] on button "Collapse" at bounding box center [191, 100] width 46 height 14
type textarea "x"
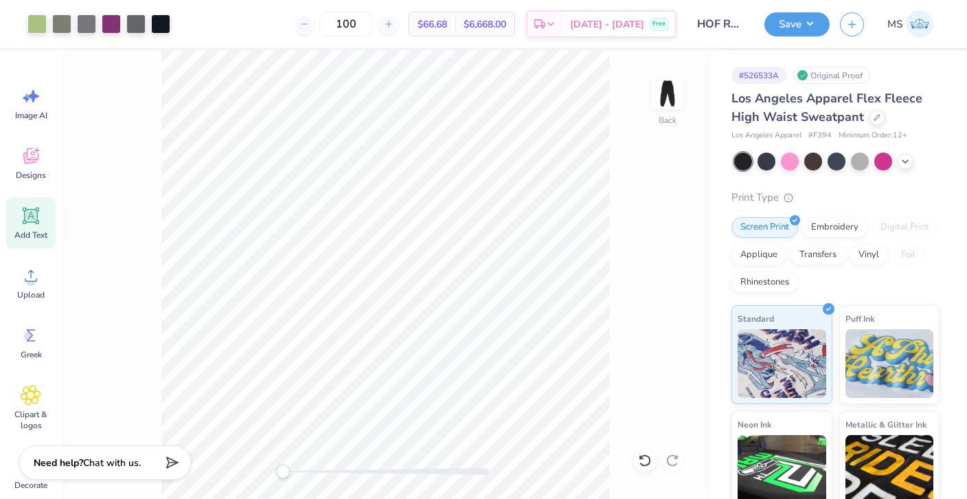
click at [23, 227] on div "Add Text" at bounding box center [30, 223] width 49 height 52
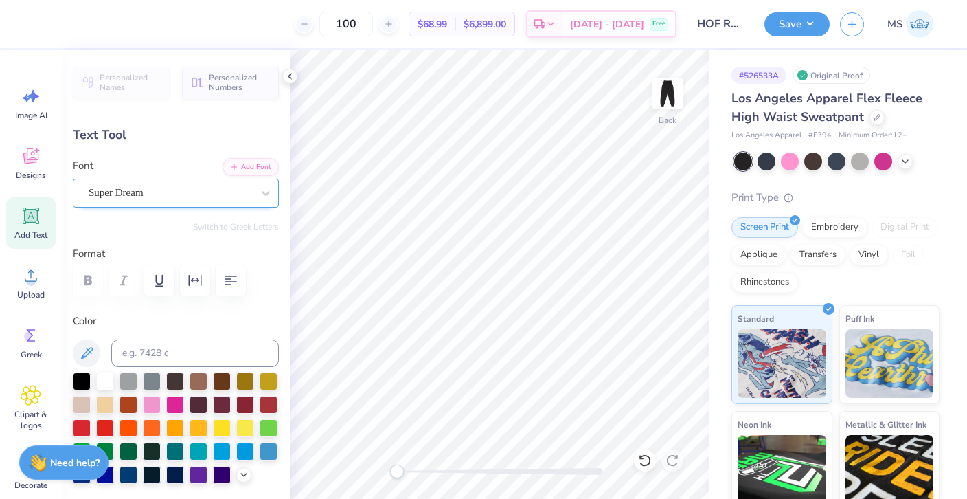
click at [158, 194] on div "Super Dream" at bounding box center [170, 192] width 166 height 21
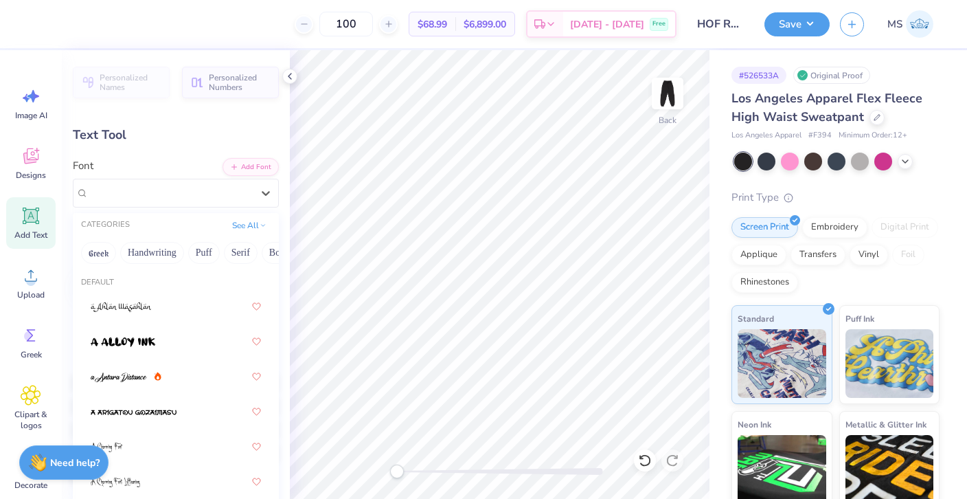
click at [117, 251] on div "Greek Handwriting Puff Serif Bold Calligraphy Retro Sans Serif Minimal Fantasy …" at bounding box center [176, 253] width 206 height 30
click at [107, 251] on button "Greek" at bounding box center [98, 253] width 35 height 22
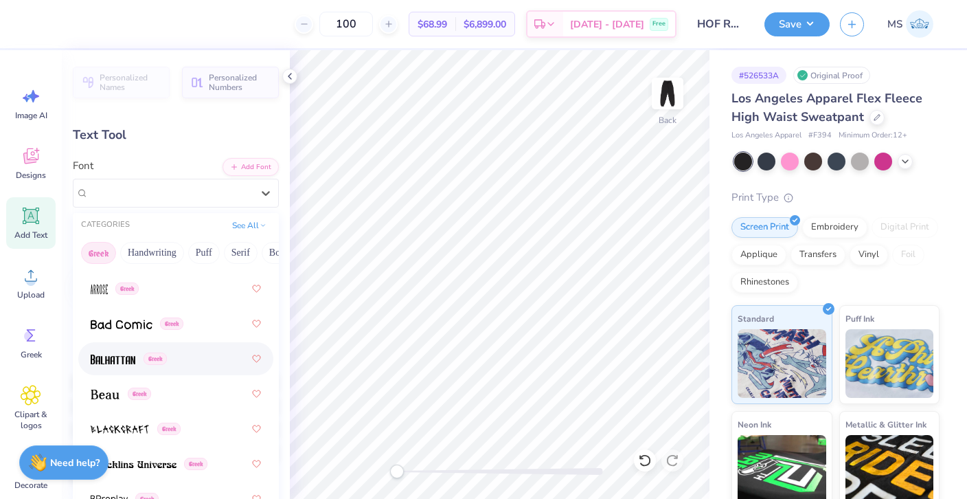
scroll to position [184, 0]
